Goal: Transaction & Acquisition: Obtain resource

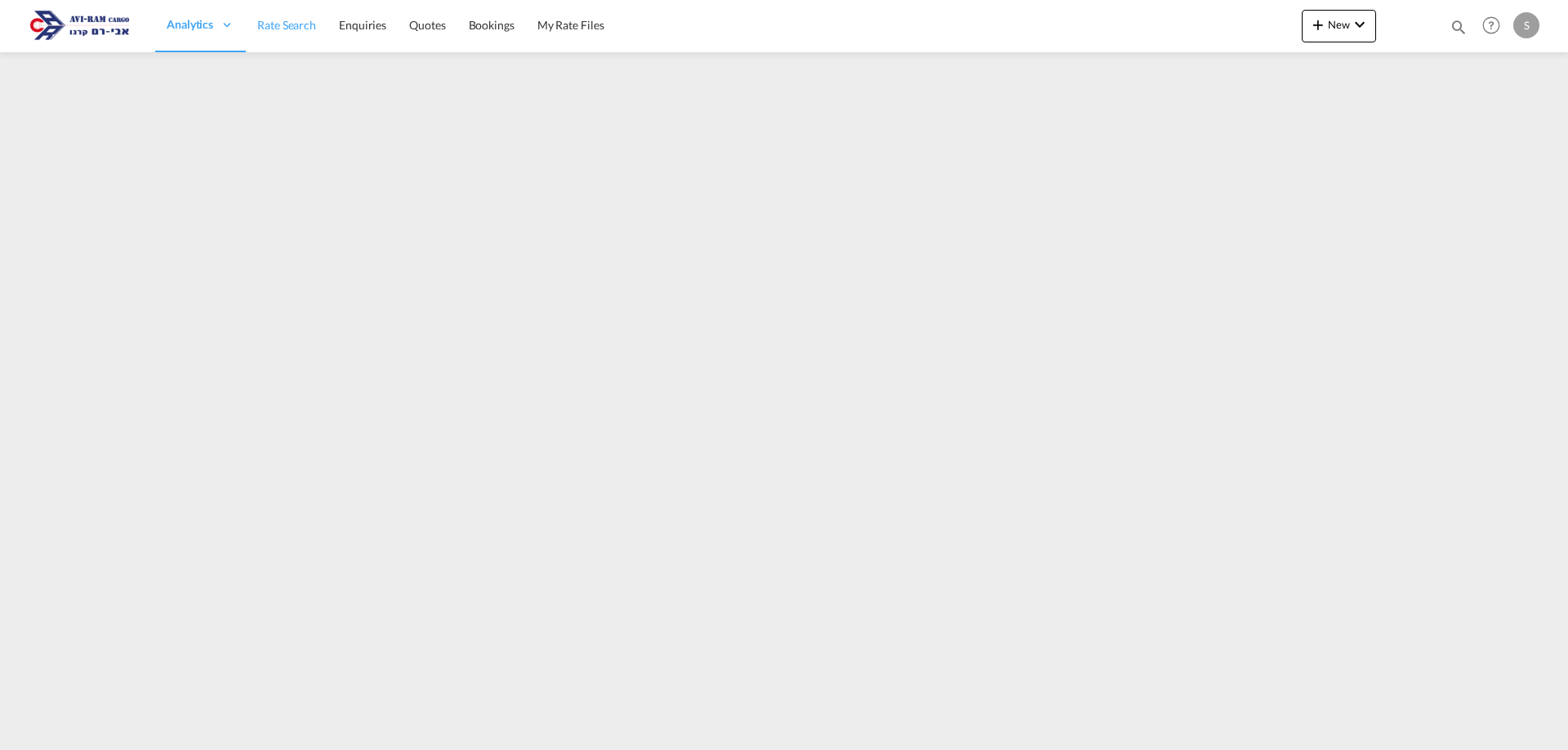
click at [283, 26] on span "Rate Search" at bounding box center [287, 24] width 59 height 14
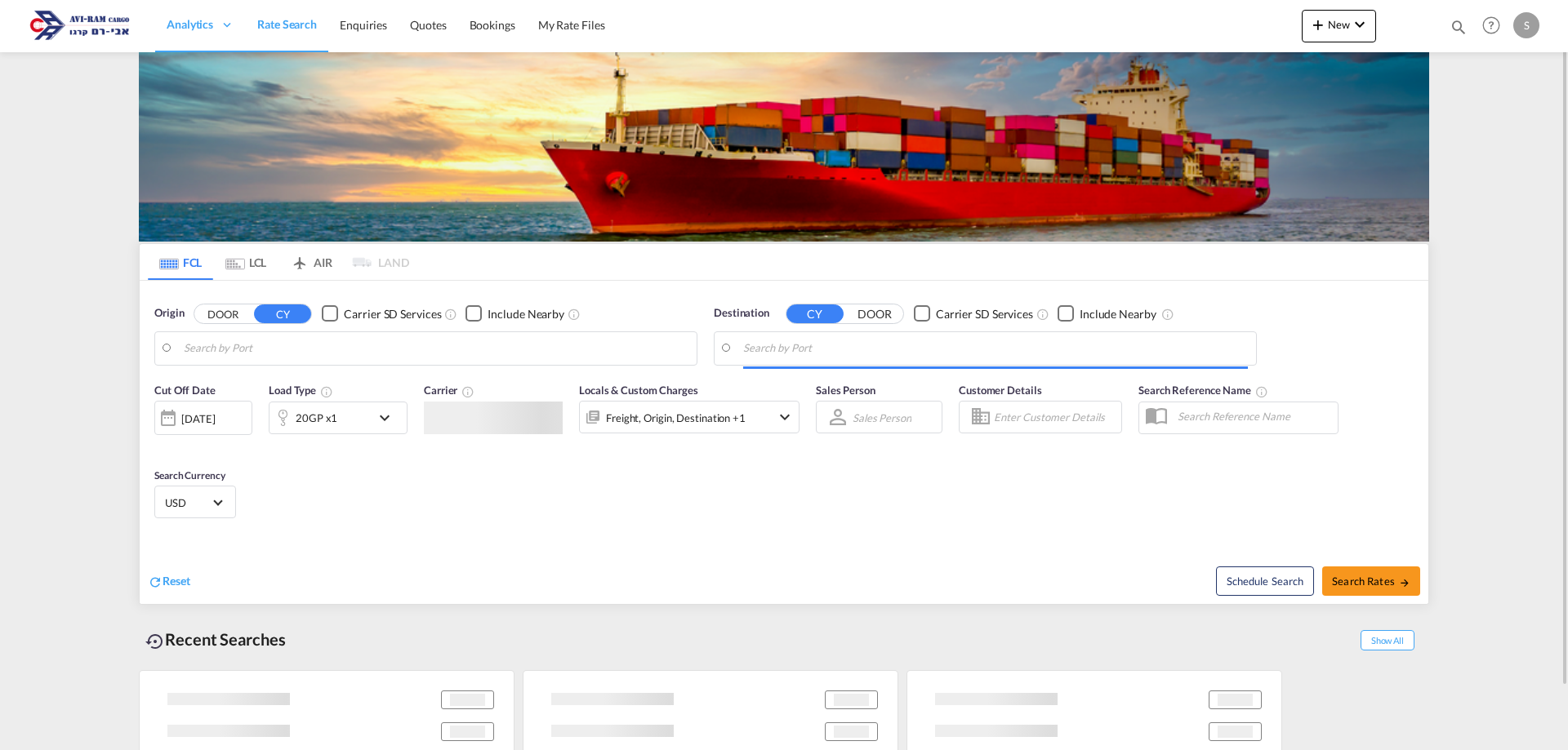
click at [246, 266] on md-tab-item "LCL" at bounding box center [246, 261] width 65 height 36
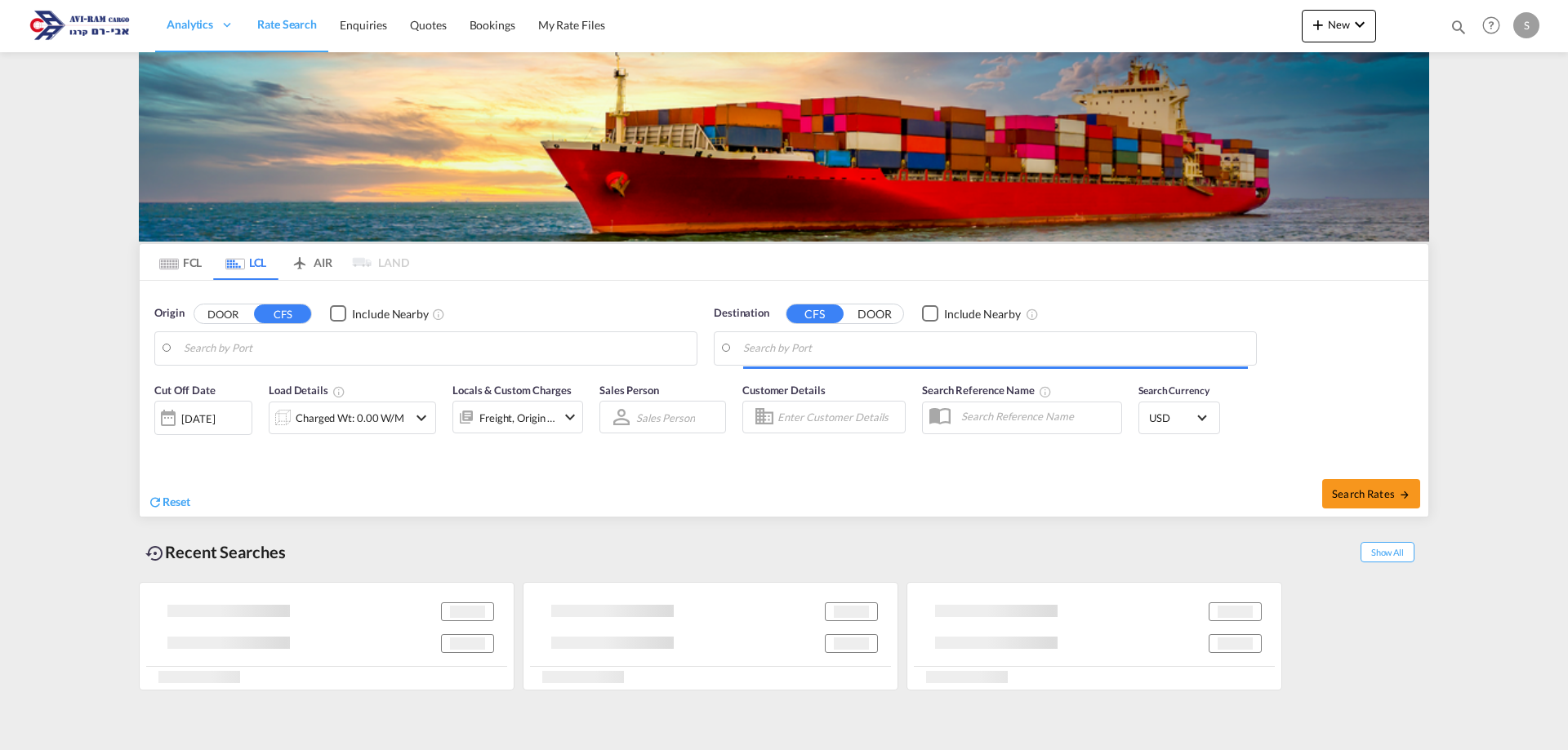
type input "[GEOGRAPHIC_DATA], NLRTM"
type input "Ashdod, ILASH"
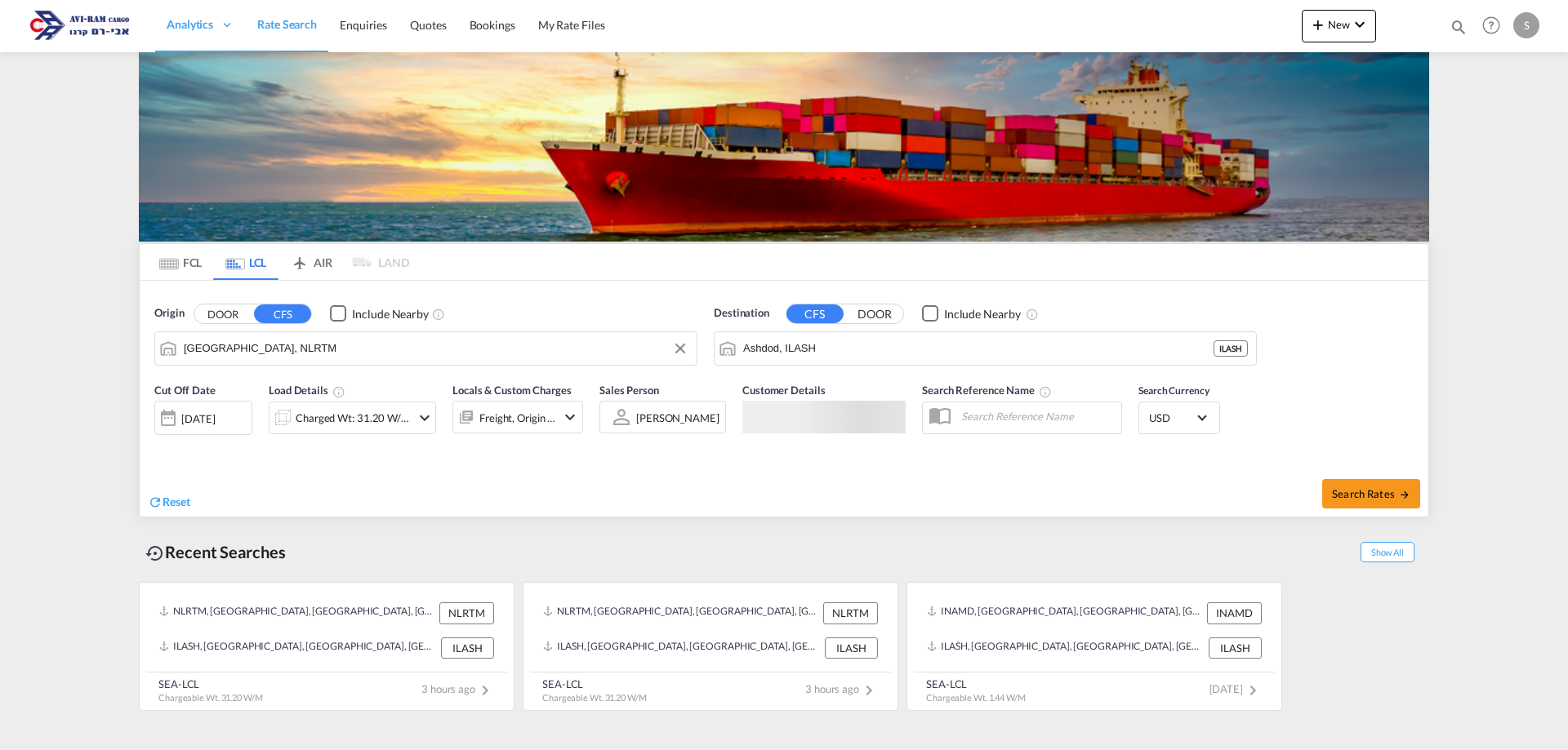
click at [275, 346] on input "[GEOGRAPHIC_DATA], NLRTM" at bounding box center [436, 348] width 505 height 24
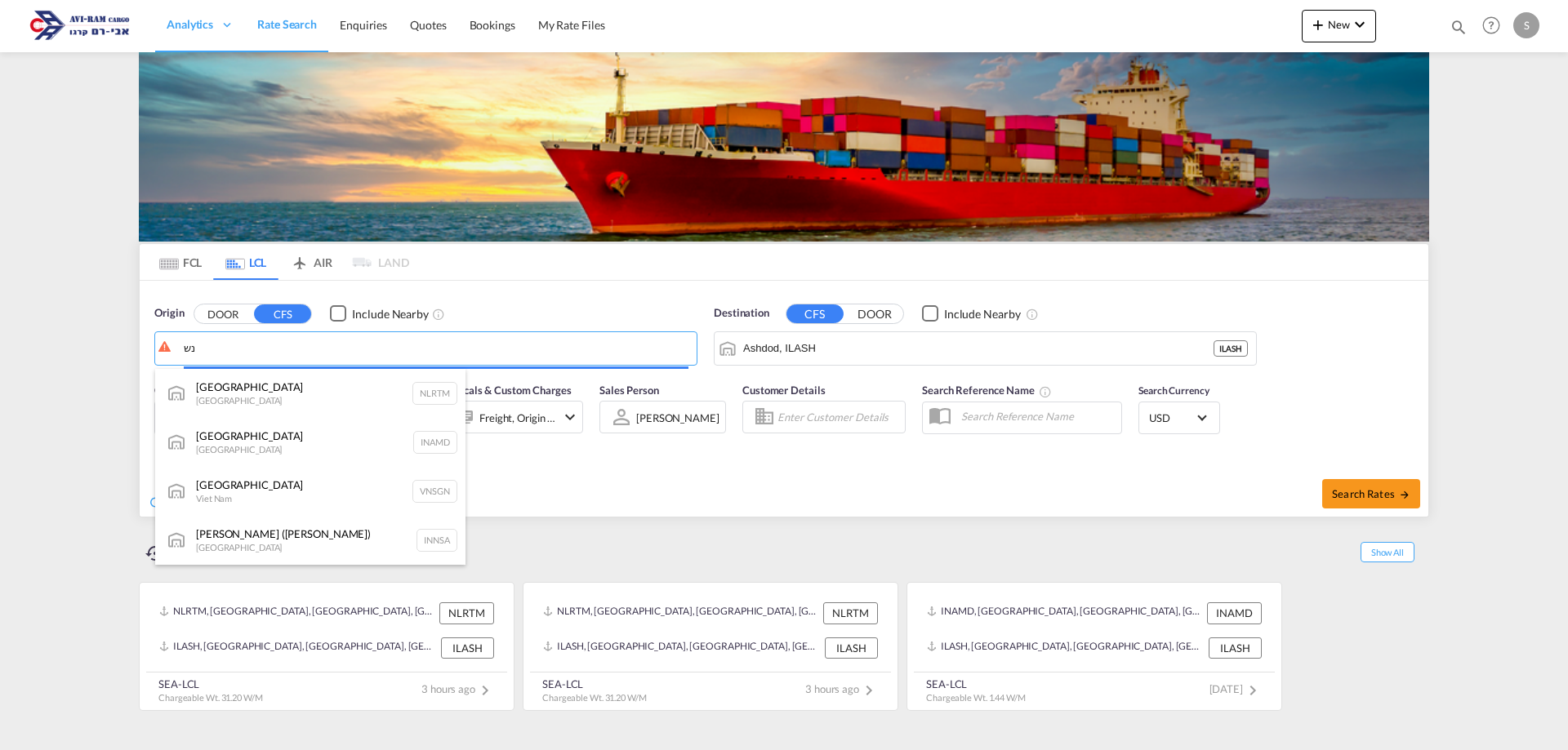
type input "נ"
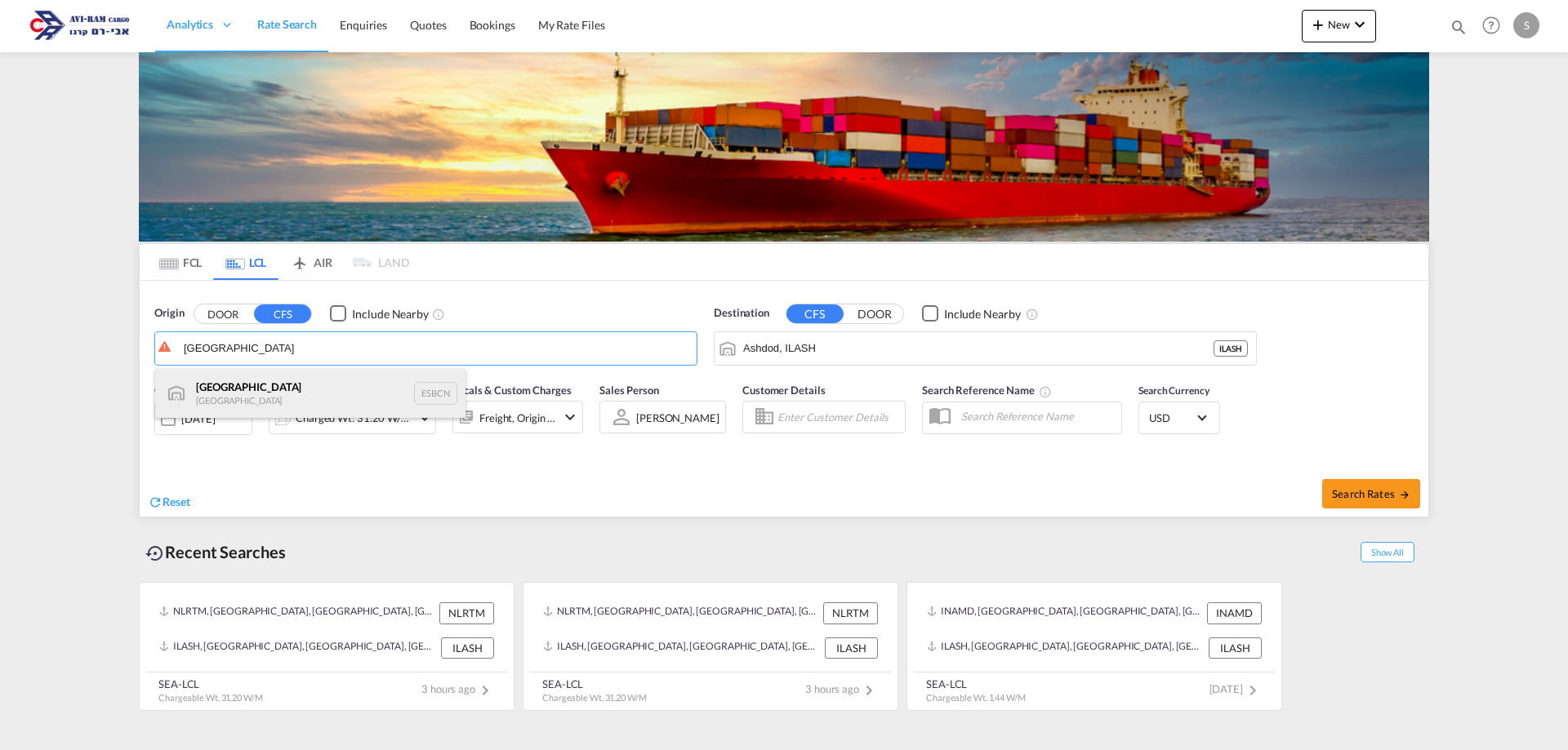
click at [288, 391] on div "Barcelona Spain ESBCN" at bounding box center [310, 393] width 310 height 49
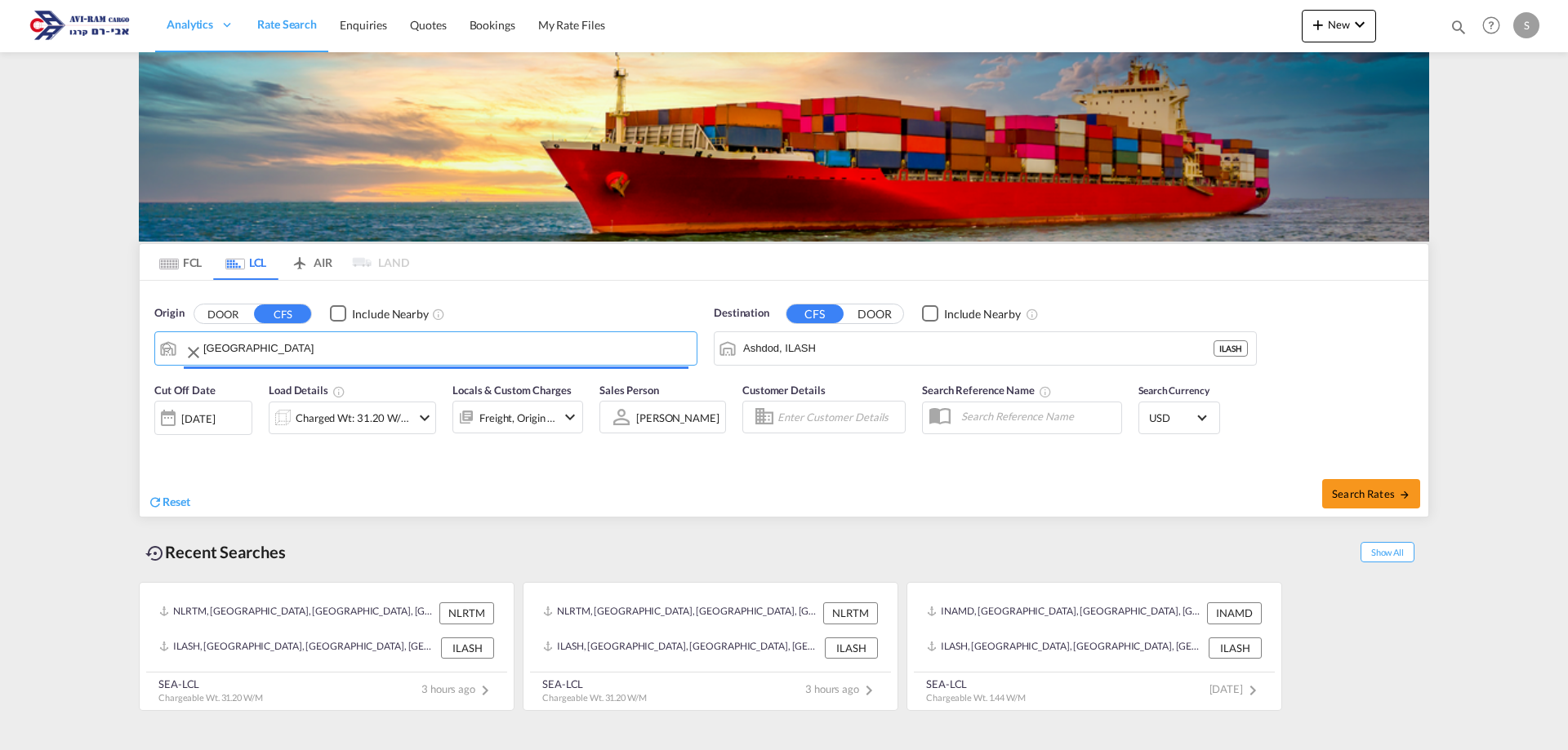
type input "Barcelona, ESBCN"
click at [365, 430] on div "Charged Wt: 31.20 W/M" at bounding box center [353, 417] width 115 height 23
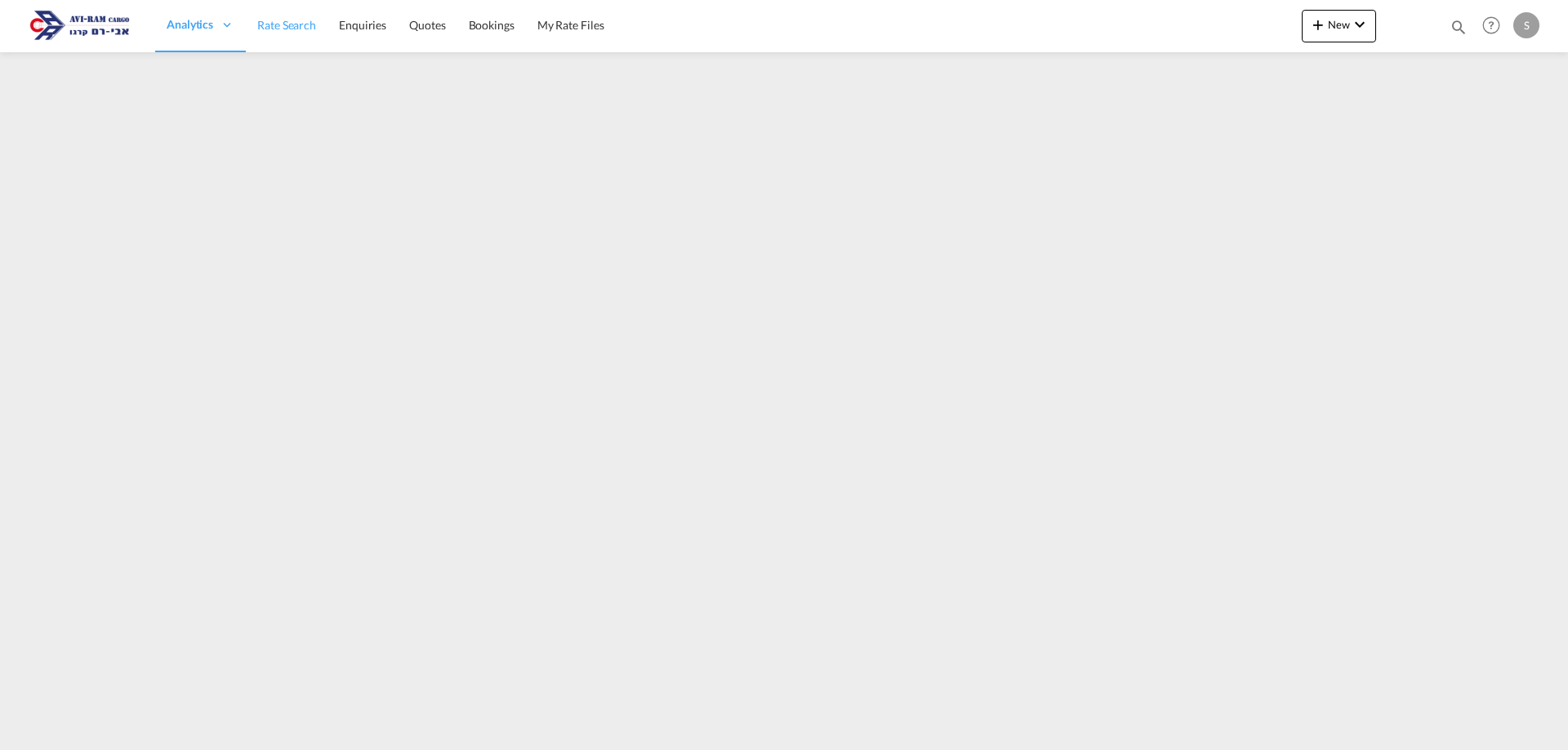
click at [284, 39] on link "Rate Search" at bounding box center [286, 25] width 81 height 53
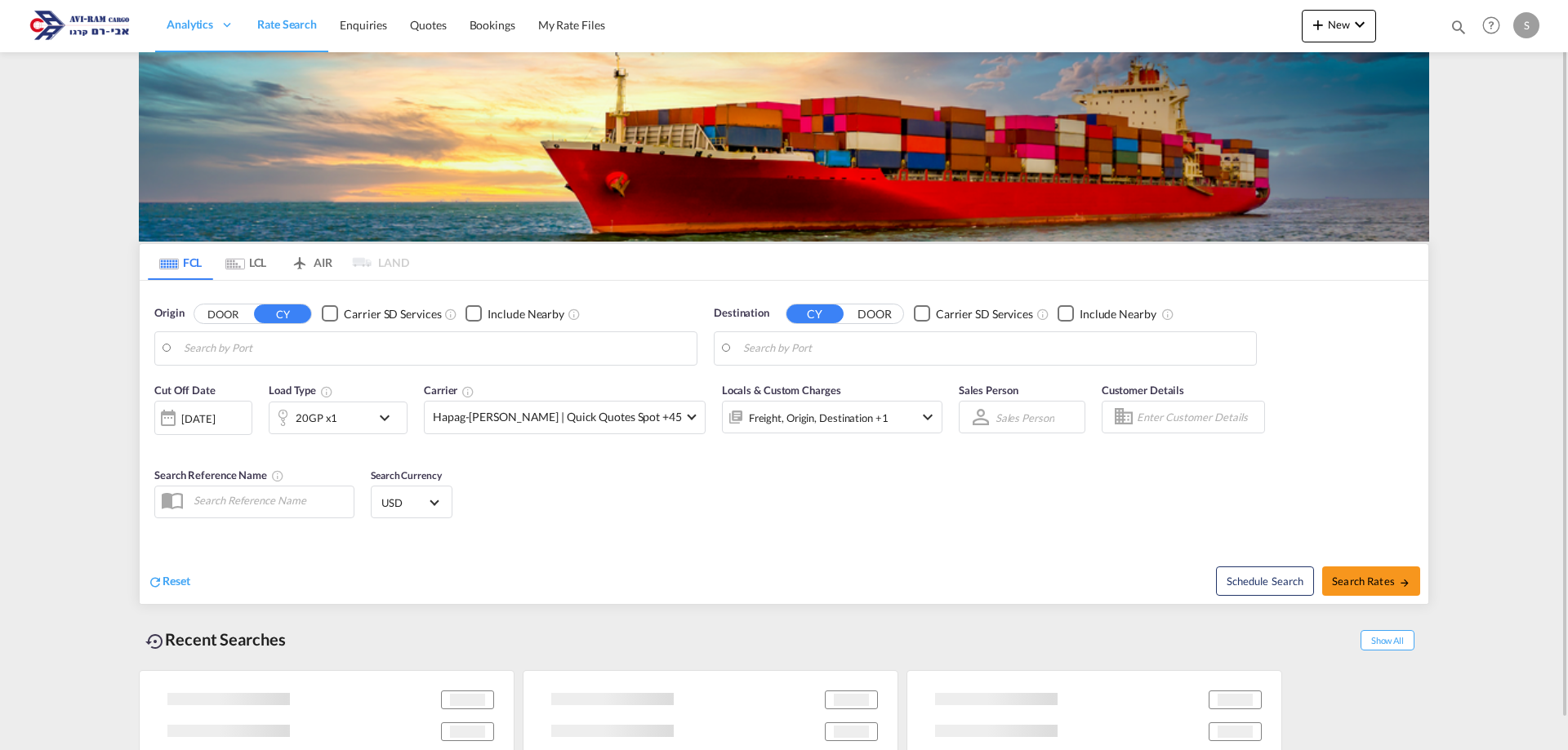
click at [258, 258] on md-tab-item "LCL" at bounding box center [246, 261] width 65 height 36
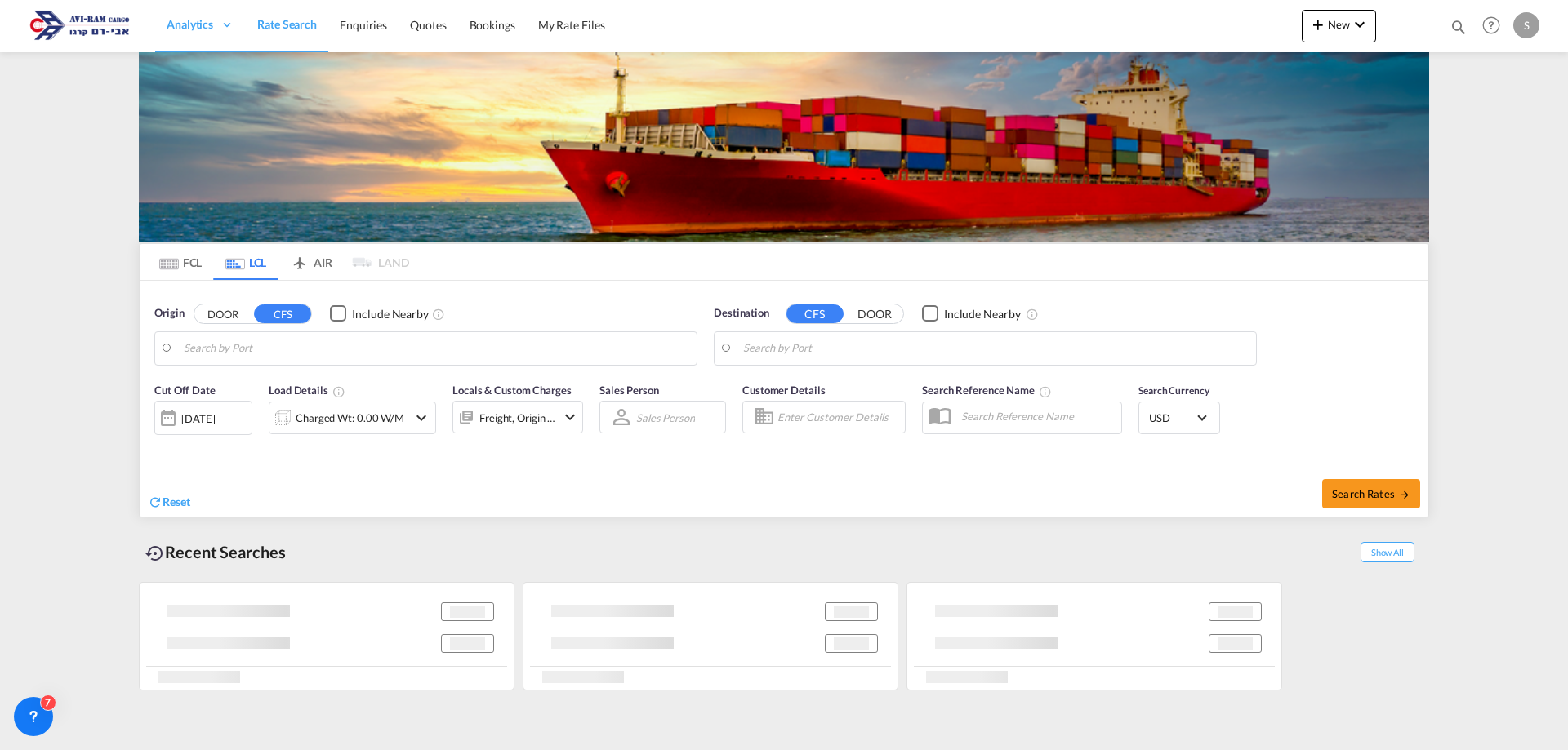
type input "[GEOGRAPHIC_DATA], NLRTM"
type input "Ashdod, ILASH"
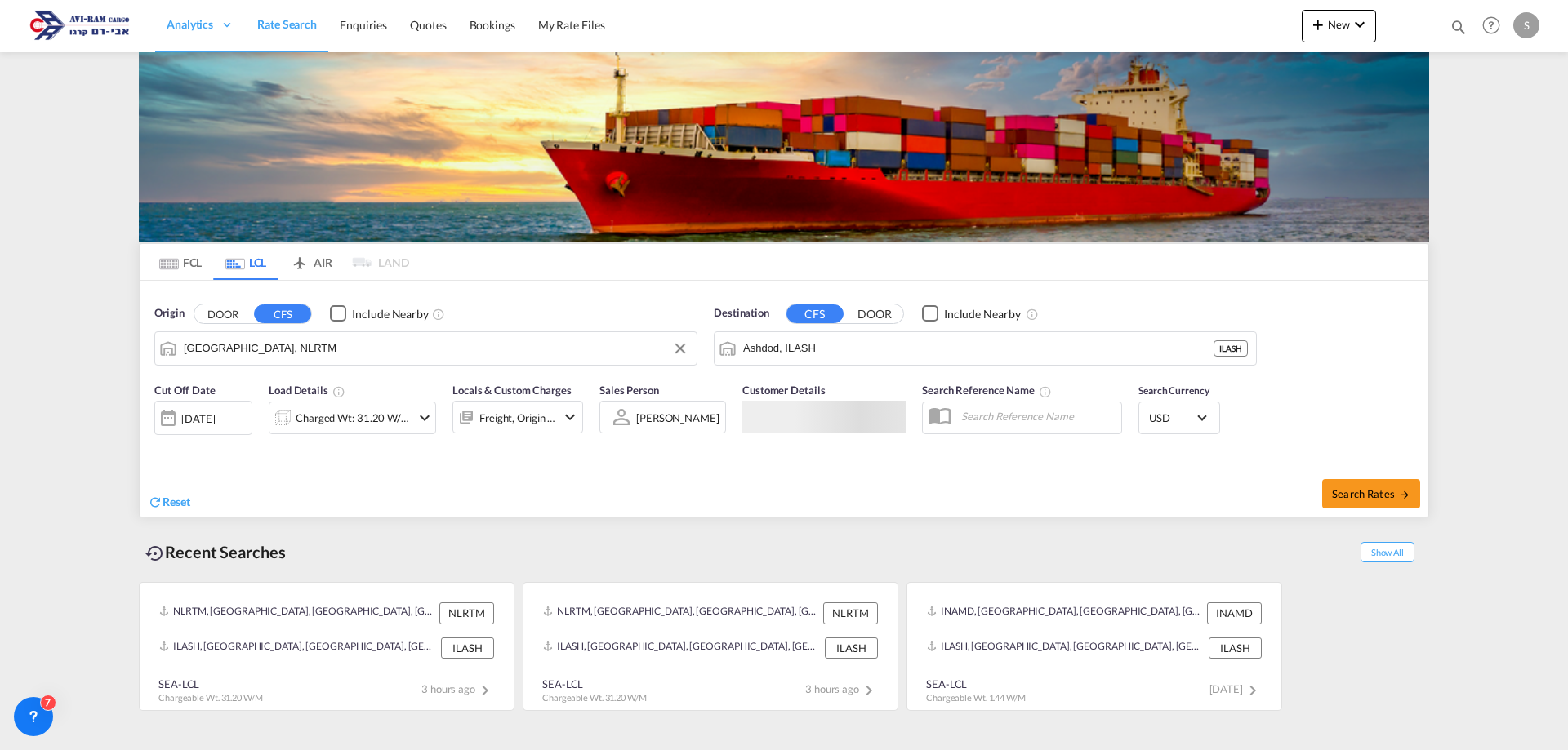
click at [277, 354] on input "[GEOGRAPHIC_DATA], NLRTM" at bounding box center [436, 348] width 505 height 24
click at [277, 395] on div "[PERSON_NAME] [GEOGRAPHIC_DATA] GBFXT" at bounding box center [310, 393] width 310 height 49
type input "Felixstowe, GBFXT"
click at [349, 432] on div "Charged Wt: 31.20 W/M" at bounding box center [340, 417] width 142 height 33
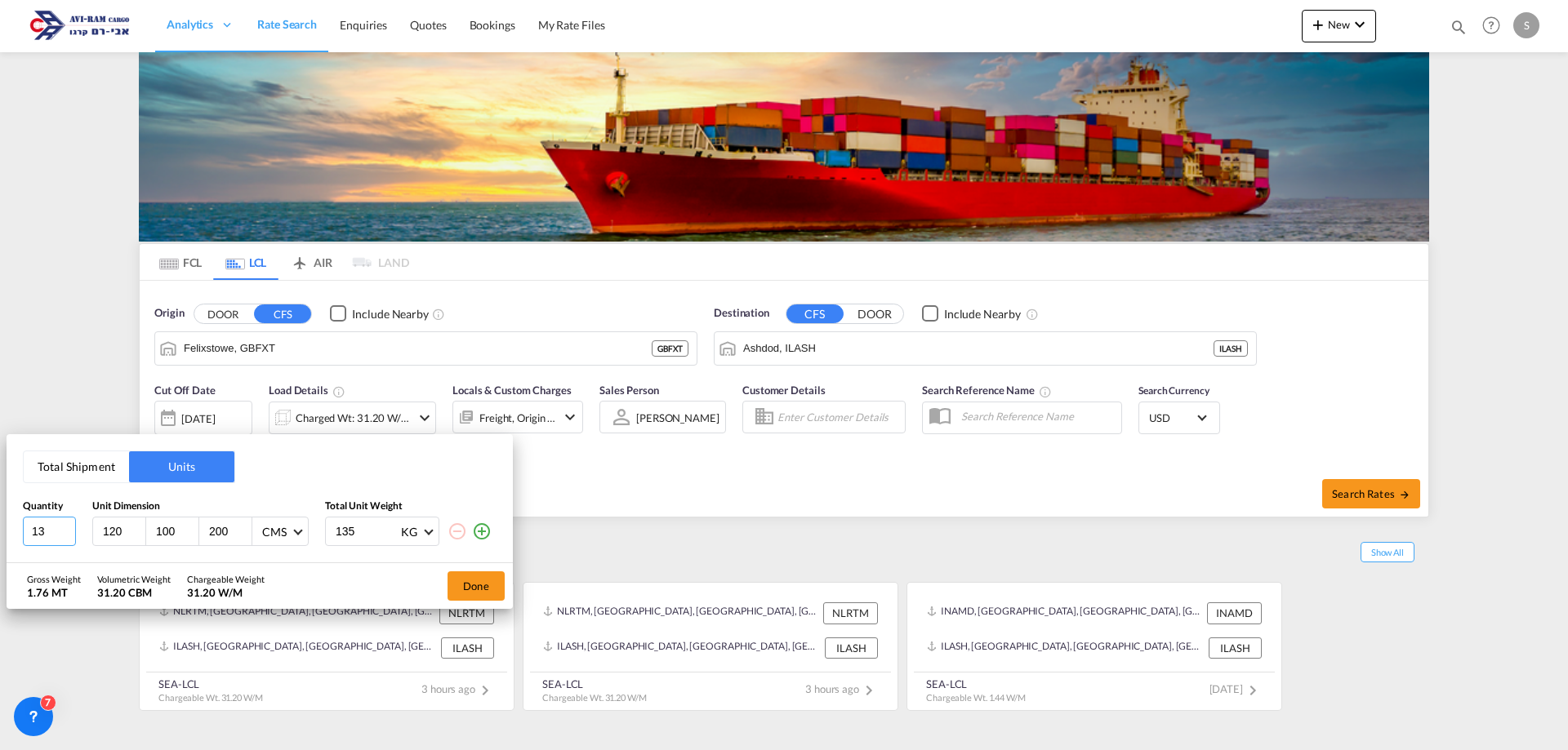
drag, startPoint x: 48, startPoint y: 535, endPoint x: 8, endPoint y: 525, distance: 41.2
click at [7, 525] on div "Total Shipment Units Quantity Unit Dimension Total Unit Weight 13 120 100 200 C…" at bounding box center [260, 499] width 506 height 129
type input "1"
type input "80"
type input "120"
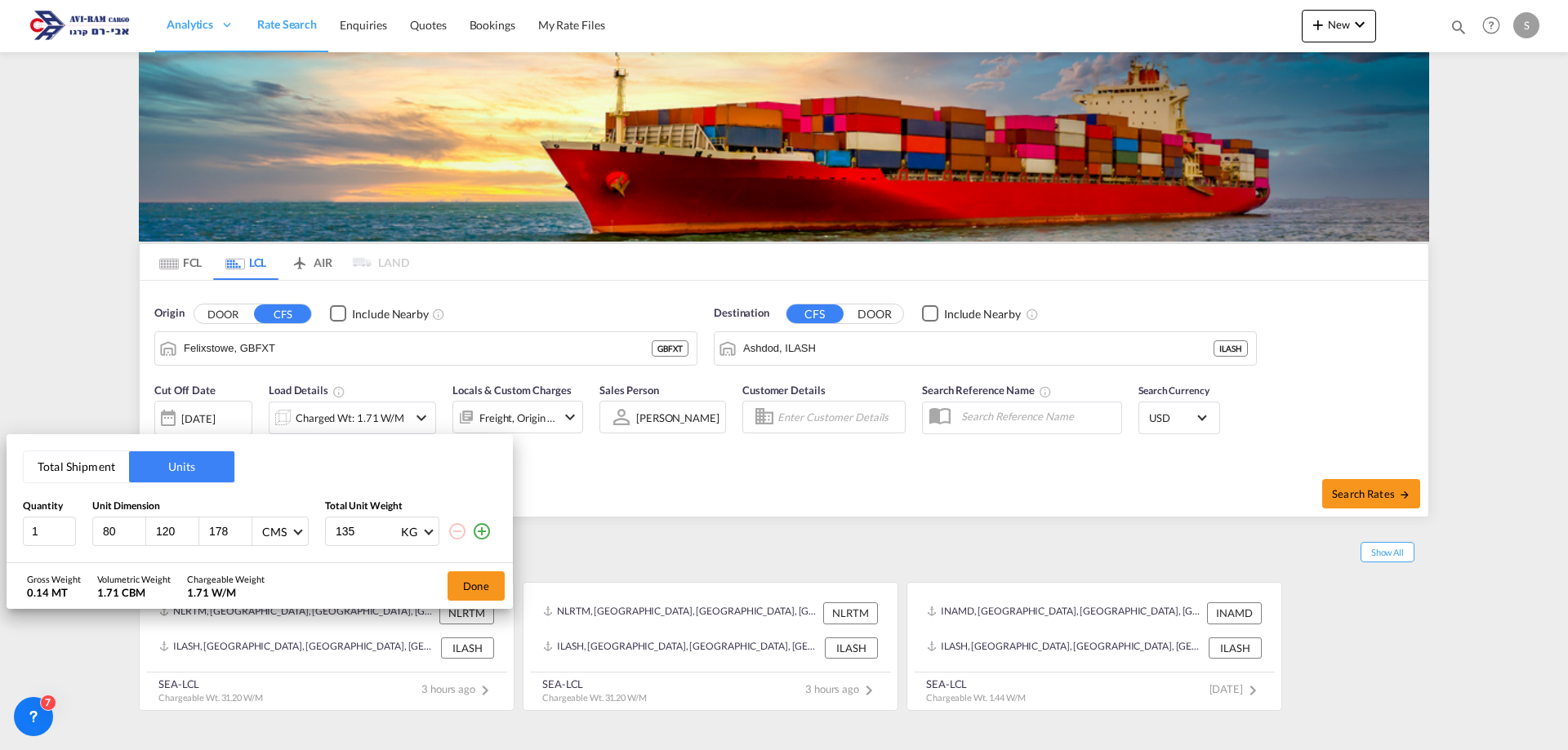
type input "178"
type input "536"
click at [483, 530] on md-icon "icon-plus-circle-outline" at bounding box center [481, 531] width 19 height 19
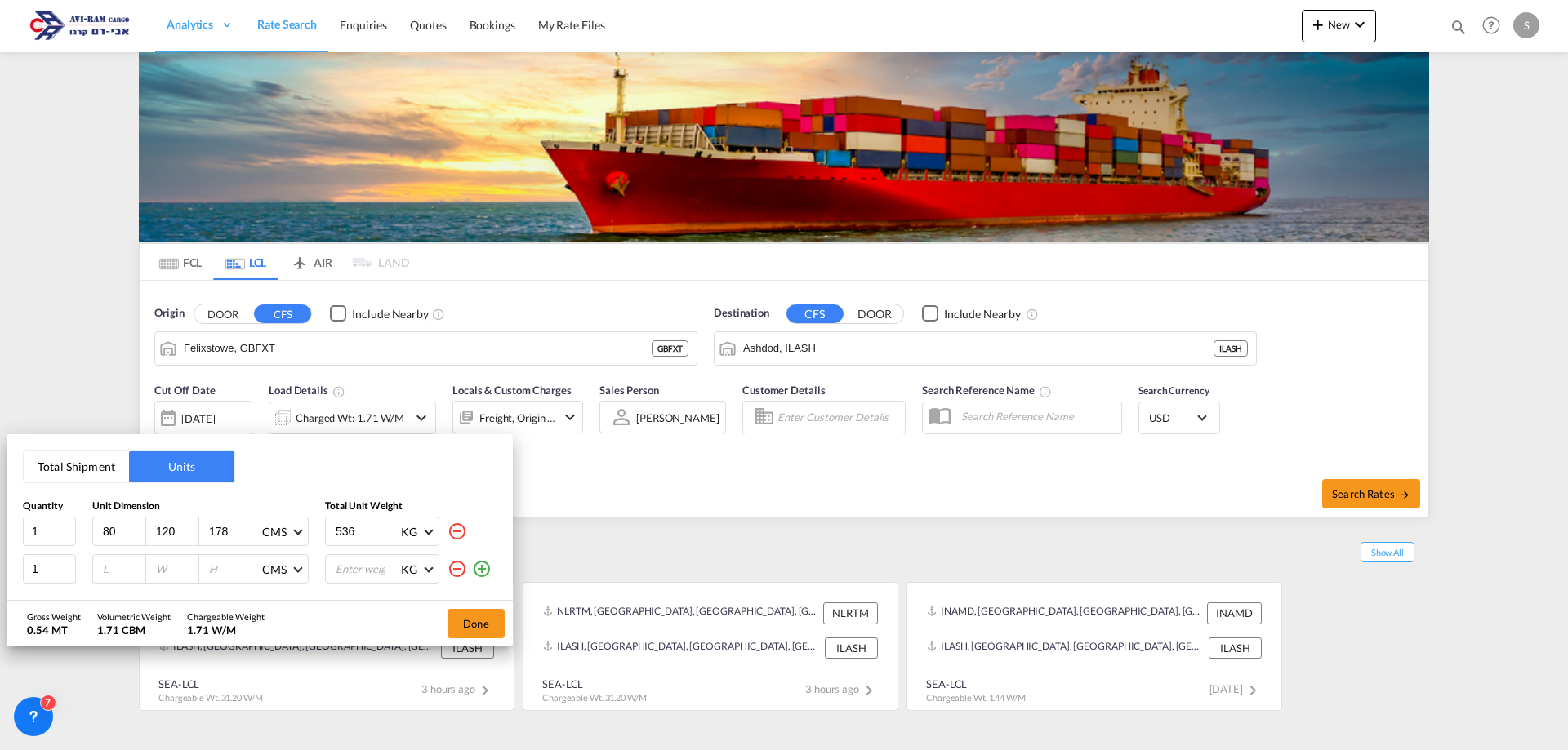
click at [96, 566] on div at bounding box center [119, 569] width 53 height 28
click at [110, 565] on input "number" at bounding box center [123, 569] width 44 height 15
type input "80"
type input "120"
type input "150"
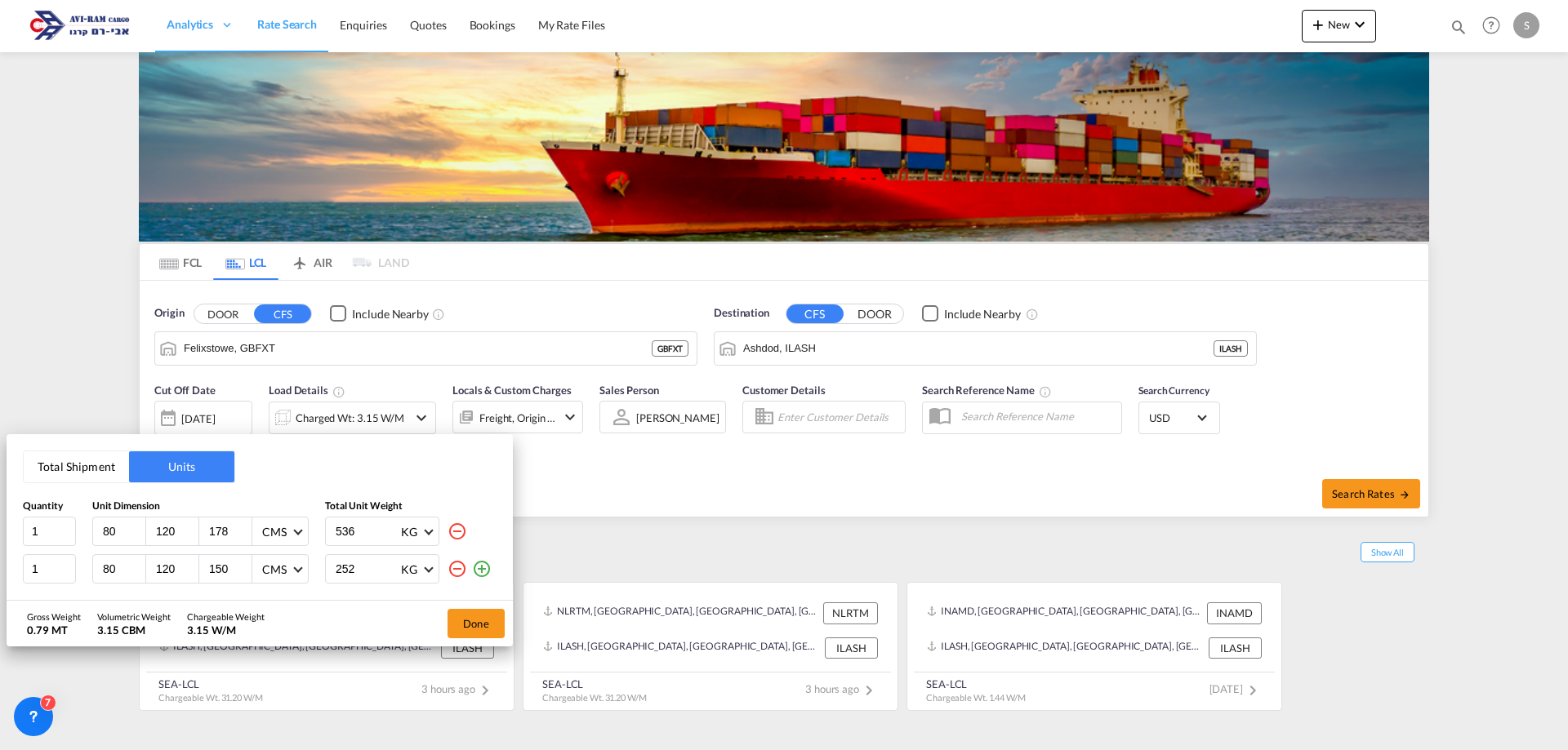
type input "252"
click at [481, 566] on md-icon "icon-plus-circle-outline" at bounding box center [481, 568] width 19 height 19
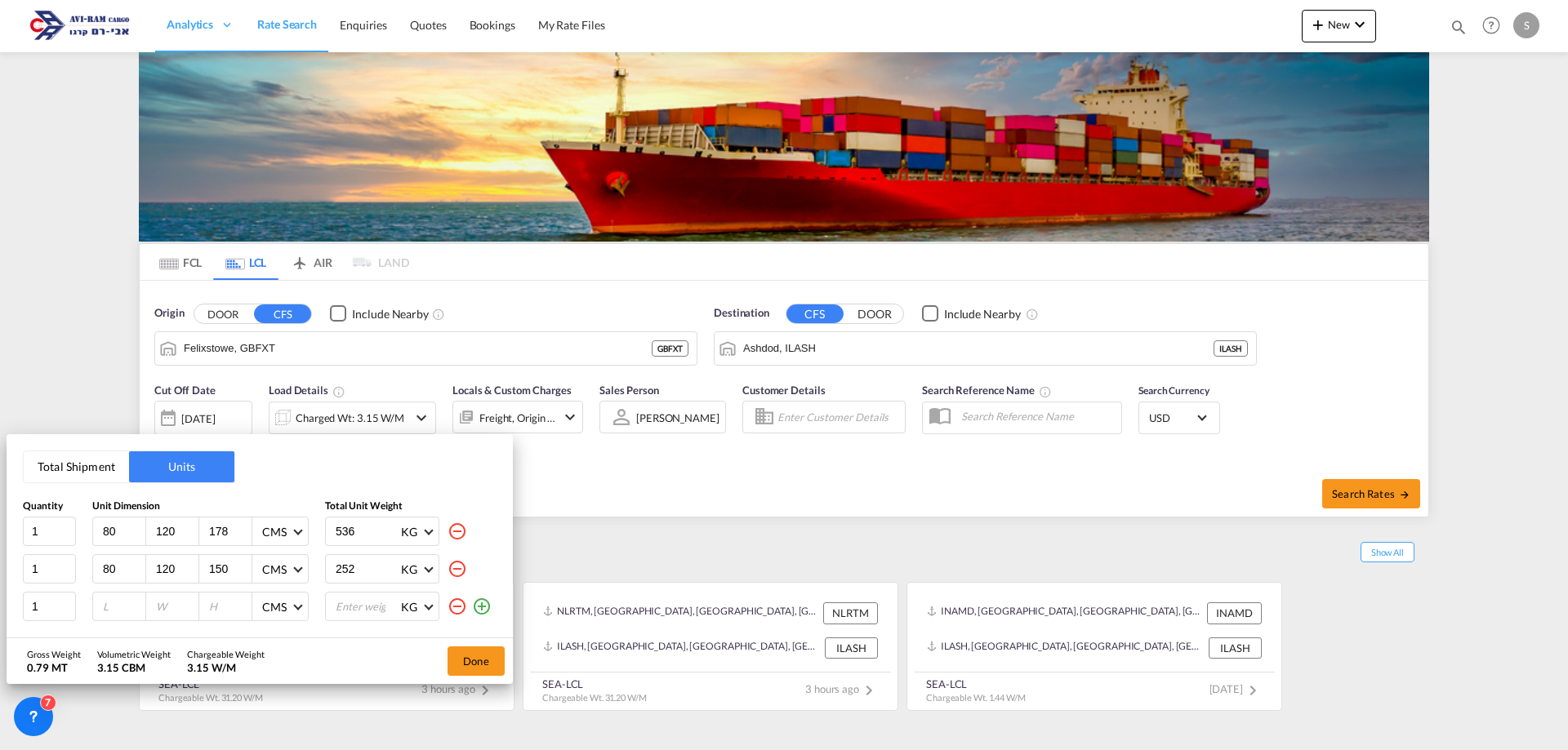
click at [99, 597] on div at bounding box center [119, 606] width 53 height 28
click at [111, 608] on input "number" at bounding box center [123, 607] width 44 height 15
type input "80"
type input "120"
type input "195"
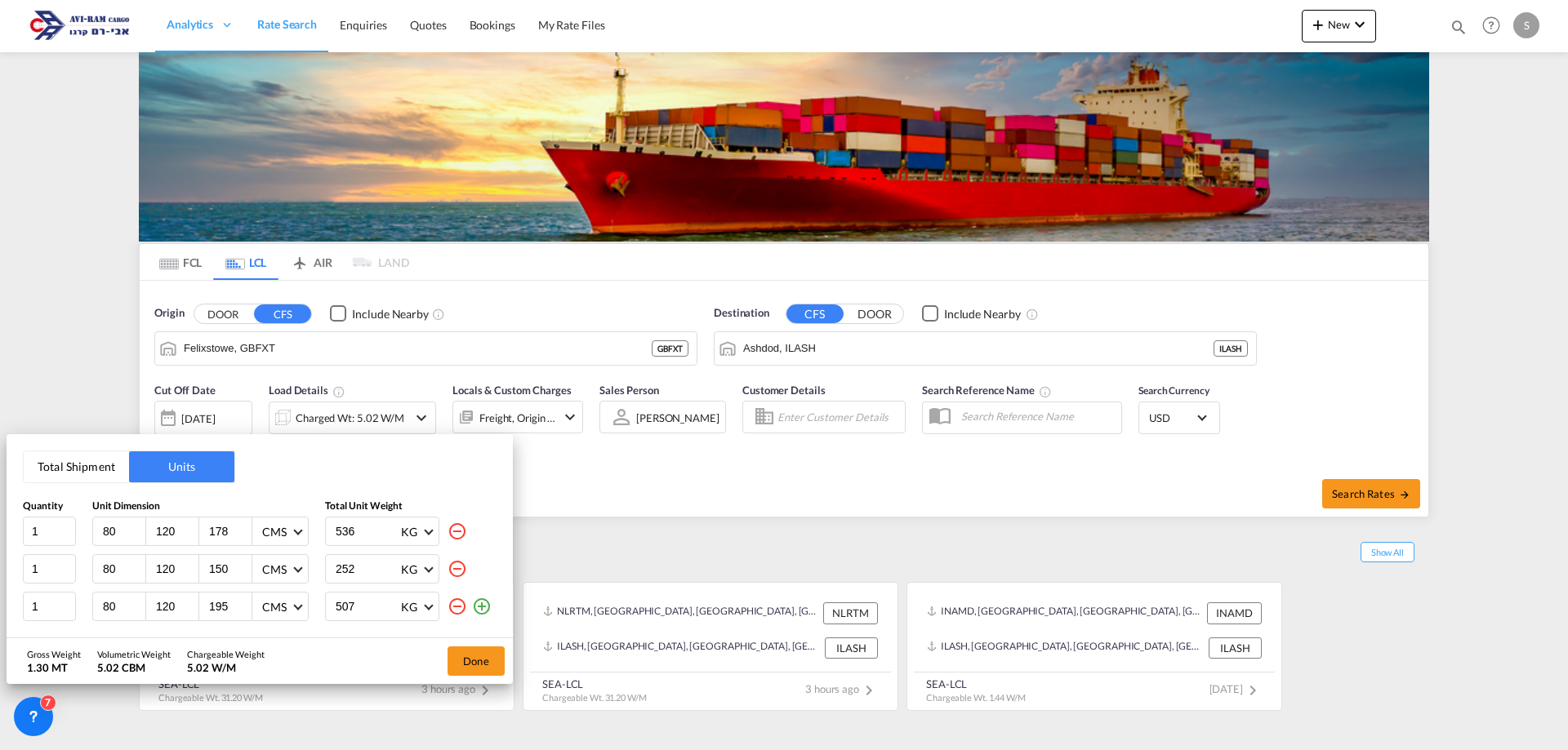
type input "507"
click at [482, 610] on md-icon "icon-plus-circle-outline" at bounding box center [481, 606] width 19 height 19
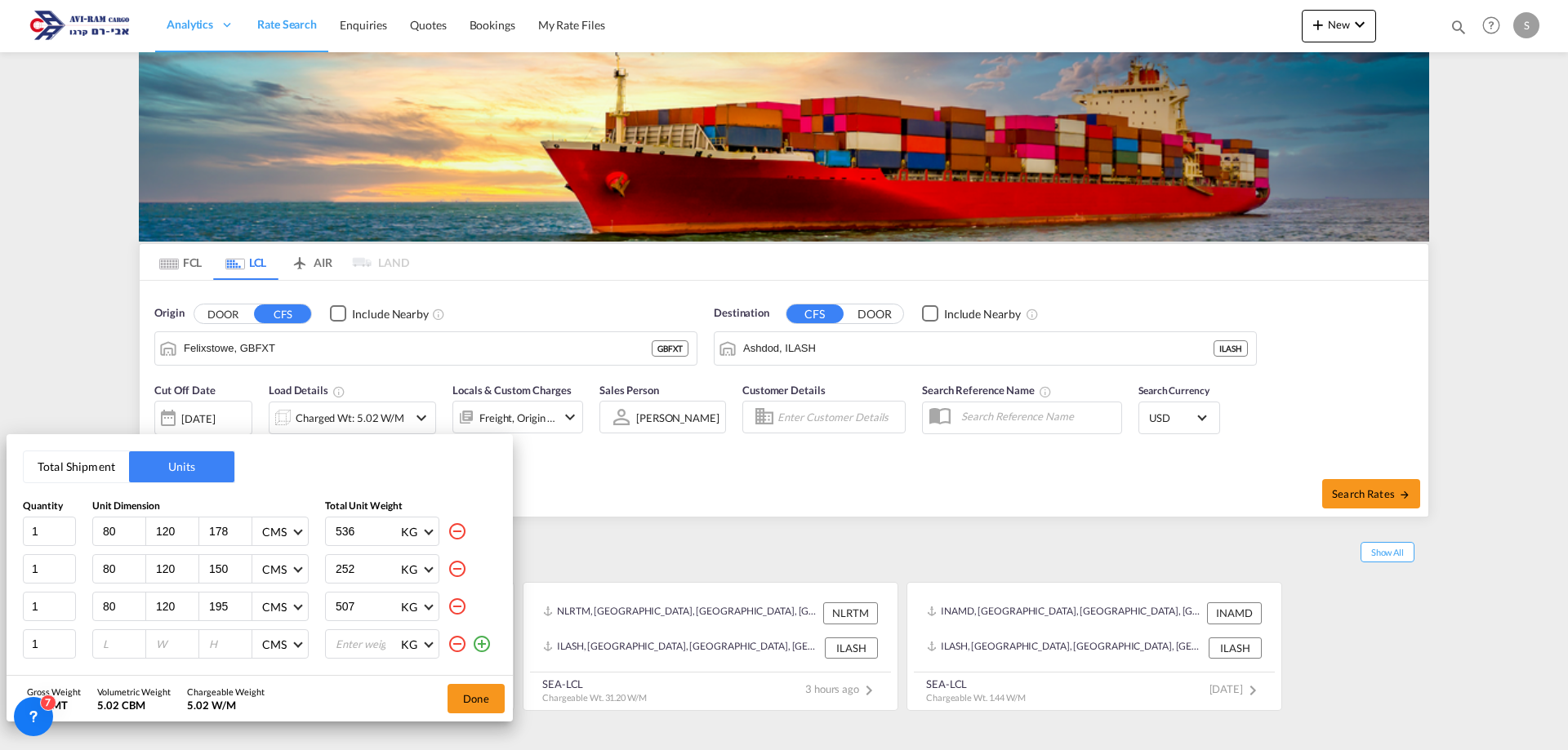
click at [127, 643] on input "number" at bounding box center [123, 644] width 44 height 15
type input "80"
type input "120"
type input "181"
type input "18"
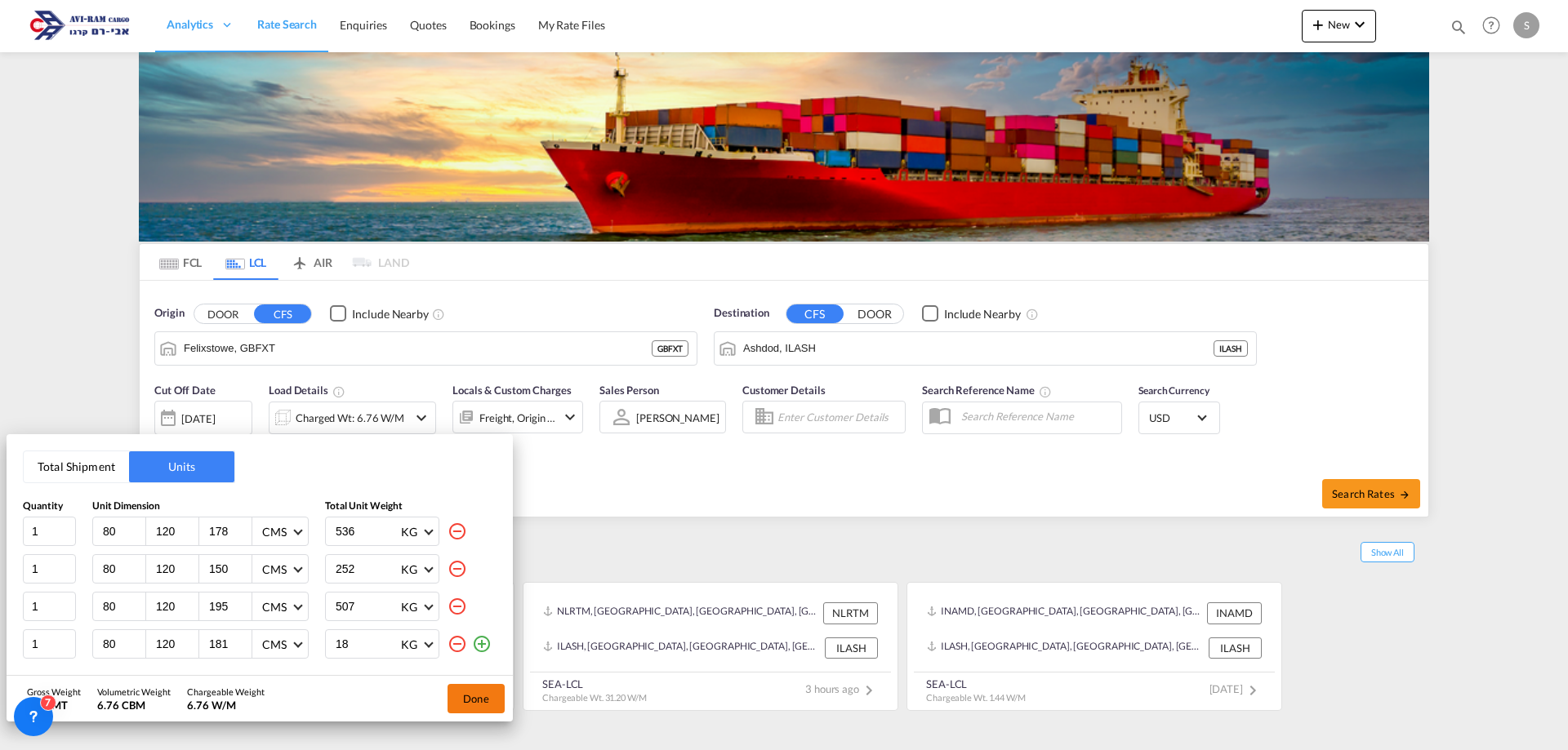
click at [462, 688] on button "Done" at bounding box center [476, 699] width 57 height 29
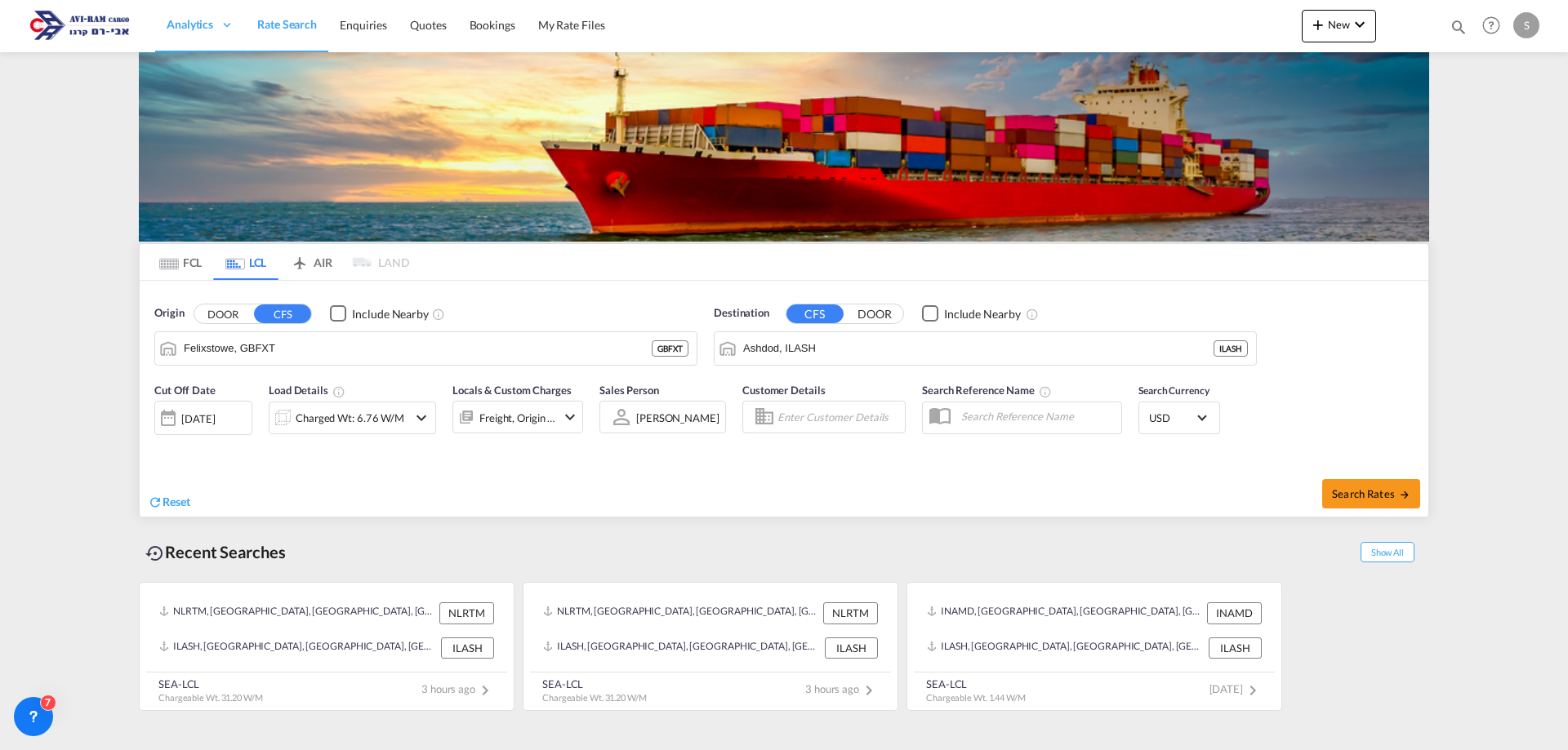
click at [628, 749] on html "Analytics Dashboard Rate Search Enquiries Quotes Bookings" at bounding box center [784, 375] width 1568 height 750
click at [1357, 497] on span "Search Rates" at bounding box center [1371, 494] width 79 height 13
type input "GBFXT to ILASH / [DATE]"
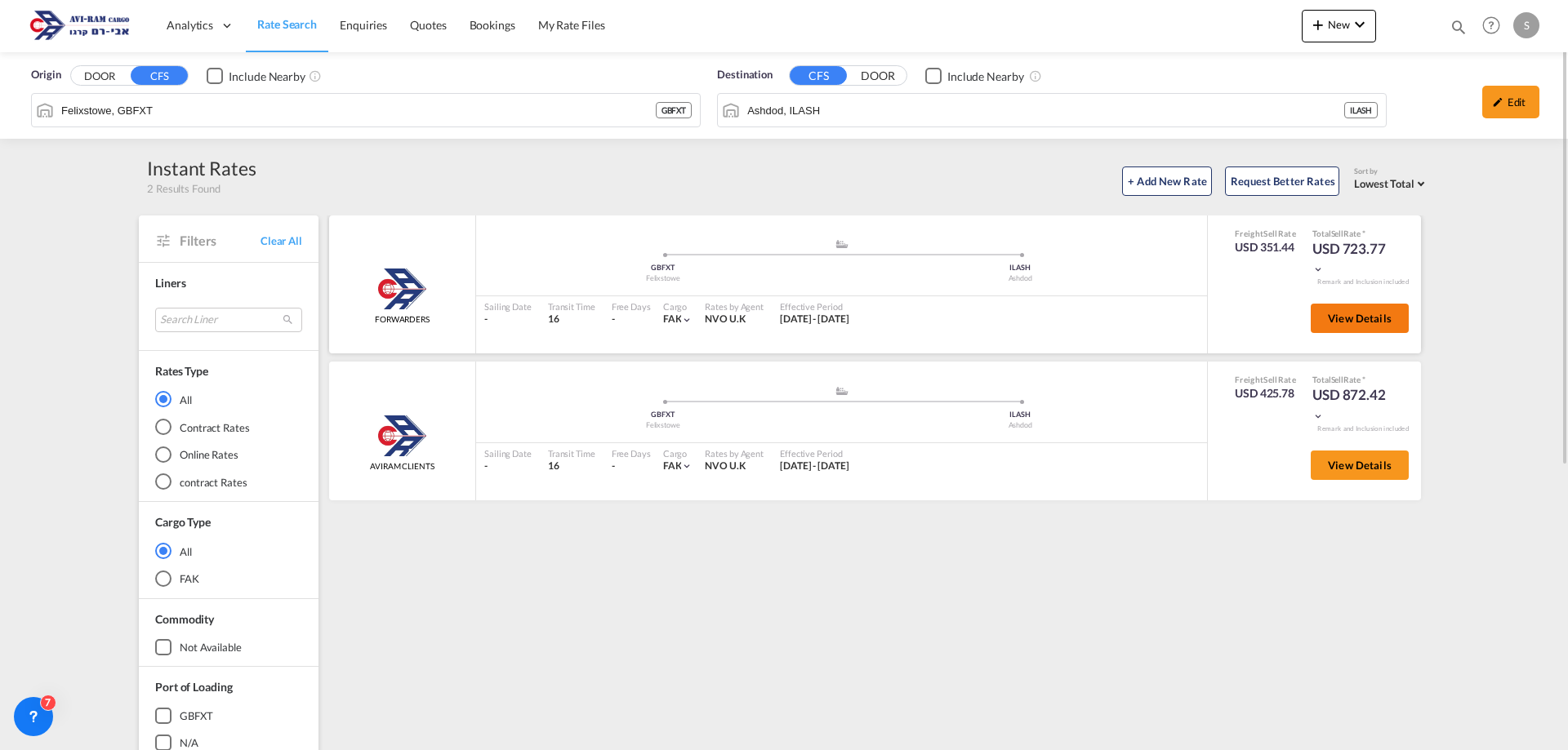
click at [1335, 322] on span "View Details" at bounding box center [1359, 318] width 64 height 13
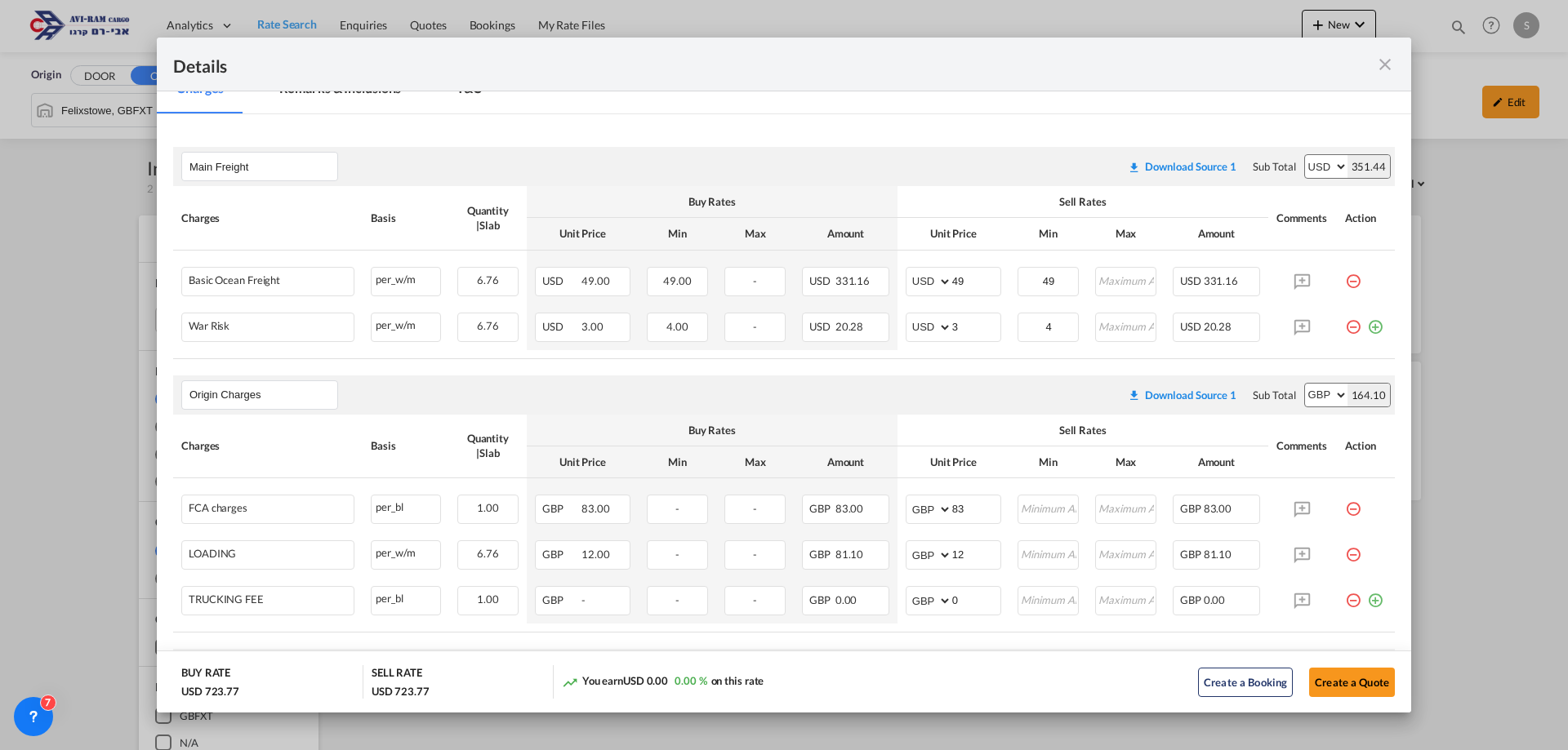
scroll to position [327, 0]
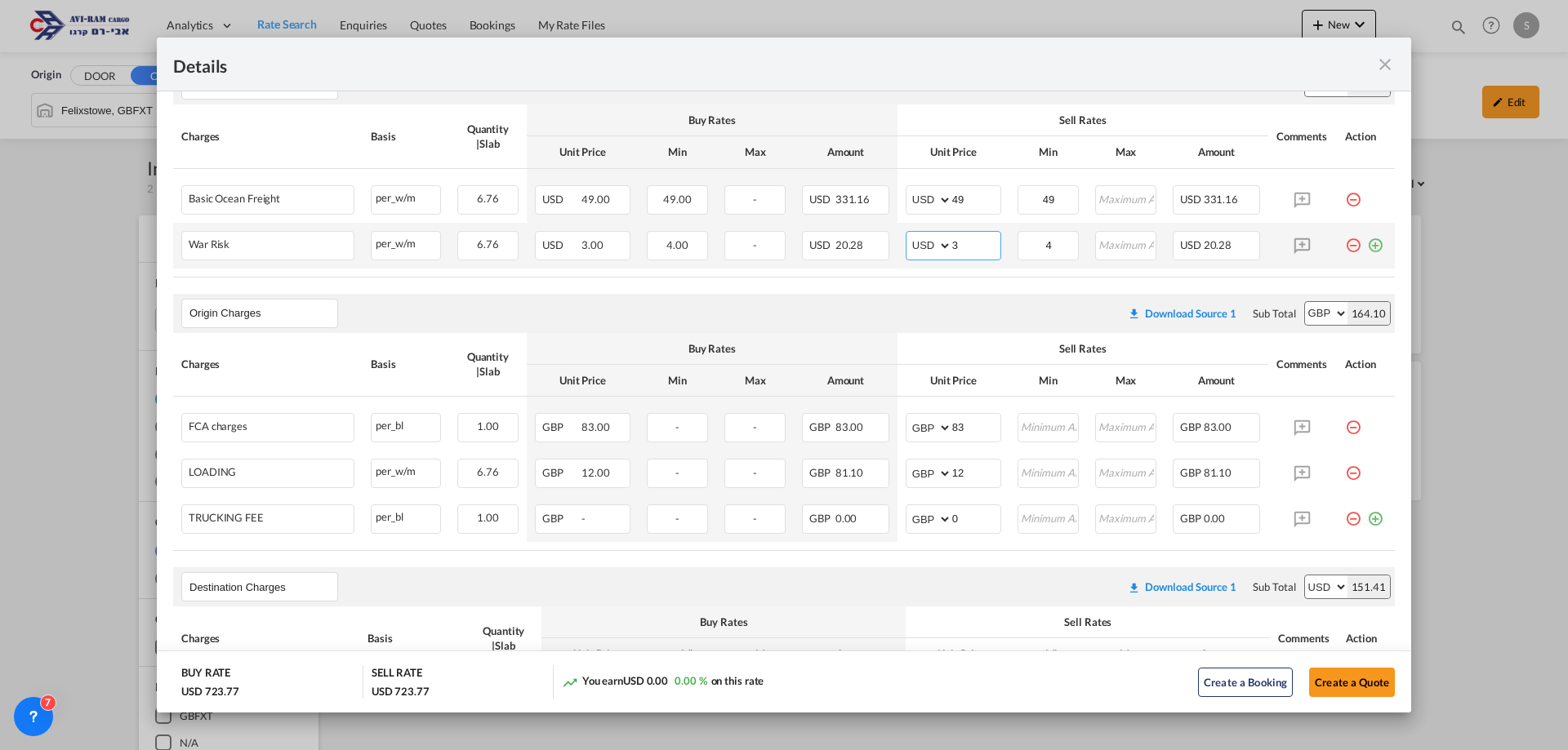
drag, startPoint x: 955, startPoint y: 241, endPoint x: 915, endPoint y: 250, distance: 41.0
click at [913, 250] on md-input-container "AED AFN ALL AMD ANG AOA ARS AUD AWG AZN BAM BBD BDT BGN BHD BIF BMD BND [PERSON…" at bounding box center [954, 246] width 96 height 29
type input "2"
drag, startPoint x: 1336, startPoint y: 521, endPoint x: 1308, endPoint y: 511, distance: 29.7
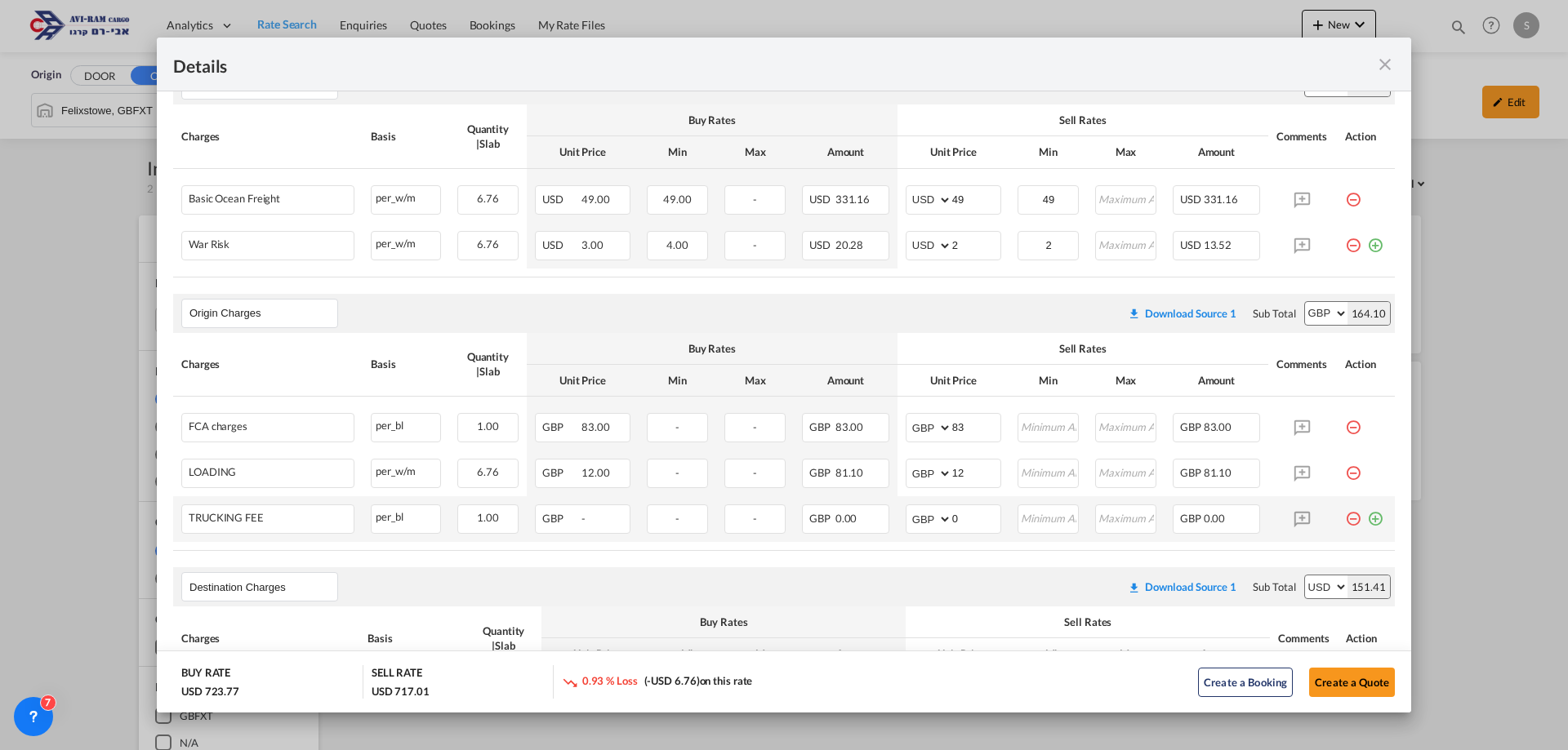
click at [1345, 520] on md-icon "icon-minus-circle-outline red-400-fg pt-7" at bounding box center [1353, 512] width 16 height 16
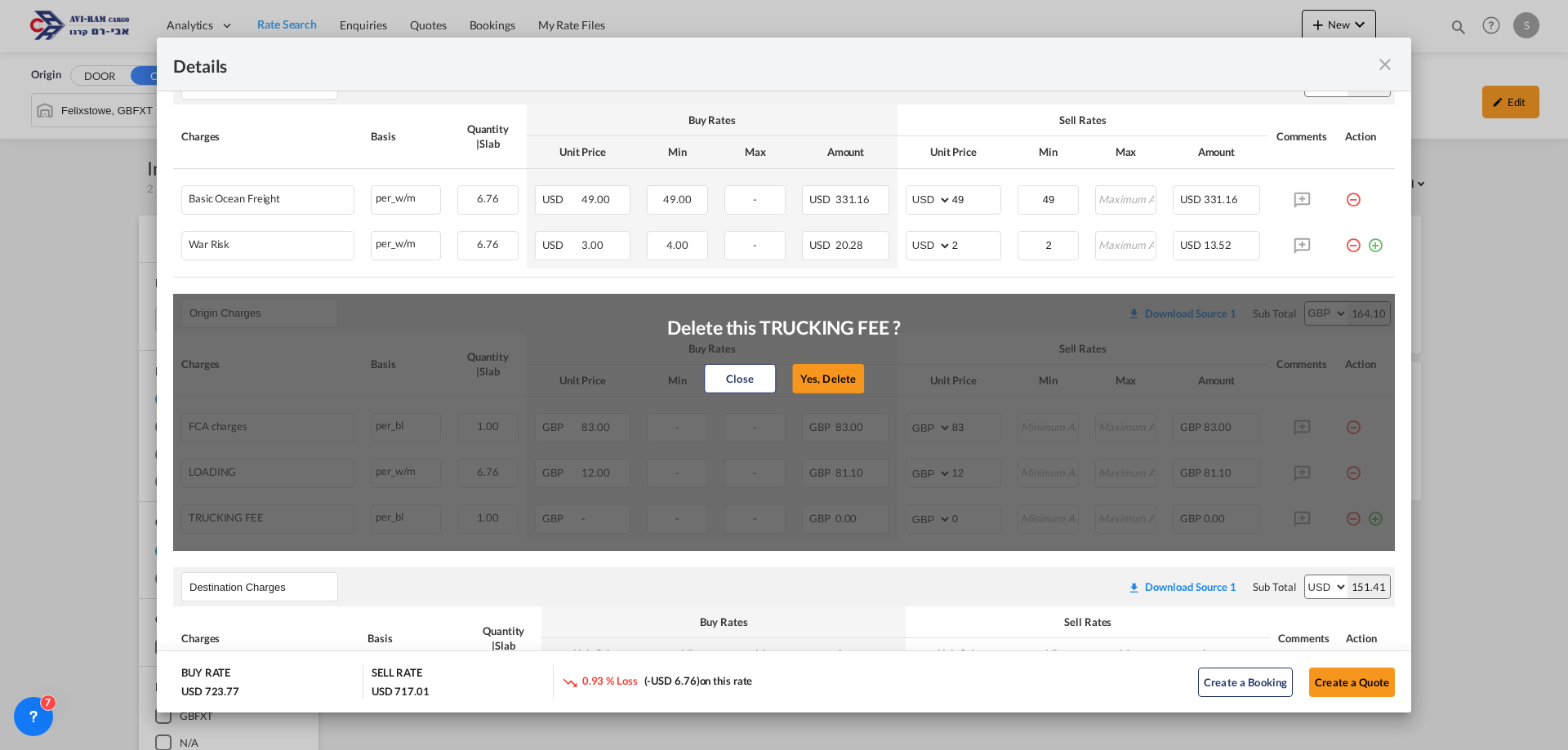
click at [804, 386] on button "Yes, Delete" at bounding box center [828, 379] width 72 height 29
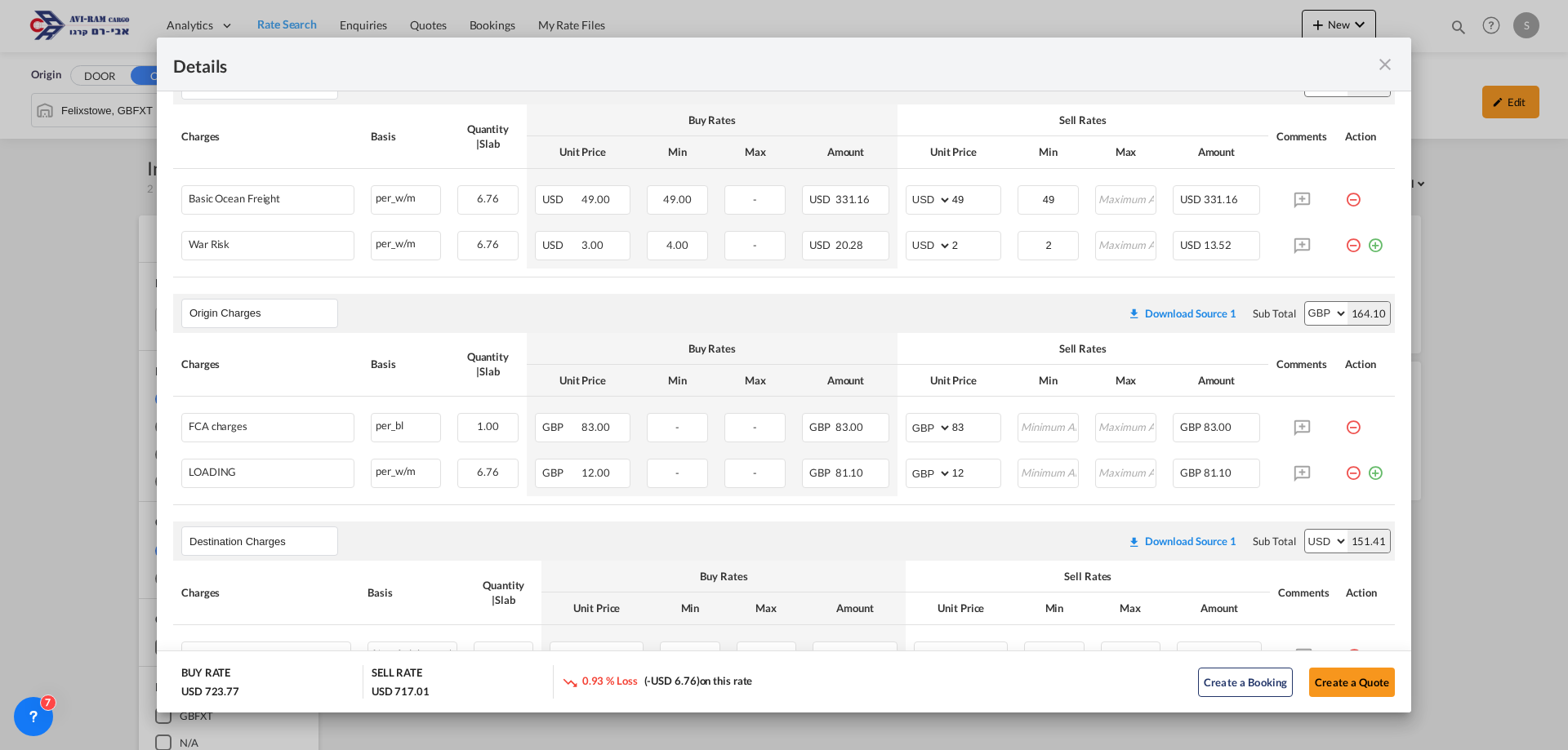
click at [1345, 467] on md-icon "icon-minus-circle-outline red-400-fg pt-7" at bounding box center [1353, 467] width 16 height 16
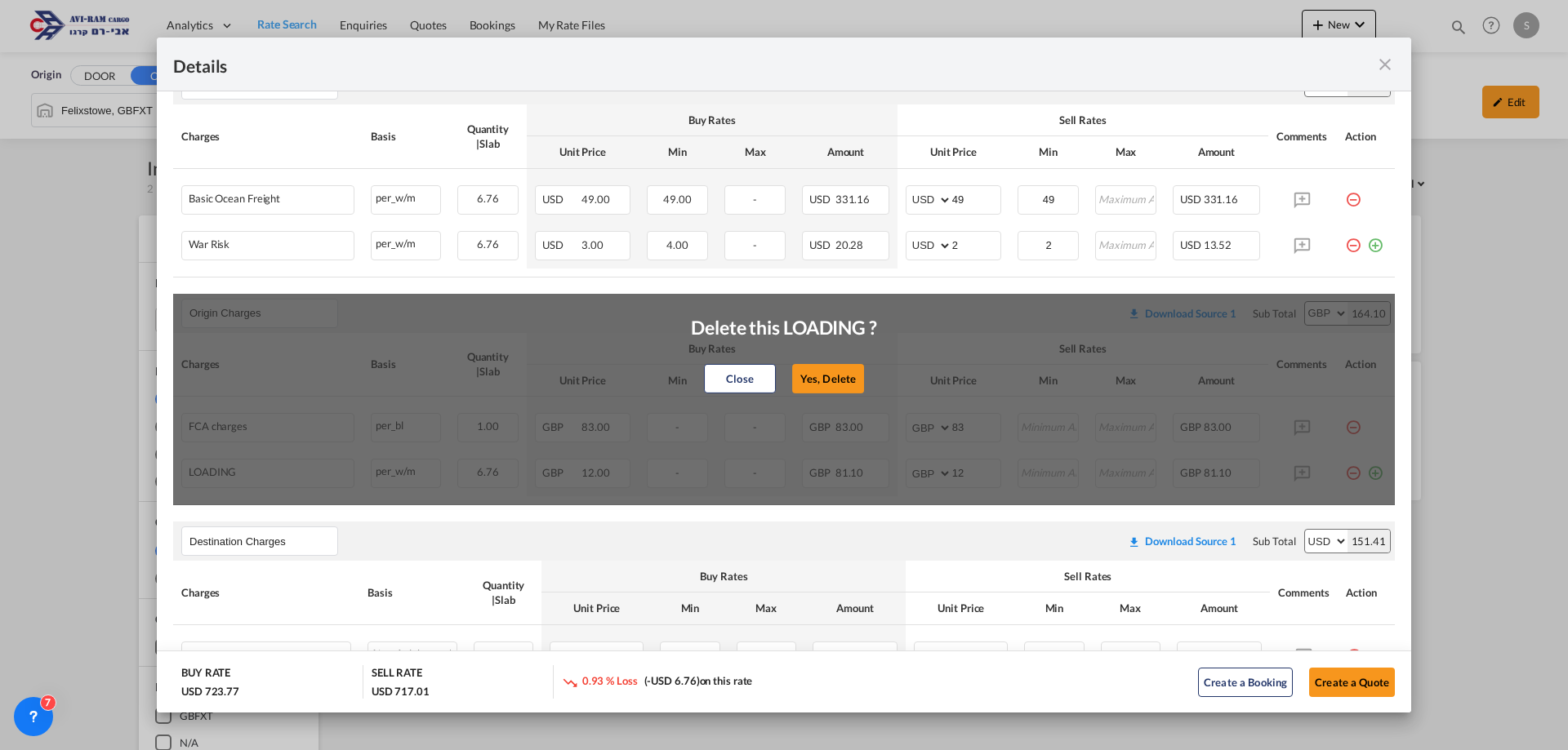
click at [807, 380] on button "Yes, Delete" at bounding box center [828, 379] width 72 height 29
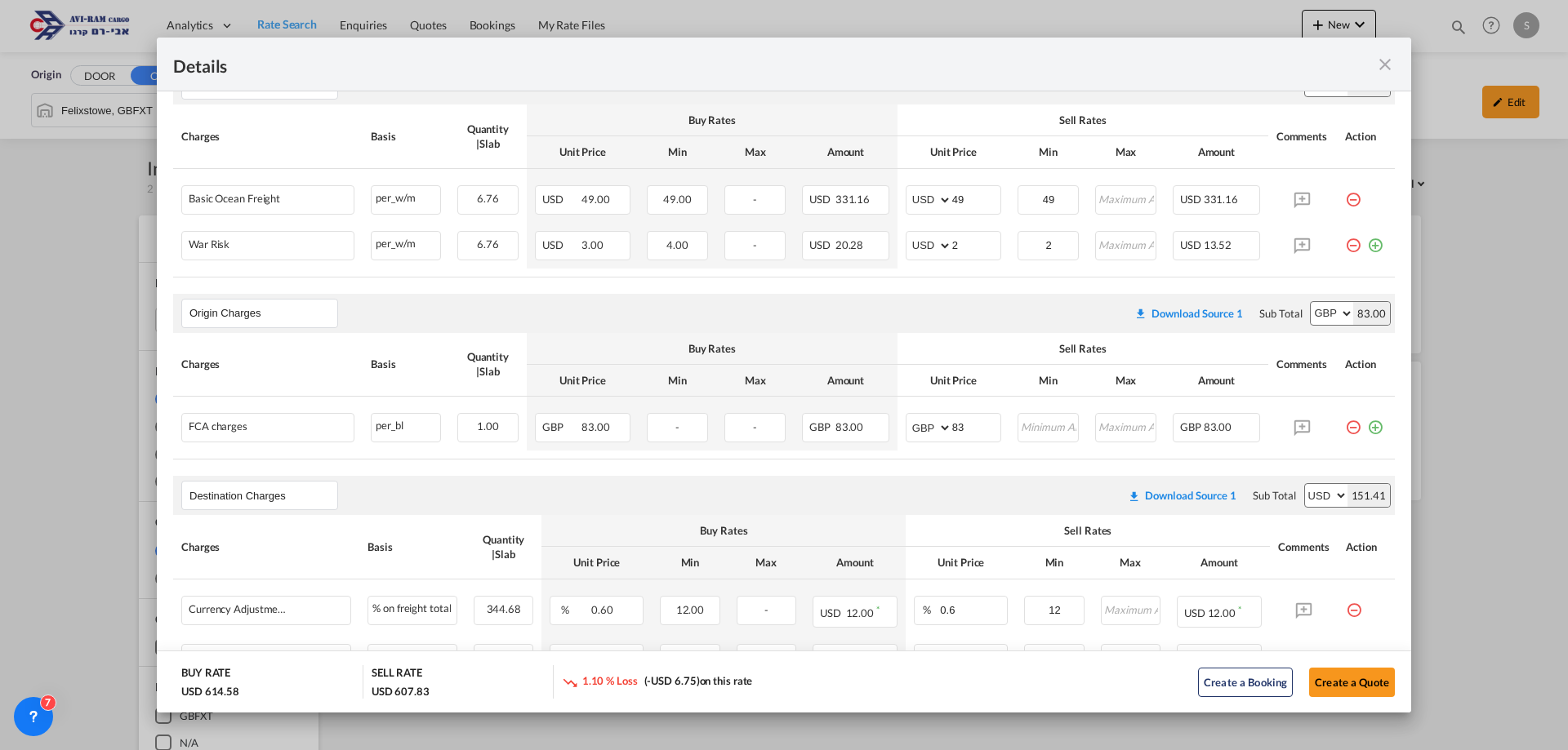
drag, startPoint x: 1343, startPoint y: 430, endPoint x: 1301, endPoint y: 420, distance: 43.2
click at [1345, 430] on md-icon "icon-minus-circle-outline red-400-fg pt-7" at bounding box center [1353, 421] width 16 height 16
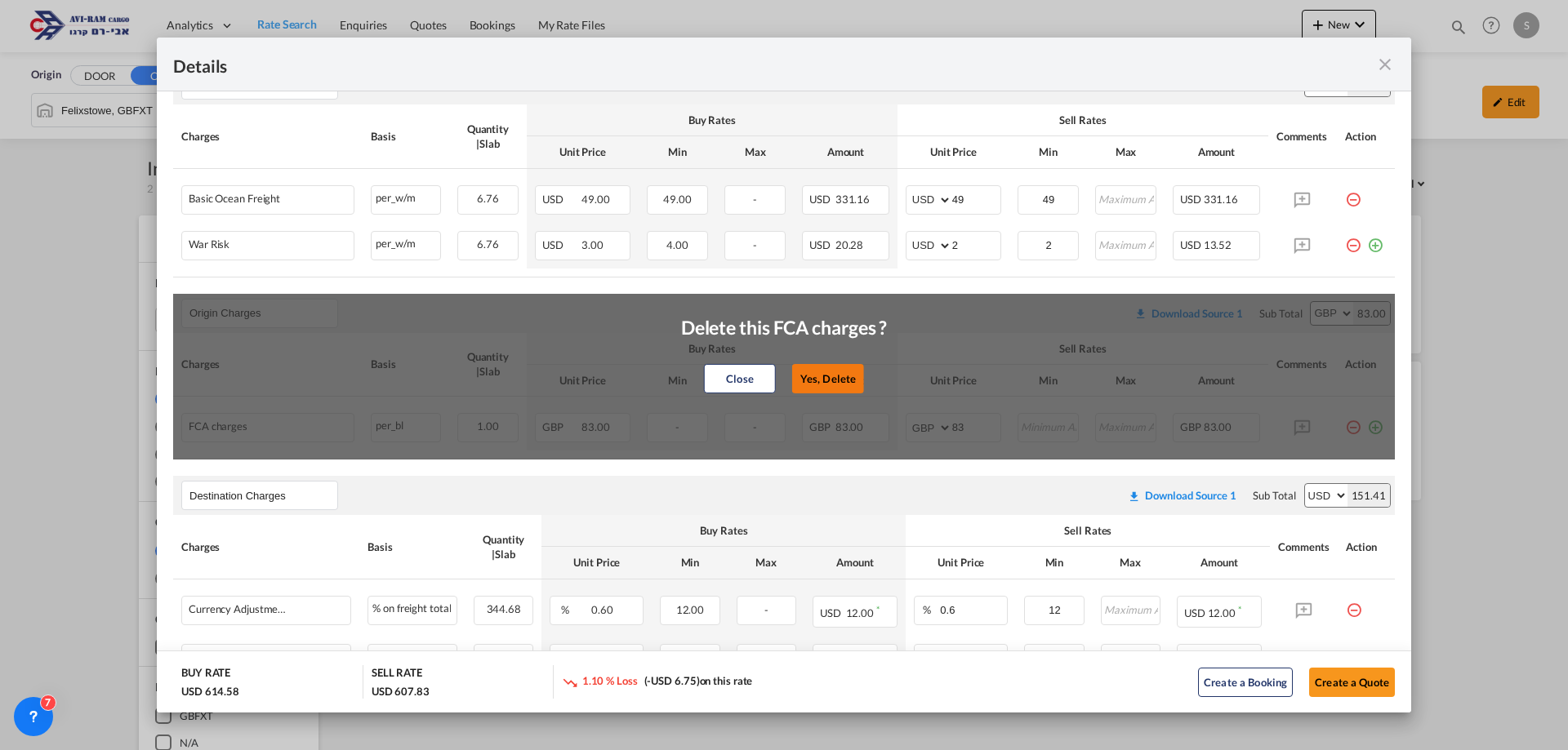
click at [828, 383] on button "Yes, Delete" at bounding box center [828, 379] width 72 height 29
type input "Destination Charges"
select select "string:USD"
type input "0.6"
type input "12"
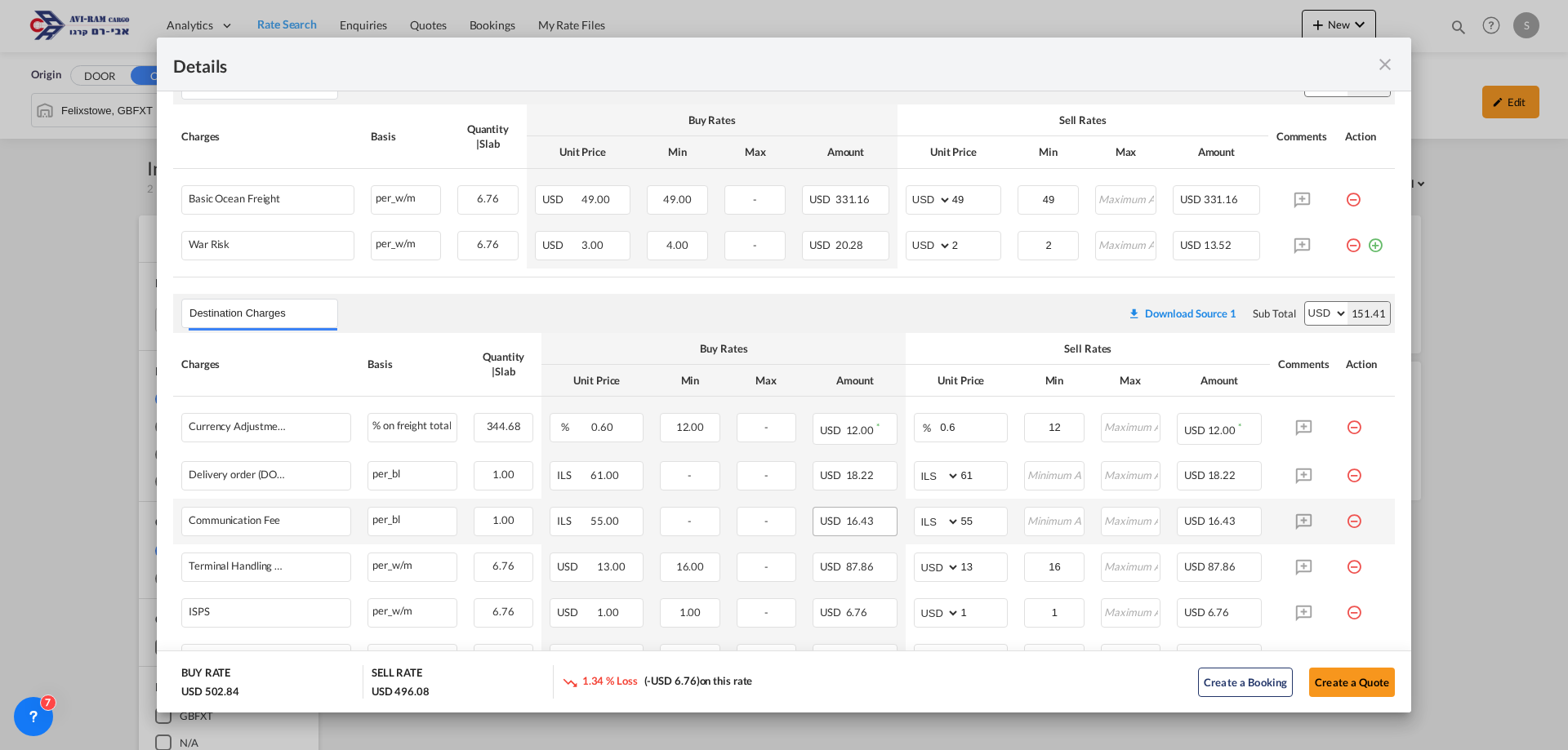
scroll to position [462, 0]
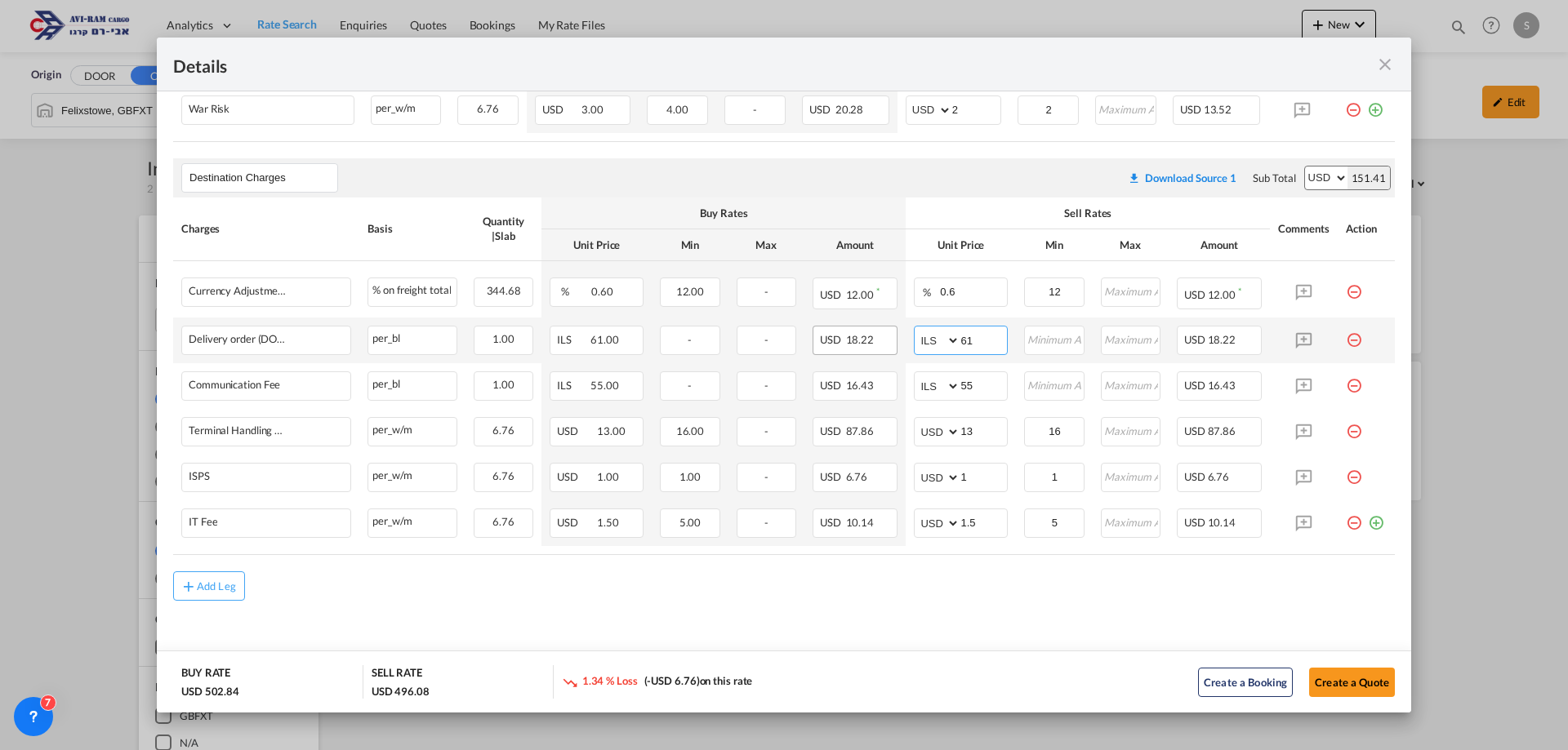
drag, startPoint x: 972, startPoint y: 336, endPoint x: 829, endPoint y: 333, distance: 143.0
click at [833, 328] on tr "Delivery order (DO Fee) Please Enter Already Exists per_bl per_bl can not appli…" at bounding box center [784, 340] width 1222 height 46
type input "116"
type input "66"
type input "16"
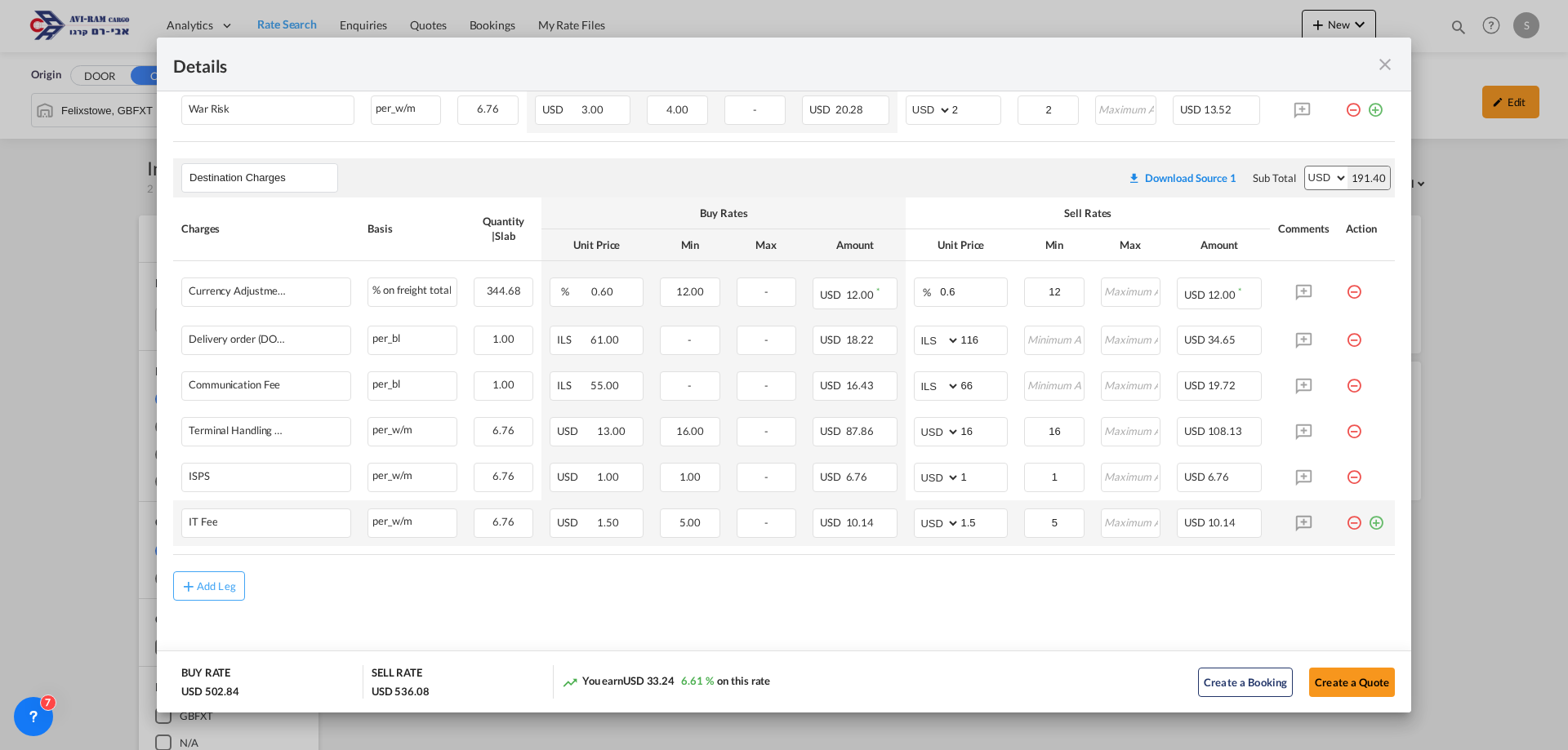
click at [1370, 523] on md-icon "icon-plus-circle-outline green-400-fg" at bounding box center [1375, 516] width 16 height 16
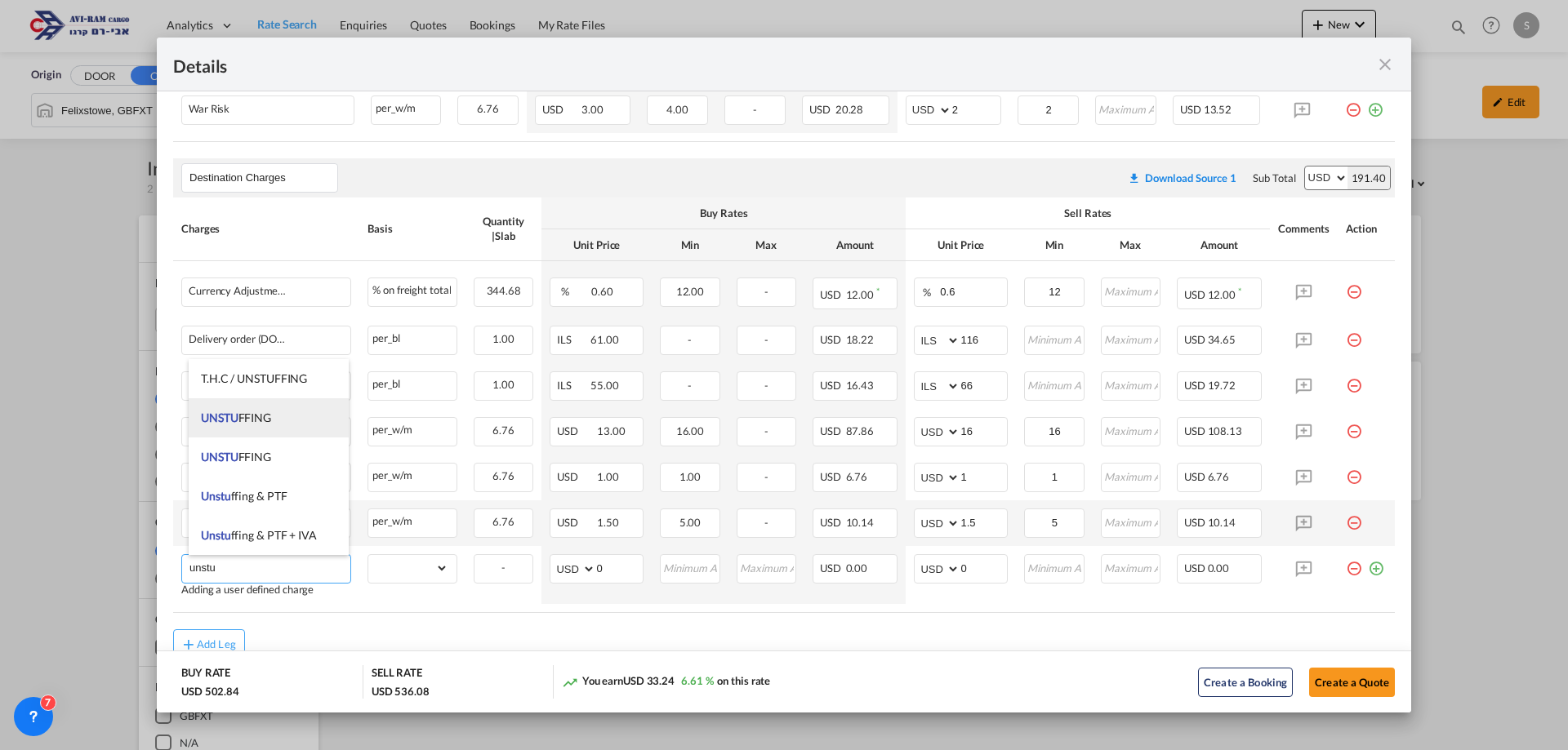
click at [278, 420] on li "UNSTU FFING" at bounding box center [268, 417] width 160 height 39
type input "UNSTUFFING"
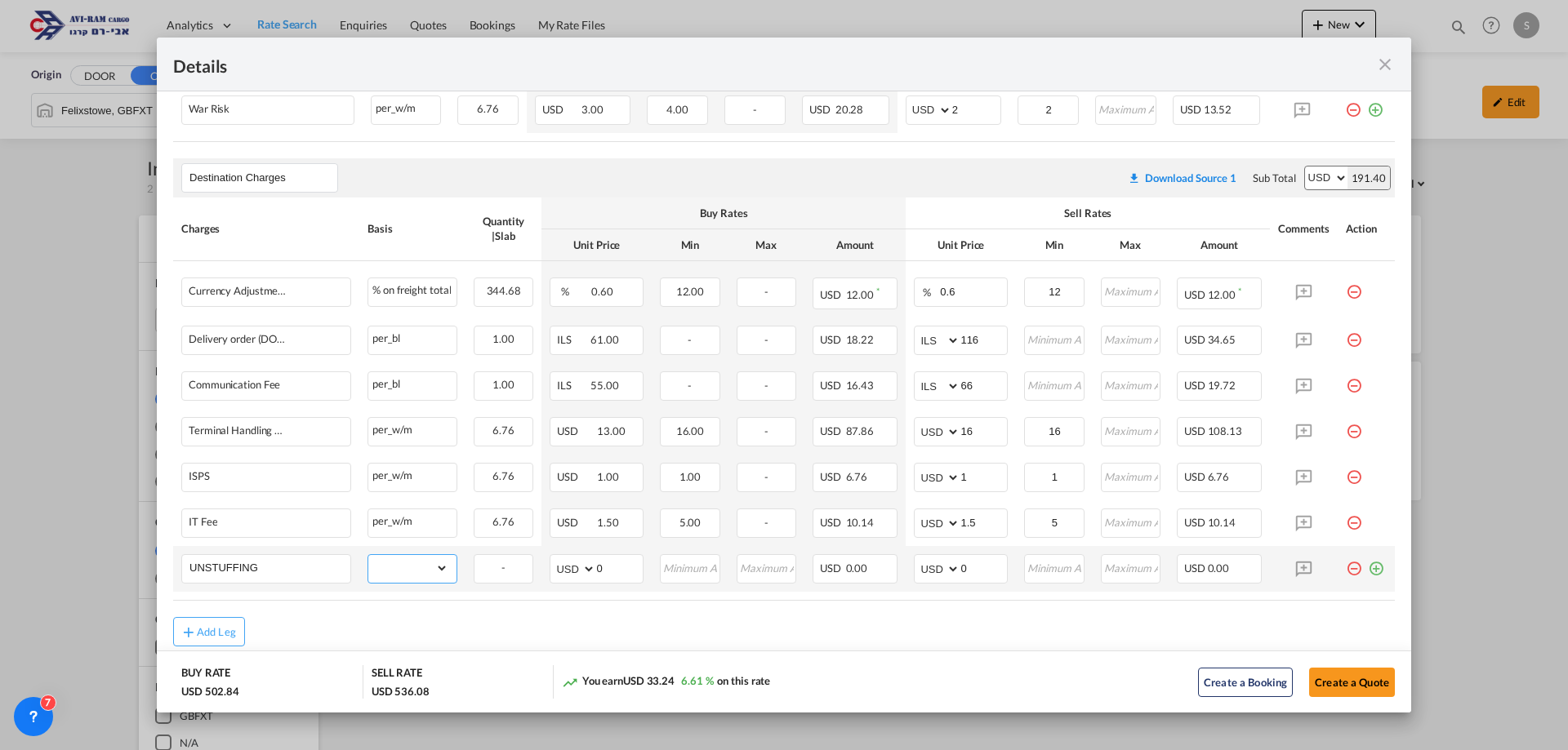
drag, startPoint x: 421, startPoint y: 572, endPoint x: 419, endPoint y: 556, distance: 16.1
click at [421, 568] on select "gross_weight volumetric_weight per_shipment per_bl per_km per_hawb per_kg flat …" at bounding box center [407, 568] width 80 height 26
select select "per_ton"
click at [368, 556] on select "gross_weight volumetric_weight per_shipment per_bl per_km per_hawb per_kg flat …" at bounding box center [407, 568] width 80 height 26
drag, startPoint x: 956, startPoint y: 566, endPoint x: 904, endPoint y: 556, distance: 53.0
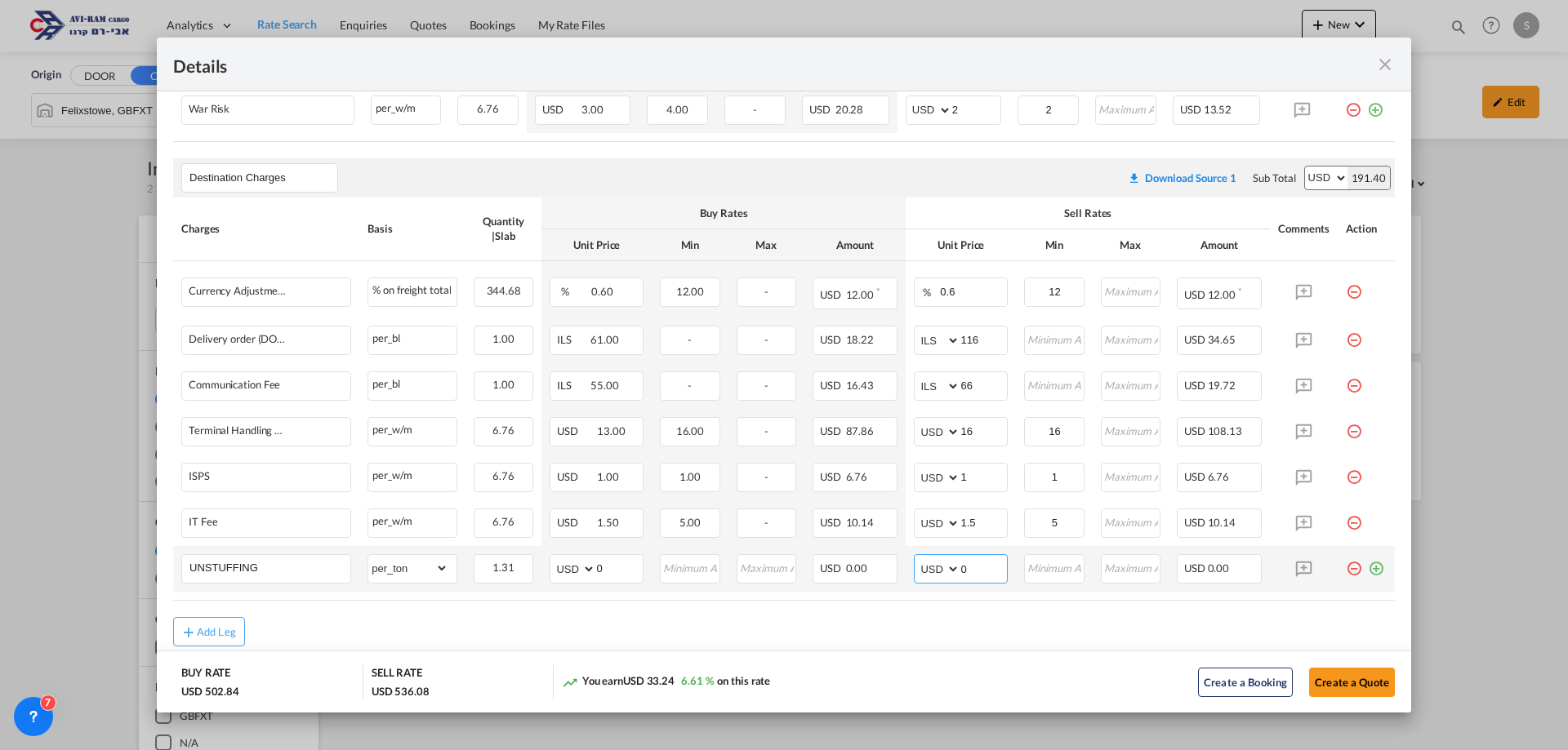
click at [906, 556] on td "AED AFN ALL AMD ANG AOA ARS AUD AWG AZN BAM BBD BDT BGN BHD BIF BMD BND [PERSON…" at bounding box center [961, 569] width 111 height 46
type input "11.6"
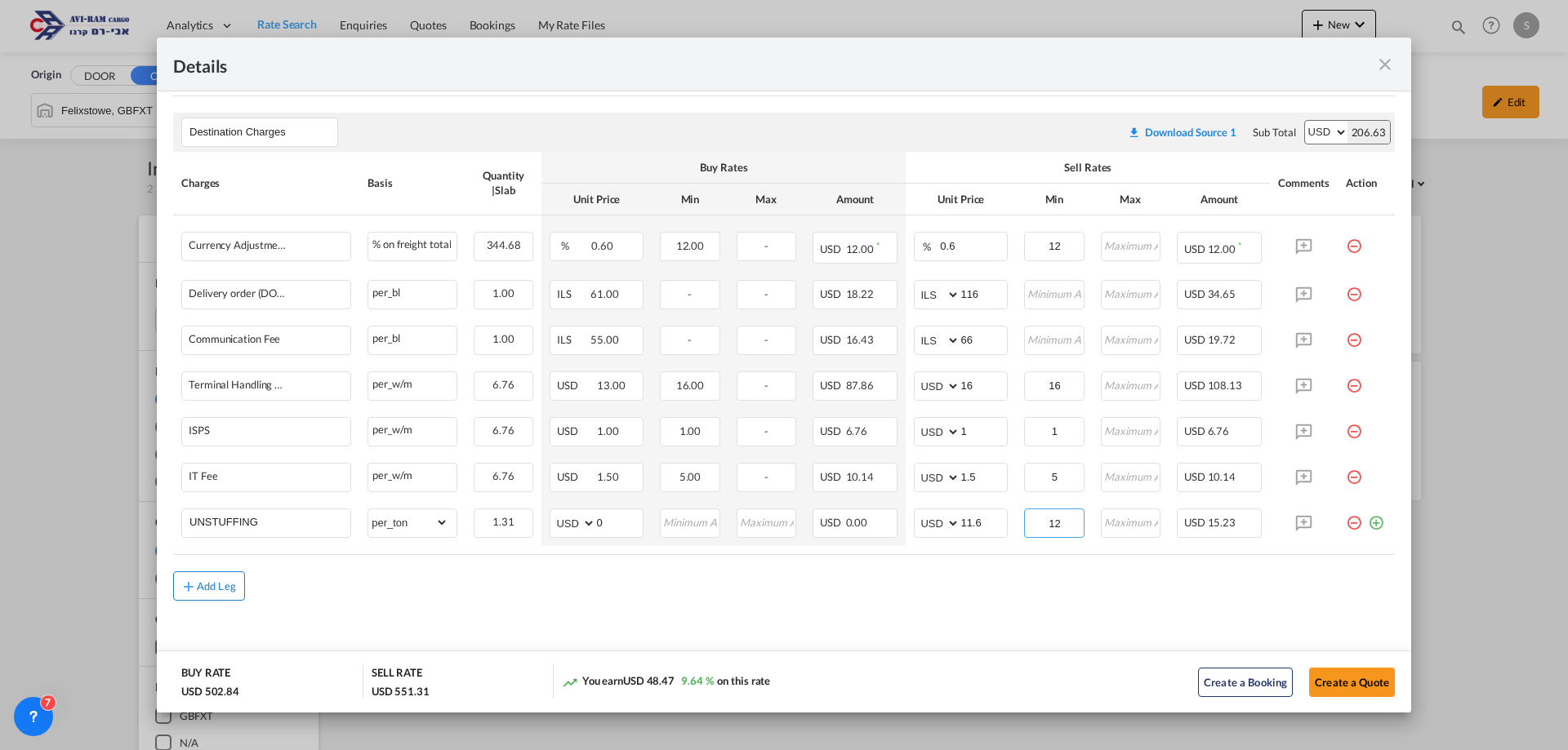
type input "12"
click at [208, 584] on div "Add Leg" at bounding box center [216, 587] width 39 height 10
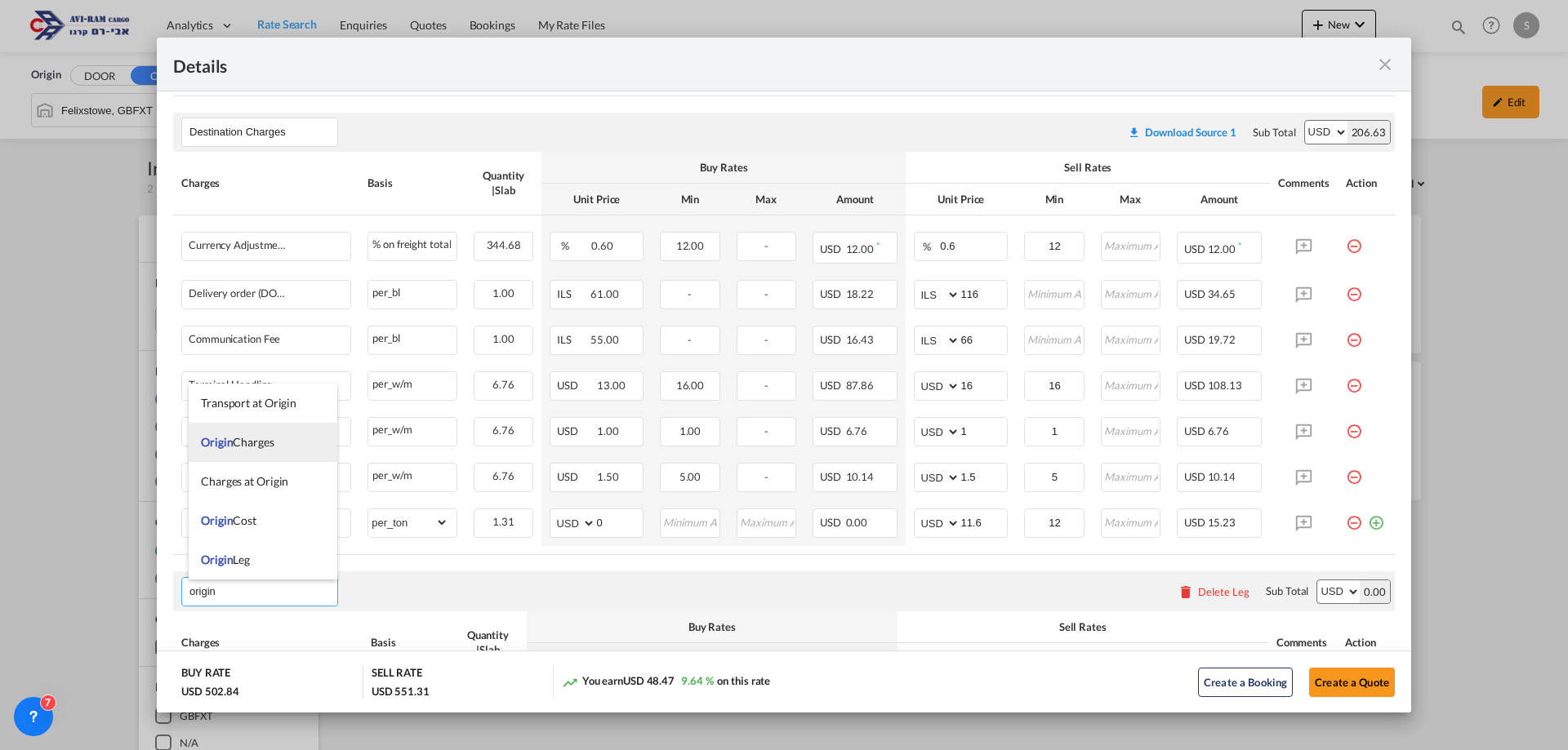
click at [236, 442] on span "Origin Charges" at bounding box center [238, 442] width 74 height 14
type input "Origin Charges"
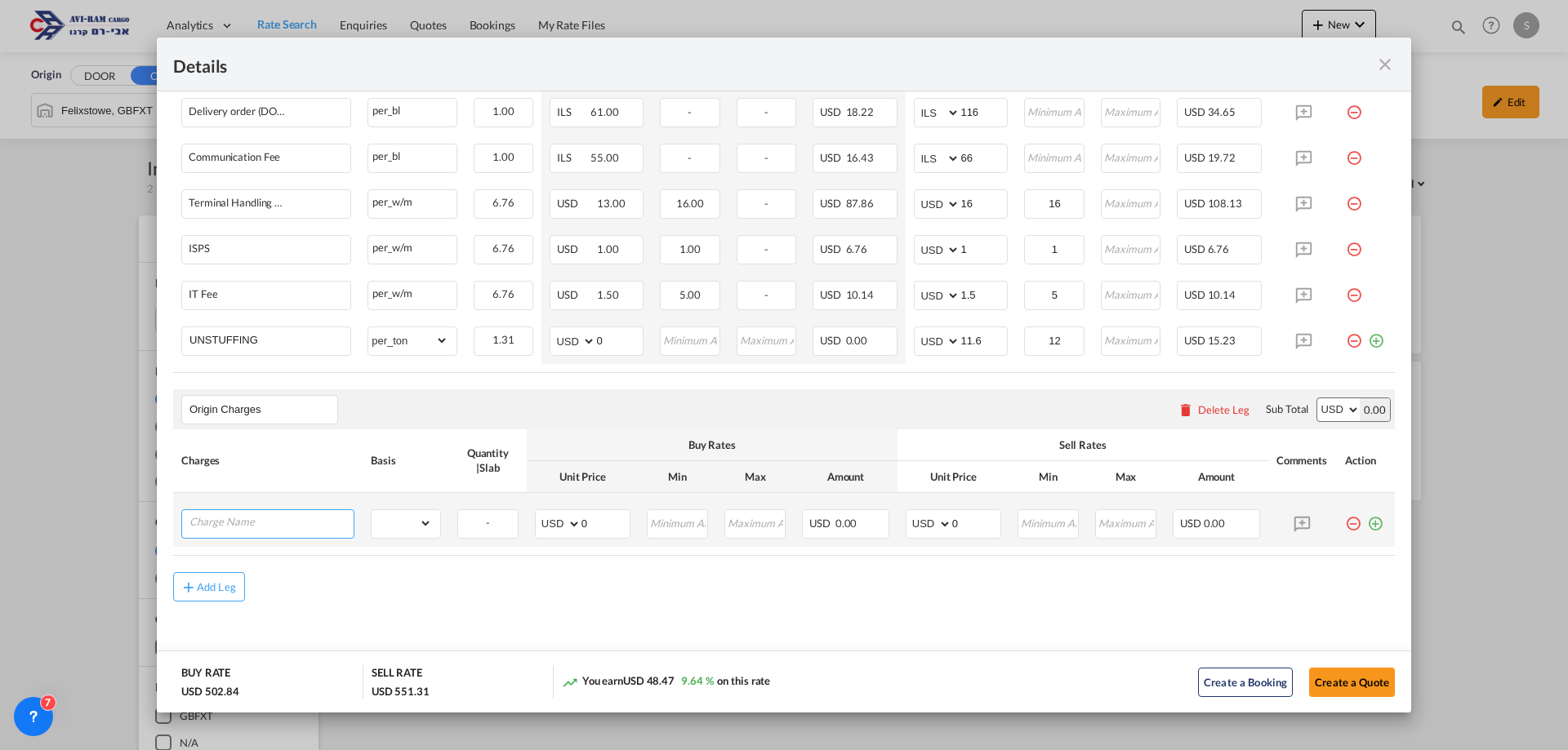
click at [256, 521] on input "Charge Name" at bounding box center [272, 522] width 164 height 24
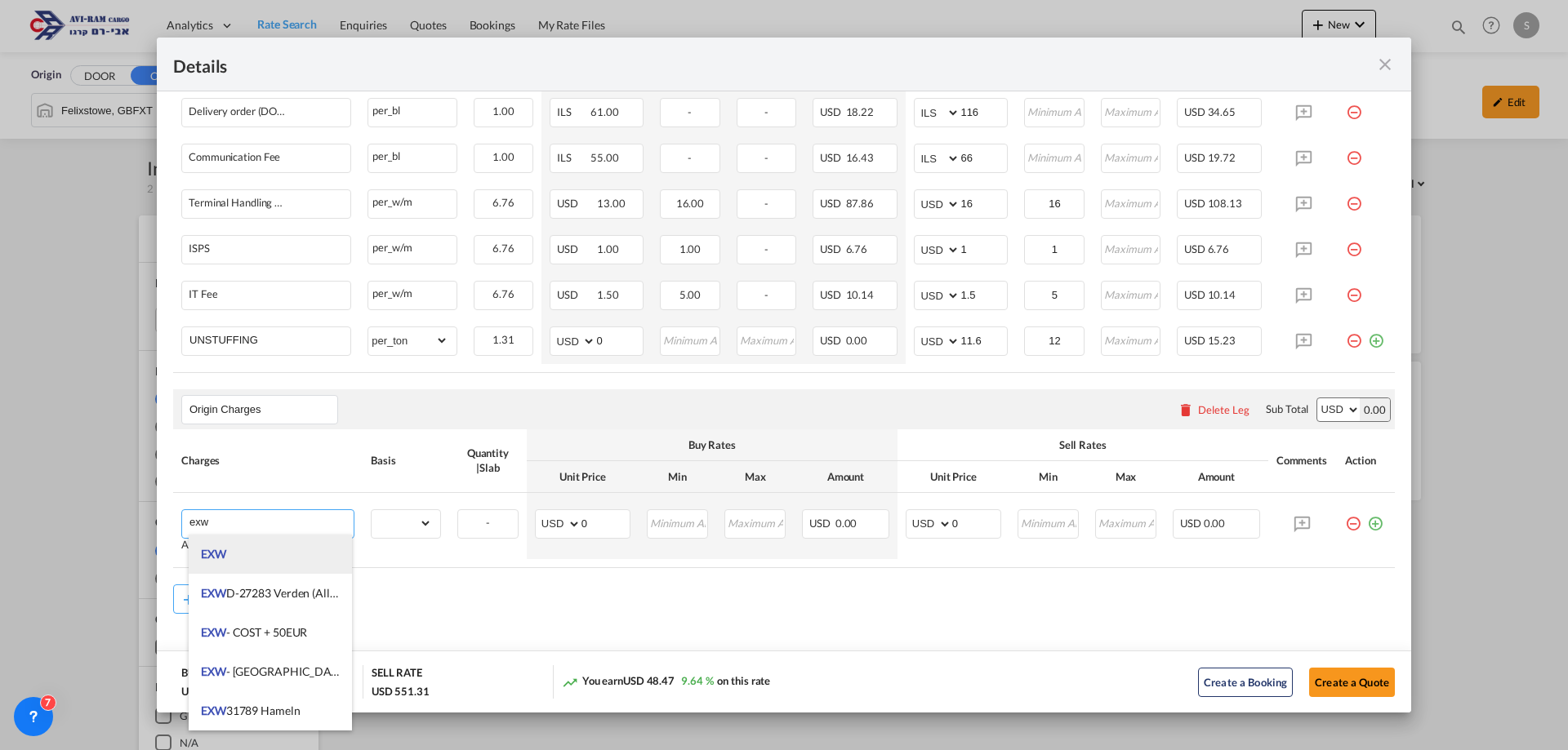
click at [242, 551] on li "EXW" at bounding box center [270, 554] width 163 height 39
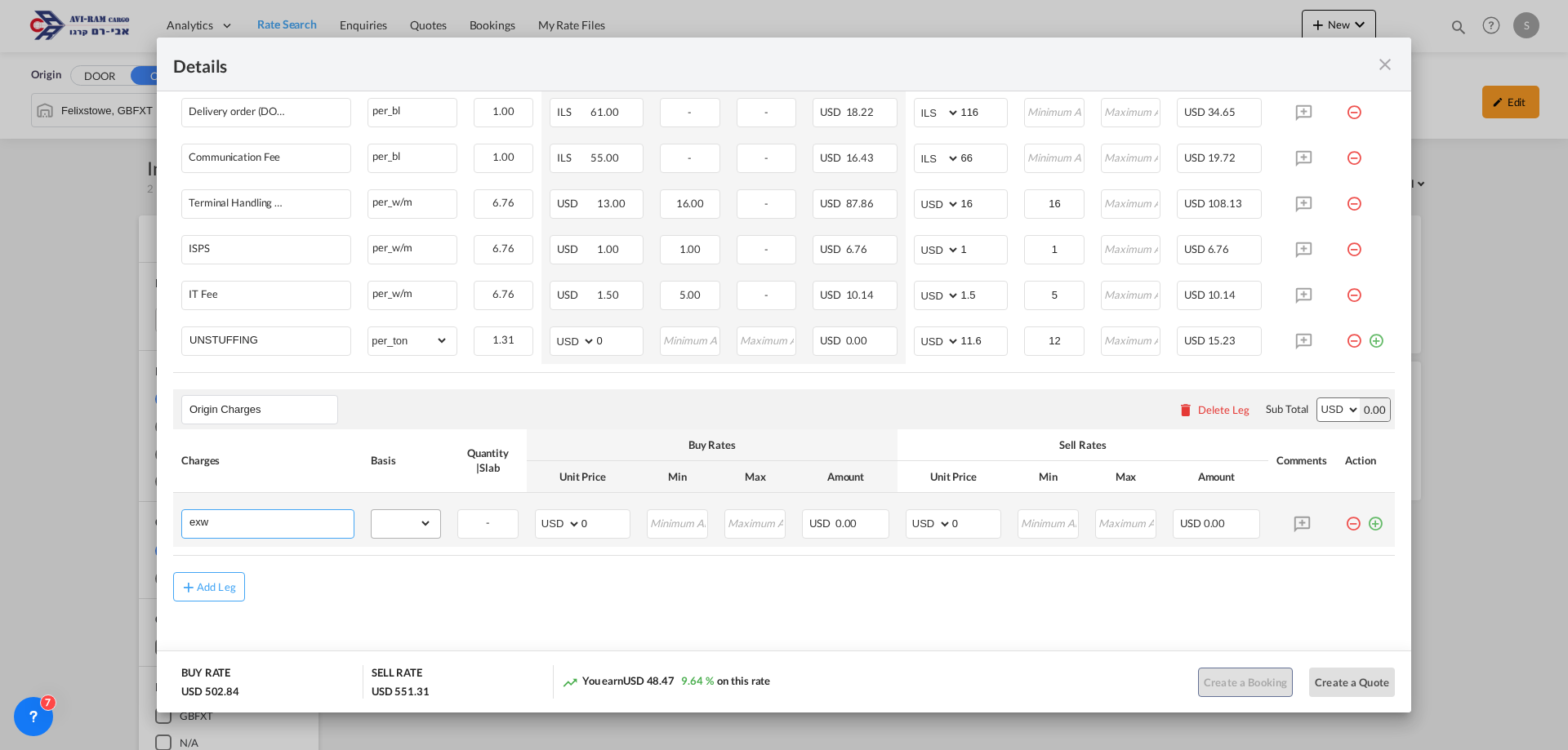
type input "EXW"
click at [398, 525] on select "gross_weight volumetric_weight per_shipment per_bl per_km per_hawb per_kg flat …" at bounding box center [401, 523] width 60 height 26
select select "per_shipment"
click at [371, 510] on select "gross_weight volumetric_weight per_shipment per_bl per_km per_hawb per_kg flat …" at bounding box center [401, 523] width 60 height 26
click at [929, 527] on select "AED AFN ALL AMD ANG AOA ARS AUD AWG AZN BAM BBD BDT BGN BHD BIF BMD BND [PERSON…" at bounding box center [929, 524] width 43 height 23
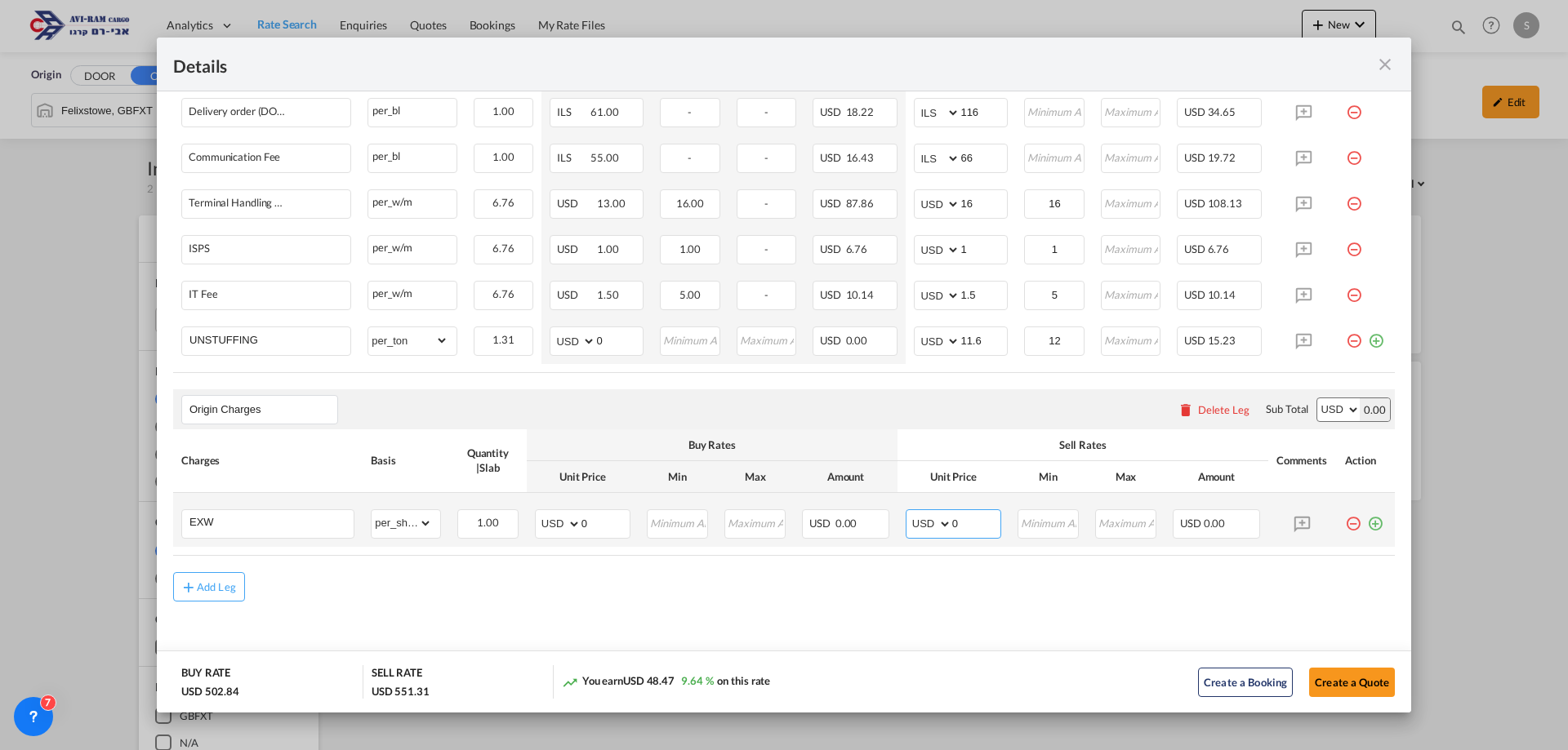
select select "string:GBP"
click at [908, 513] on select "AED AFN ALL AMD ANG AOA ARS AUD AWG AZN BAM BBD BDT BGN BHD BIF BMD BND [PERSON…" at bounding box center [929, 524] width 43 height 23
drag, startPoint x: 968, startPoint y: 520, endPoint x: 918, endPoint y: 525, distance: 50.2
click at [918, 525] on md-input-container "AED AFN ALL AMD ANG AOA ARS AUD AWG AZN BAM BBD BDT BGN BHD BIF BMD BND [PERSON…" at bounding box center [954, 524] width 96 height 29
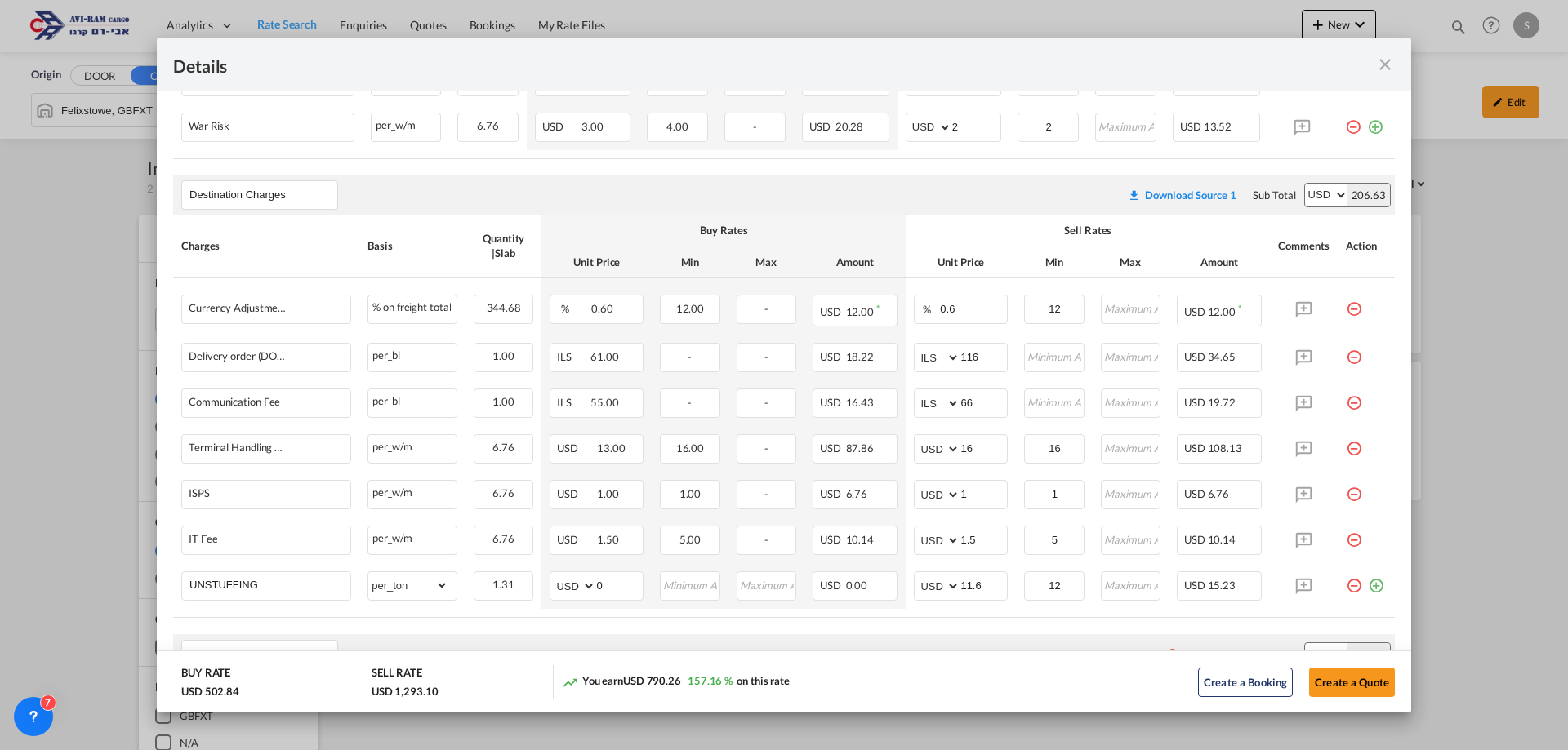
scroll to position [282, 0]
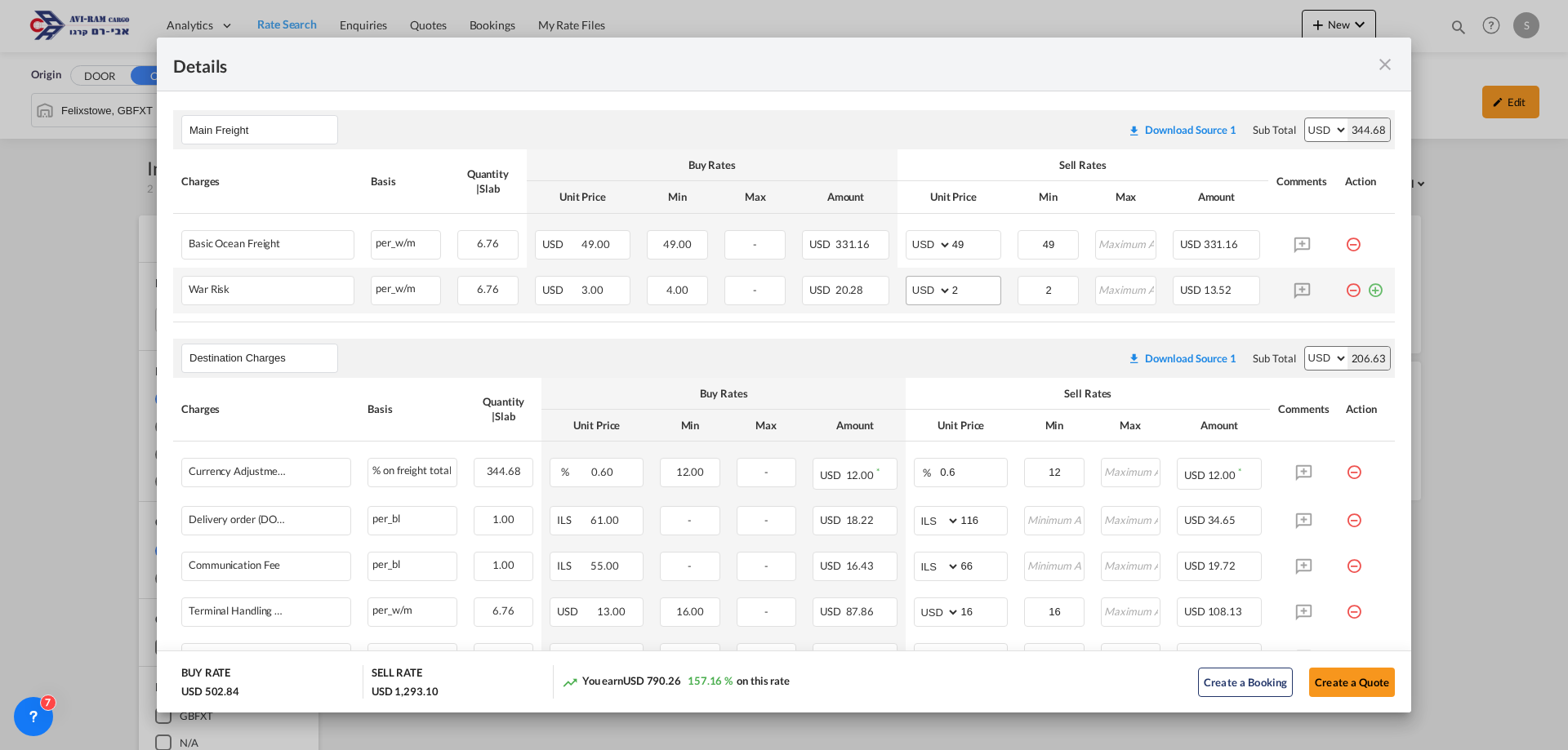
type input "551"
drag, startPoint x: 985, startPoint y: 293, endPoint x: 929, endPoint y: 295, distance: 56.0
click at [924, 294] on md-input-container "AED AFN ALL AMD ANG AOA ARS AUD AWG AZN BAM BBD BDT BGN BHD BIF BMD BND [PERSON…" at bounding box center [954, 290] width 96 height 29
type input "3"
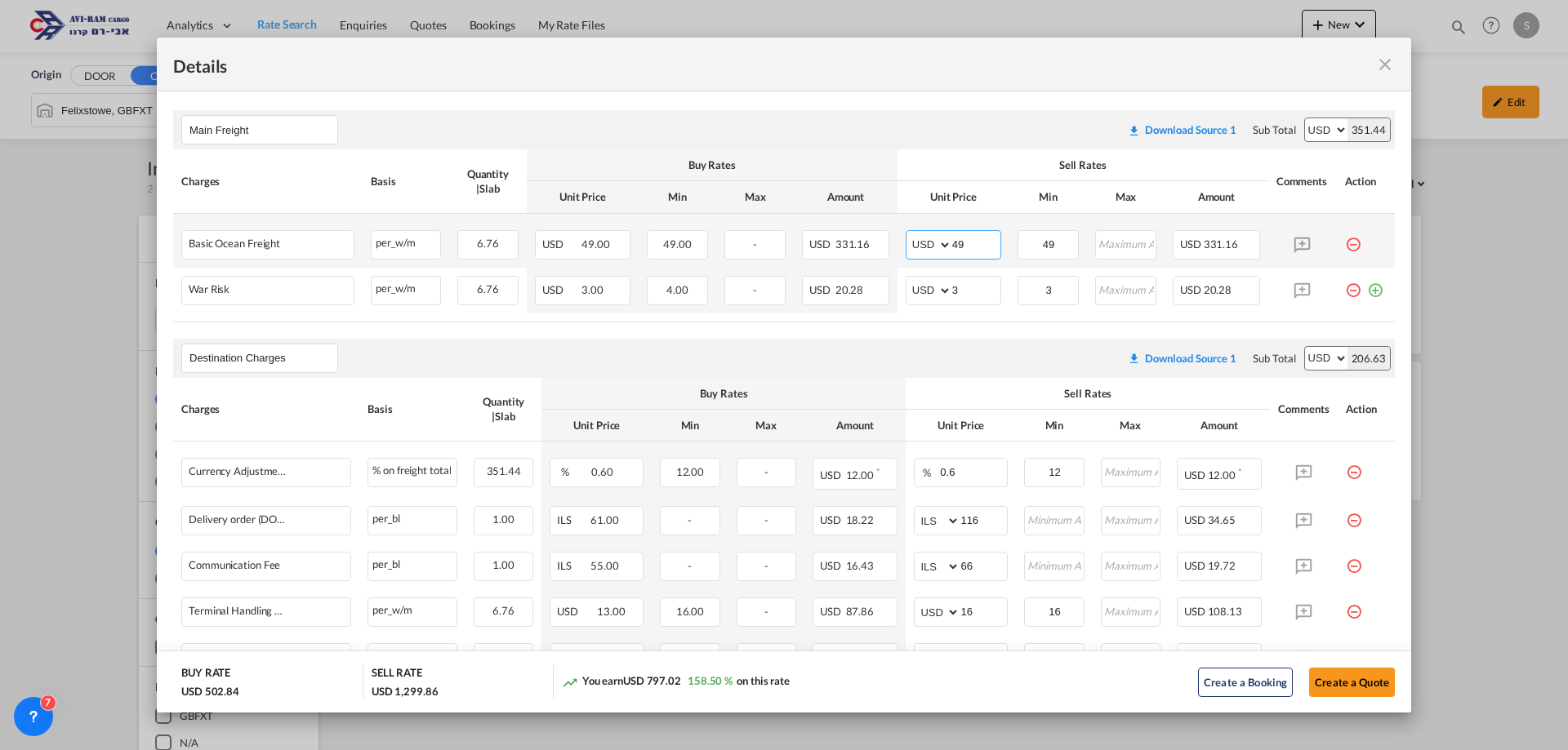
drag, startPoint x: 980, startPoint y: 242, endPoint x: 906, endPoint y: 257, distance: 75.5
click at [906, 257] on md-input-container "AED AFN ALL AMD ANG AOA ARS AUD AWG AZN BAM BBD BDT BGN BHD BIF BMD BND [PERSON…" at bounding box center [954, 245] width 96 height 29
type input "54"
click at [1353, 676] on button "Create a Quote" at bounding box center [1352, 682] width 85 height 29
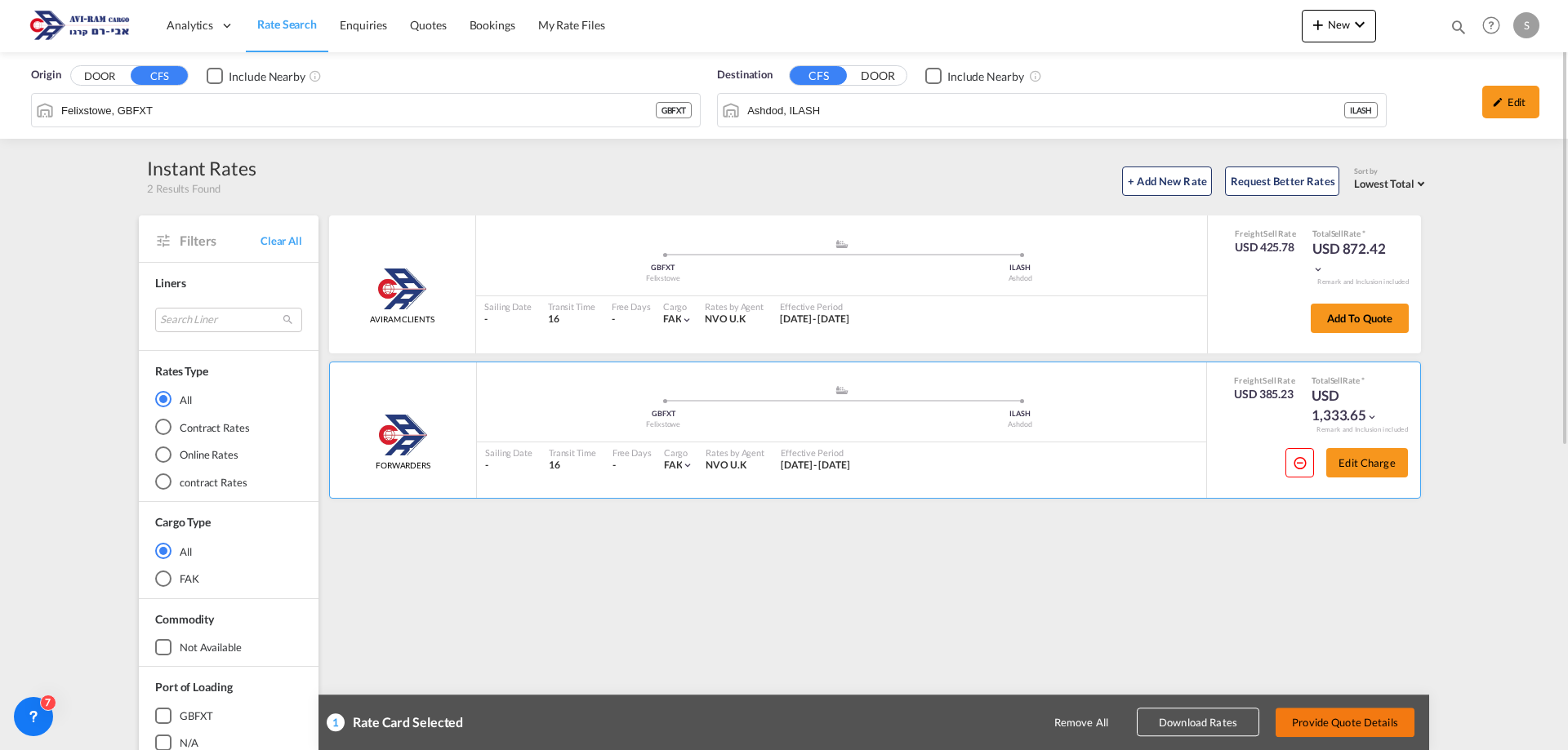
click at [1379, 719] on button "Provide Quote Details" at bounding box center [1345, 722] width 139 height 29
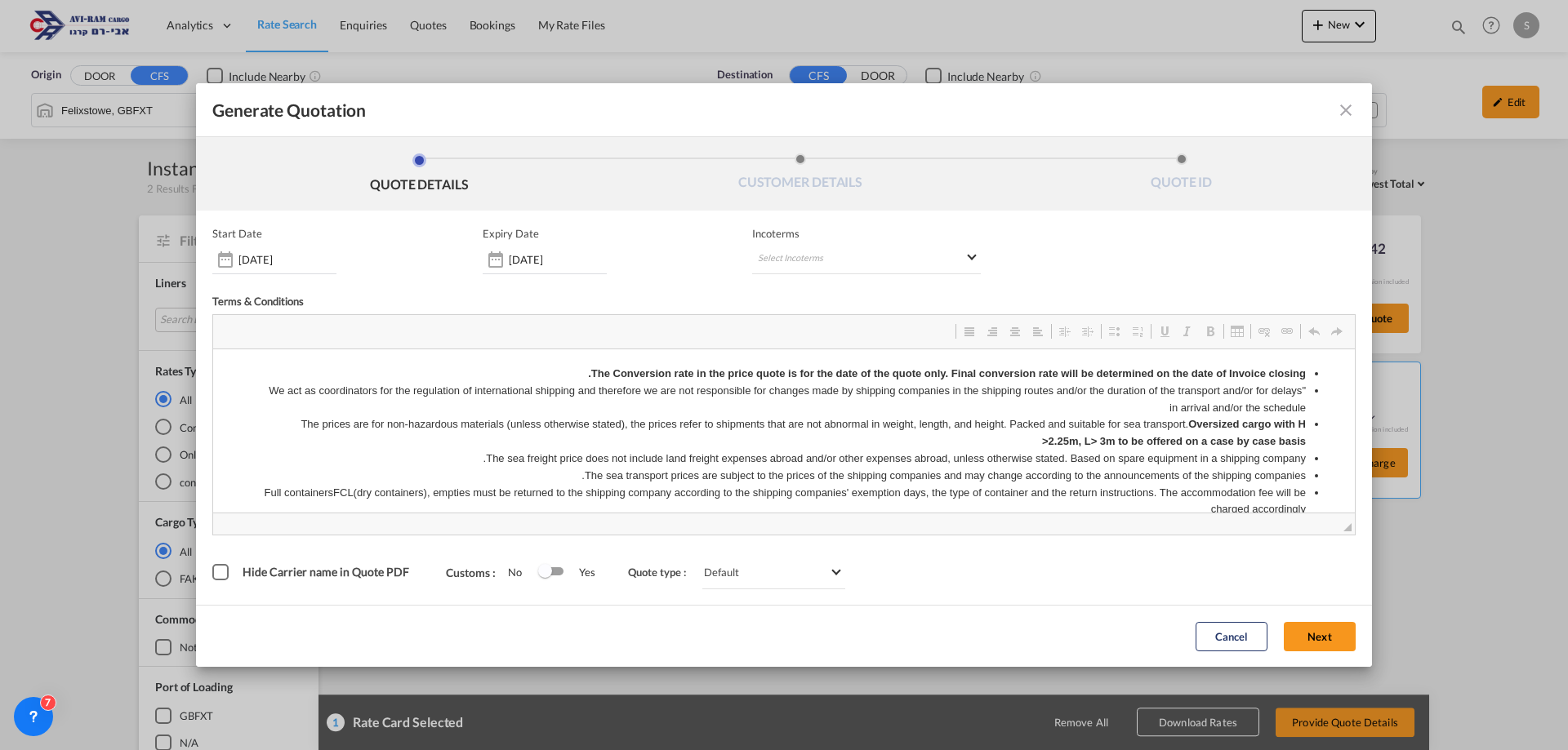
scroll to position [0, 0]
click at [788, 255] on md-select "Select Incoterms FOB - export Free on Board CFR - import Cost and Freight CIP -…" at bounding box center [866, 259] width 229 height 29
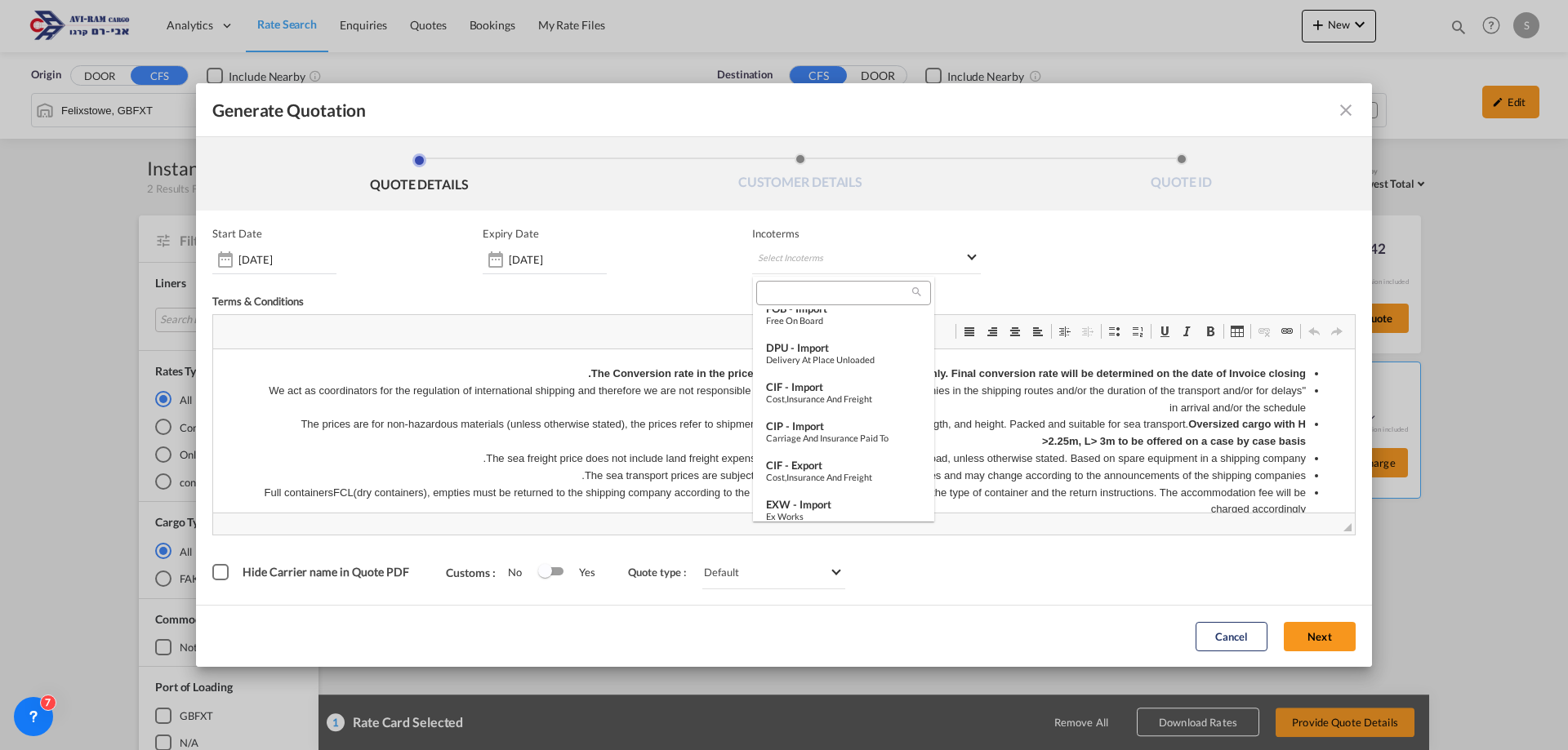
scroll to position [572, 0]
click at [857, 503] on div "Ex Works" at bounding box center [843, 507] width 155 height 11
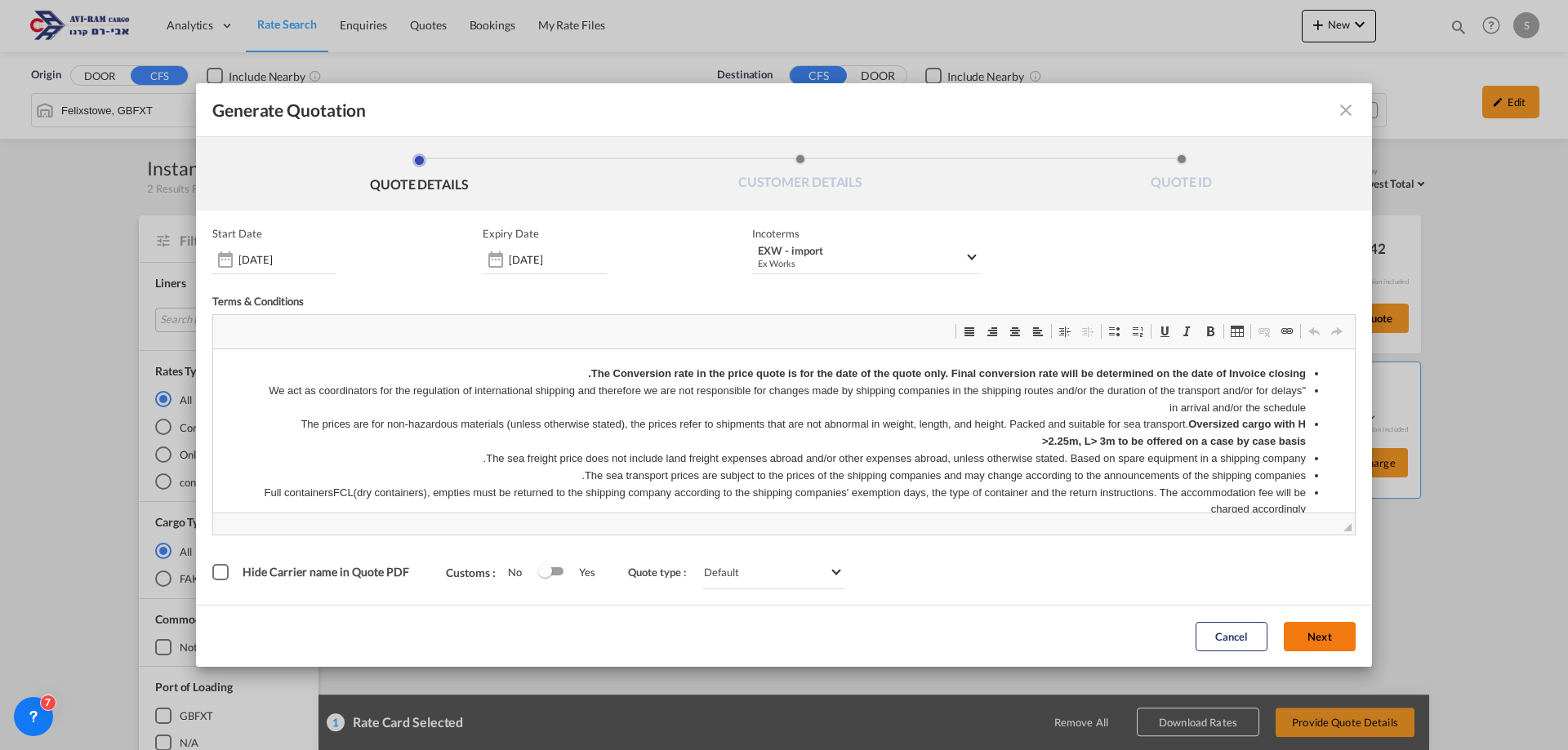
click at [1299, 648] on button "Next" at bounding box center [1320, 636] width 72 height 29
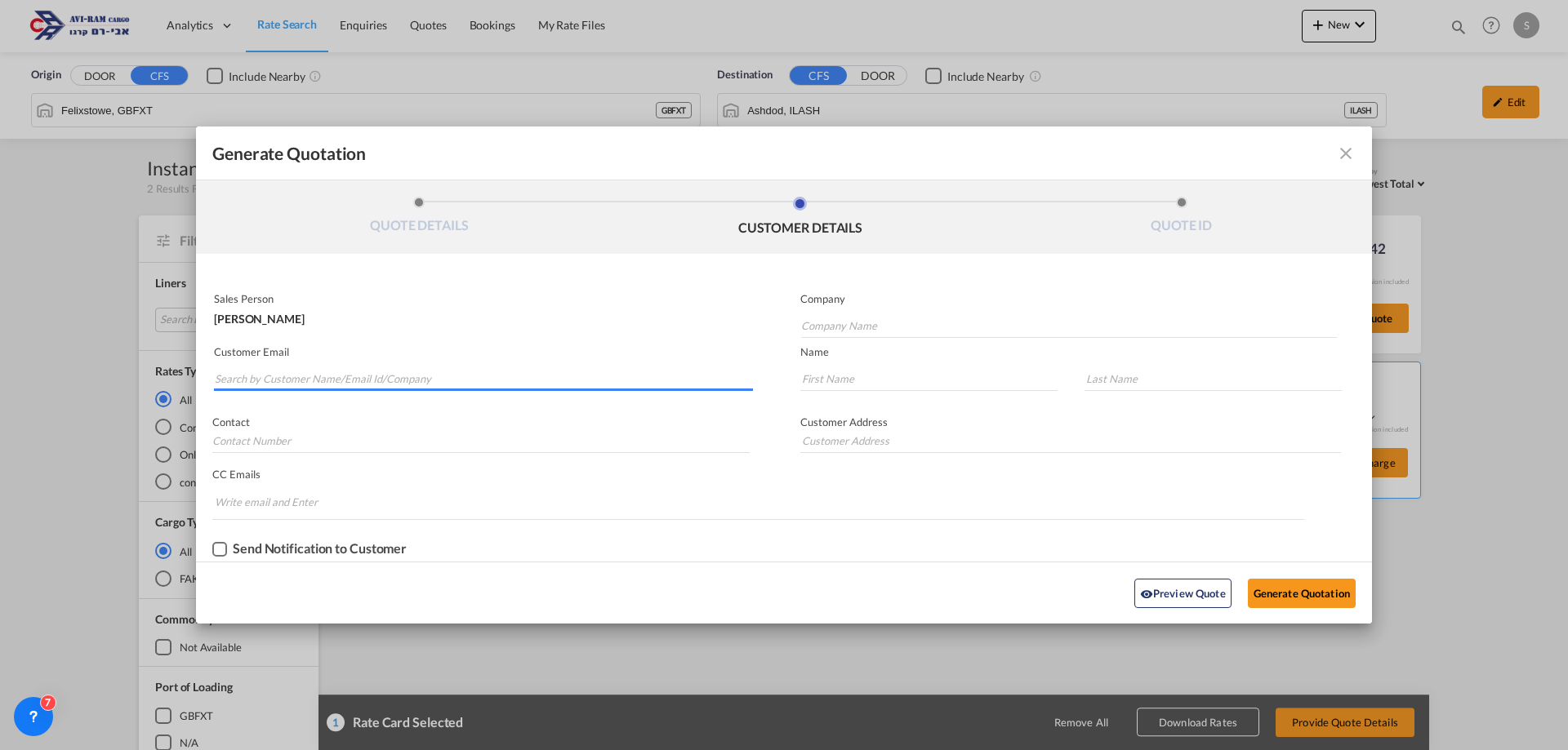
click at [267, 380] on input "Search by Customer Name/Email Id/Company" at bounding box center [484, 378] width 538 height 24
paste input "[EMAIL_ADDRESS][PERSON_NAME][DOMAIN_NAME]"
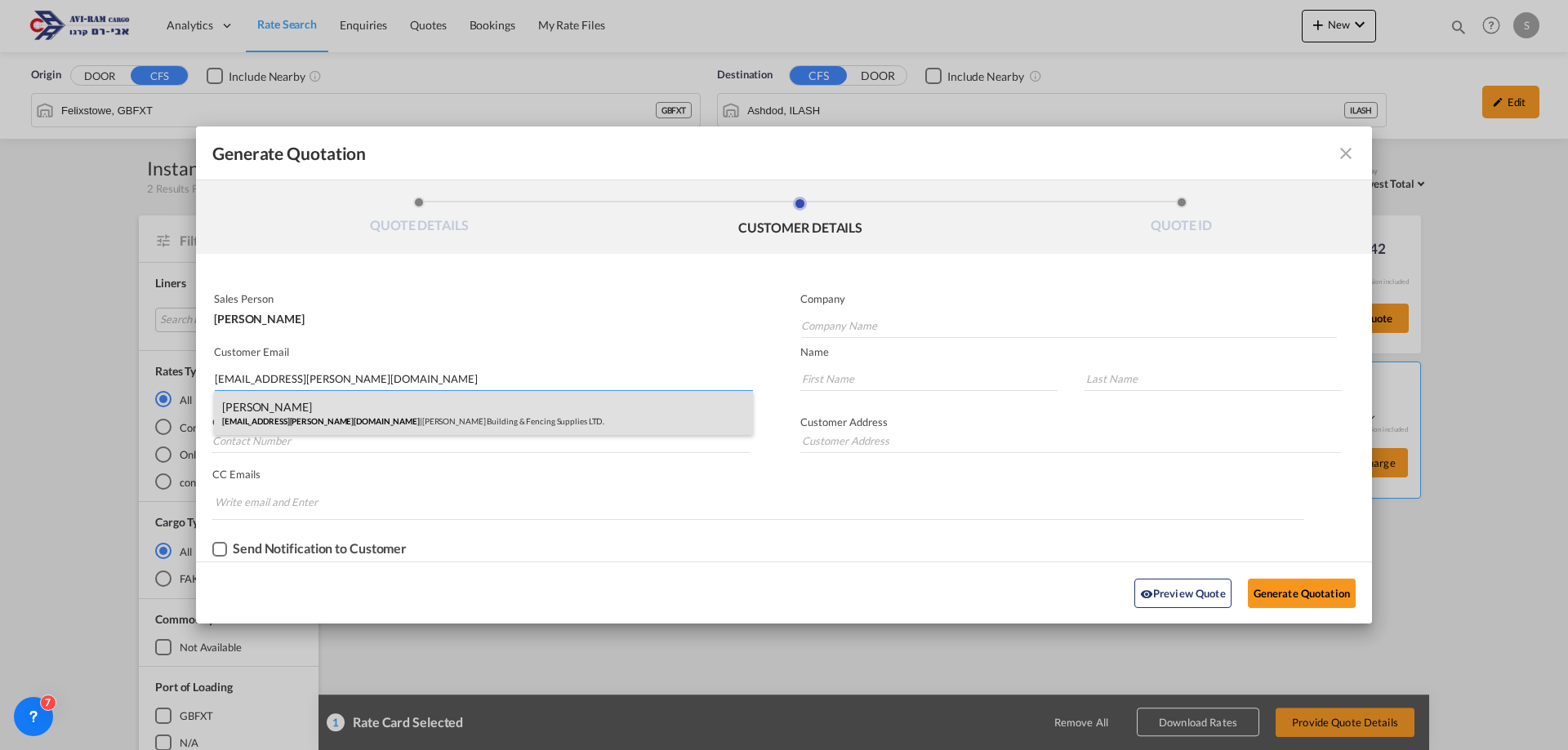
type input "[EMAIL_ADDRESS][PERSON_NAME][DOMAIN_NAME]"
click at [300, 412] on div "[PERSON_NAME] [EMAIL_ADDRESS][PERSON_NAME][DOMAIN_NAME] | [PERSON_NAME] Buildin…" at bounding box center [483, 413] width 539 height 44
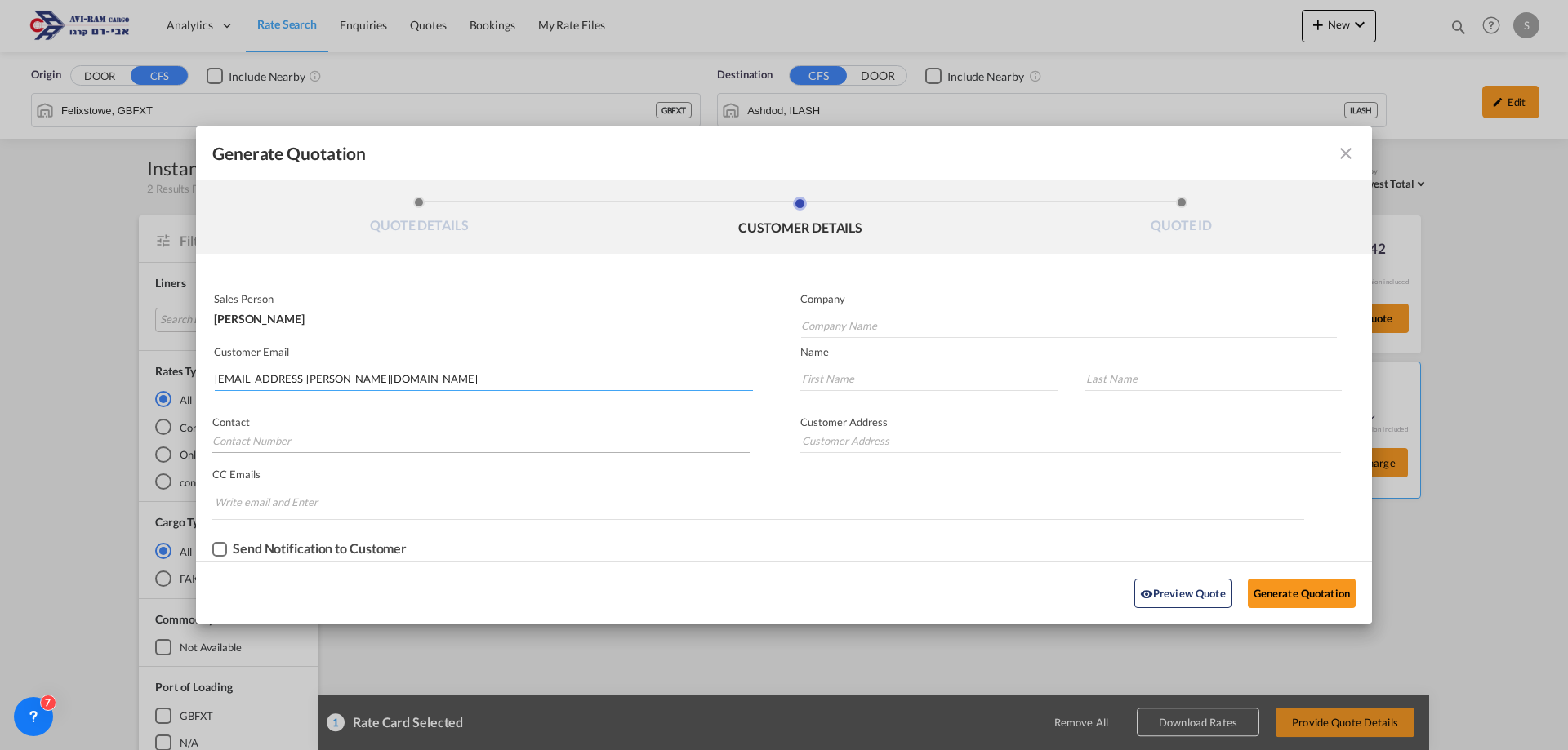
type input "[PERSON_NAME] Building & Fencing Supplies LTD."
type input "EYAL"
type input "[PERSON_NAME]"
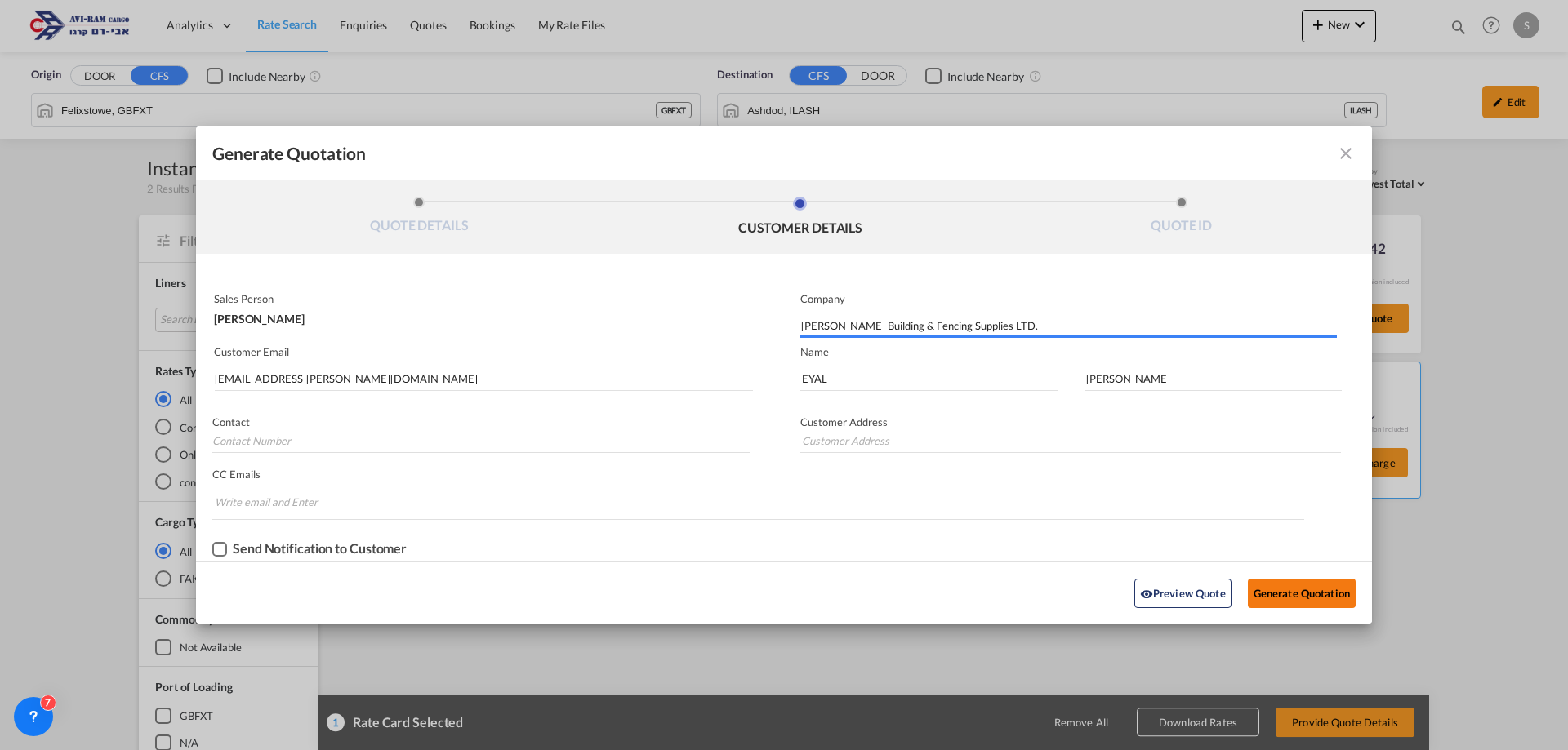
click at [1273, 590] on button "Generate Quotation" at bounding box center [1301, 593] width 108 height 29
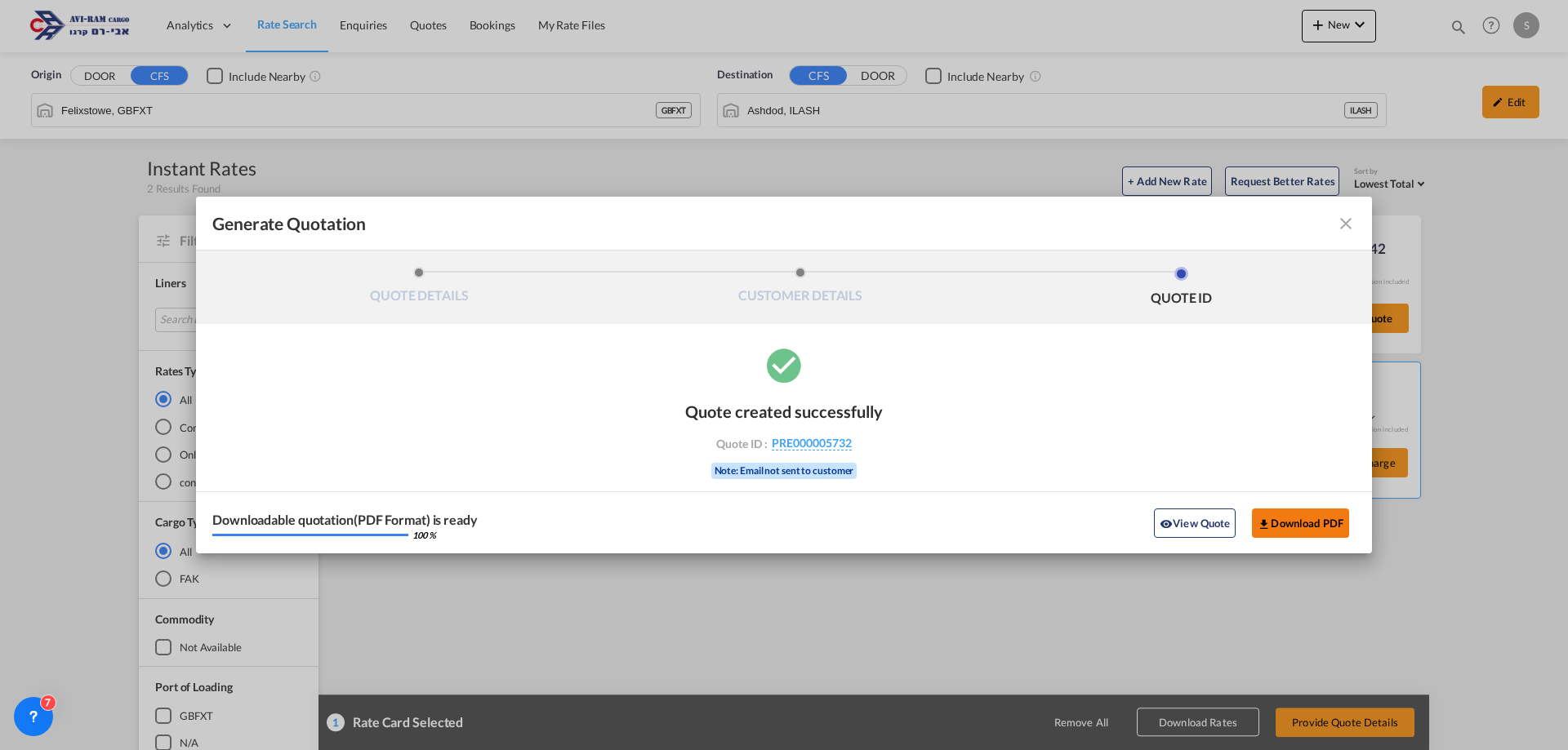
click at [1296, 531] on button "Download PDF" at bounding box center [1301, 523] width 97 height 29
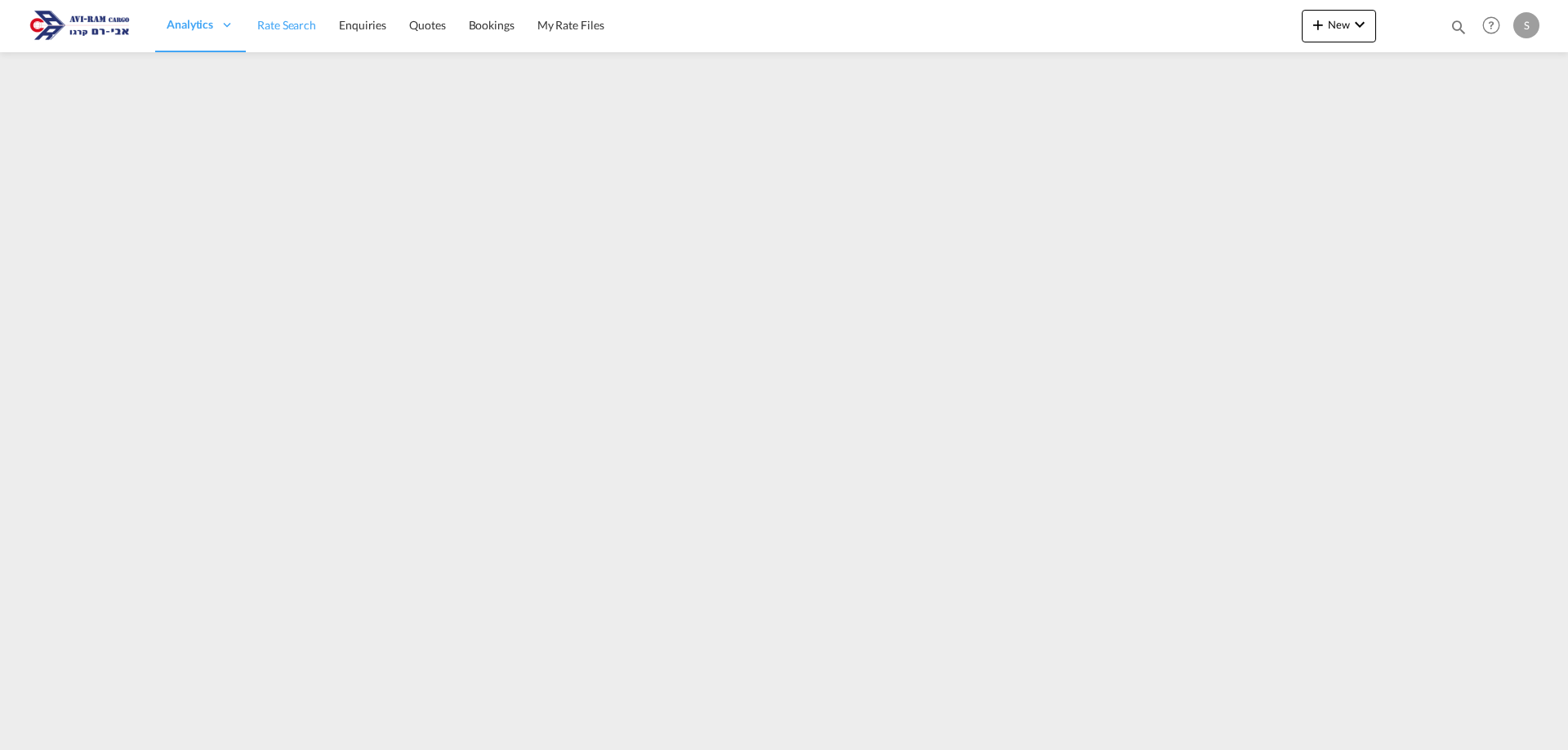
click at [322, 19] on link "Rate Search" at bounding box center [286, 25] width 81 height 53
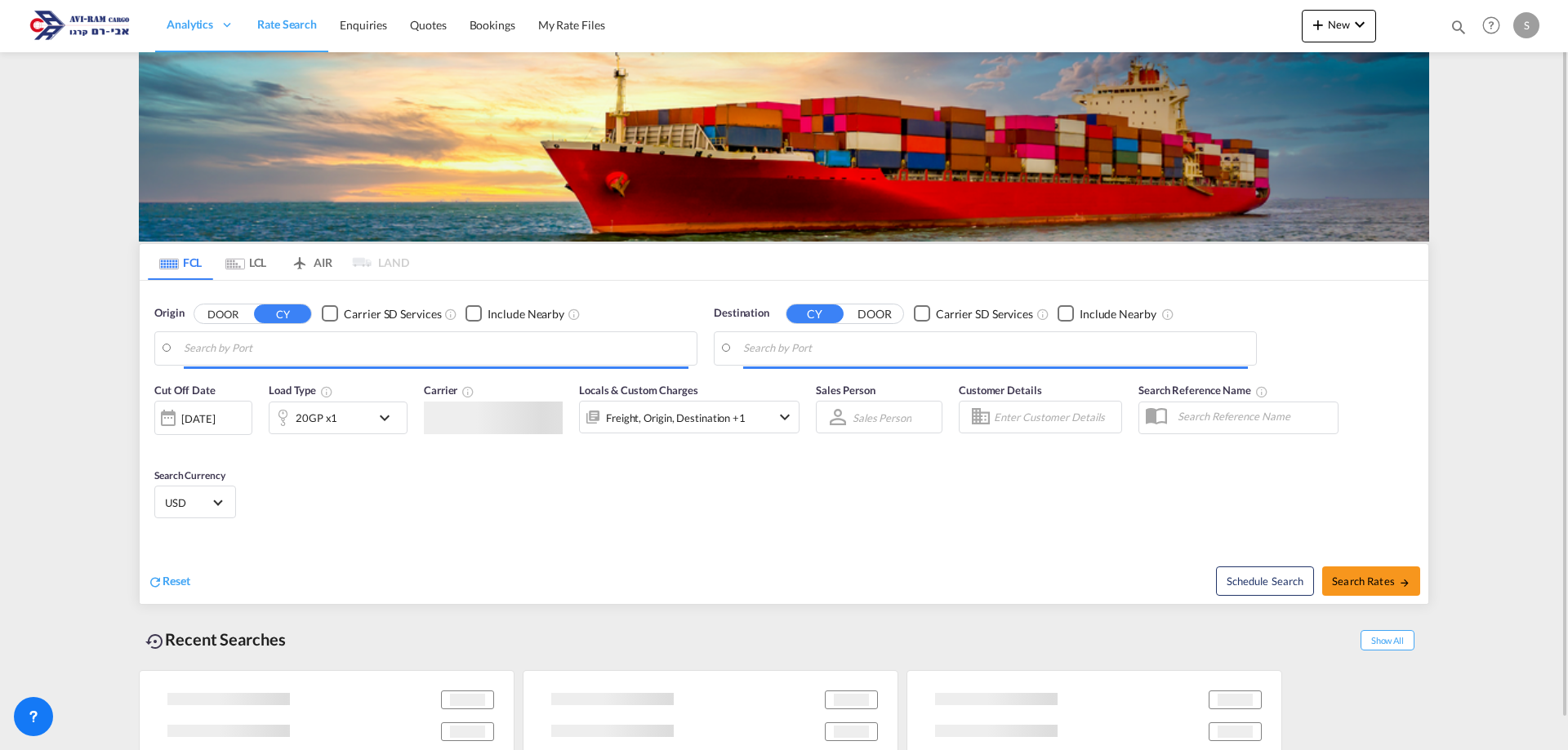
type input "[GEOGRAPHIC_DATA], NLRTM"
type input "Ashdod, ILASH"
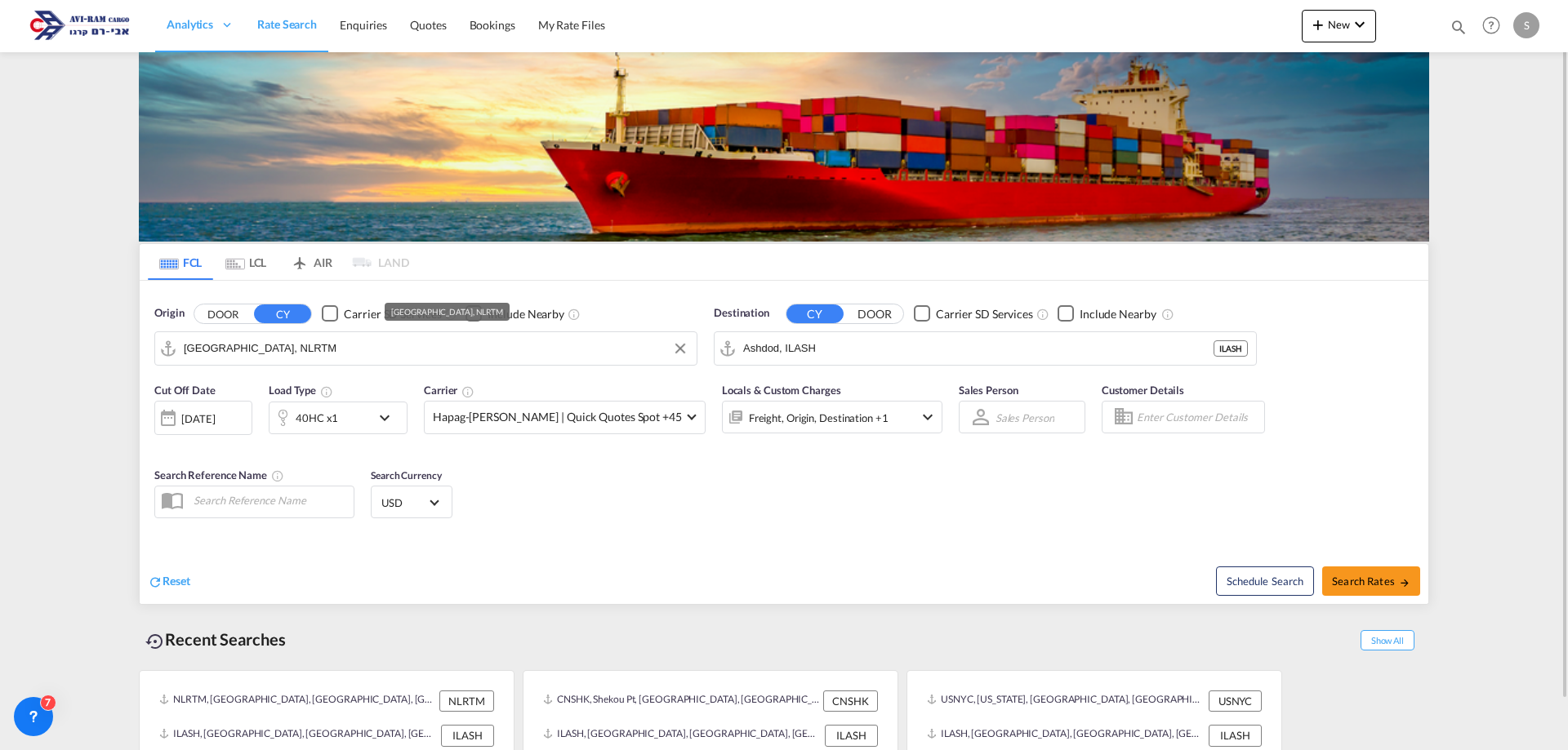
click at [318, 353] on input "[GEOGRAPHIC_DATA], NLRTM" at bounding box center [436, 348] width 505 height 24
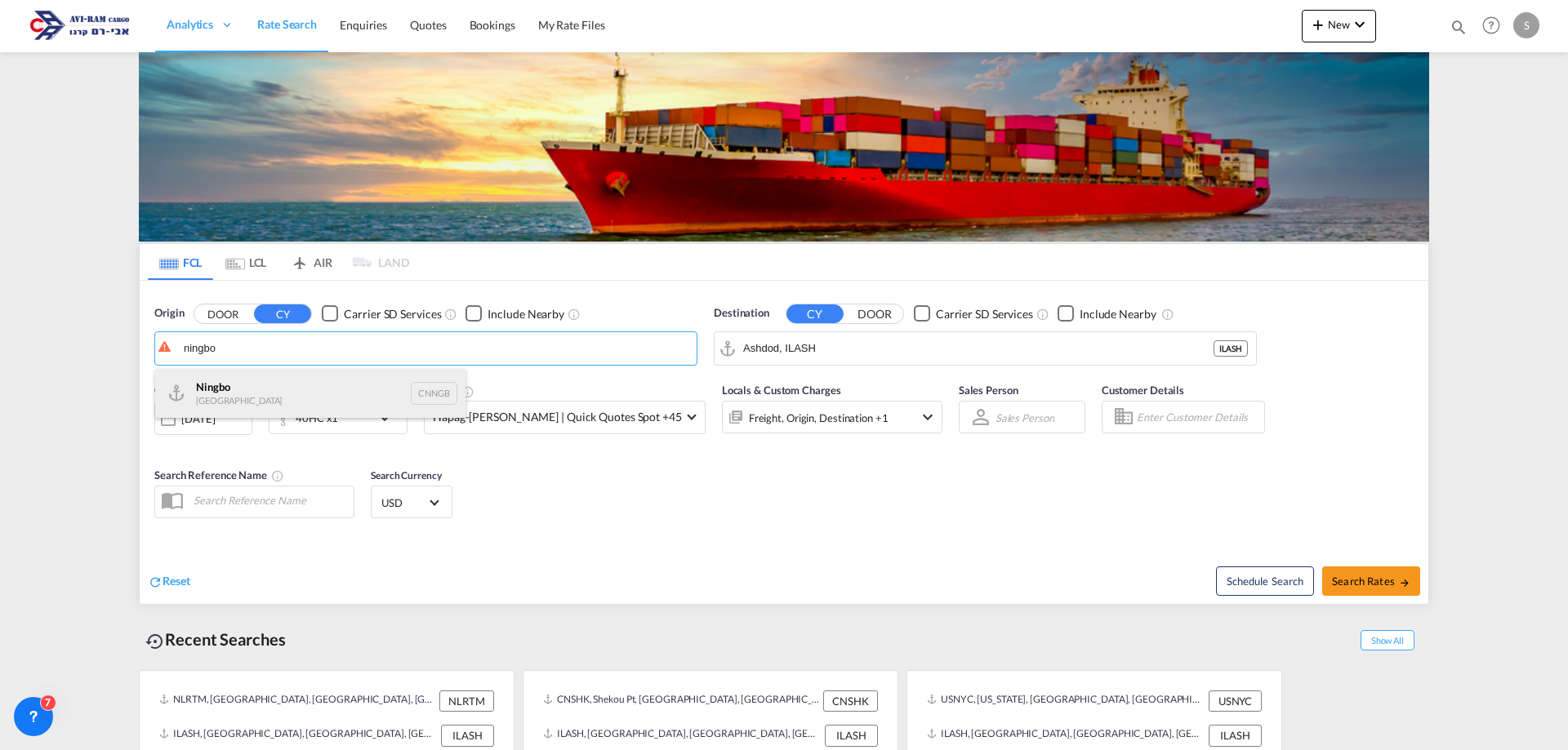
click at [303, 396] on div "Ningbo China CNNGB" at bounding box center [310, 393] width 310 height 49
type input "Ningbo, CNNGB"
click at [1342, 580] on span "Search Rates" at bounding box center [1371, 582] width 79 height 13
type input "CNNGB to ILASH / 25 Sep 2025"
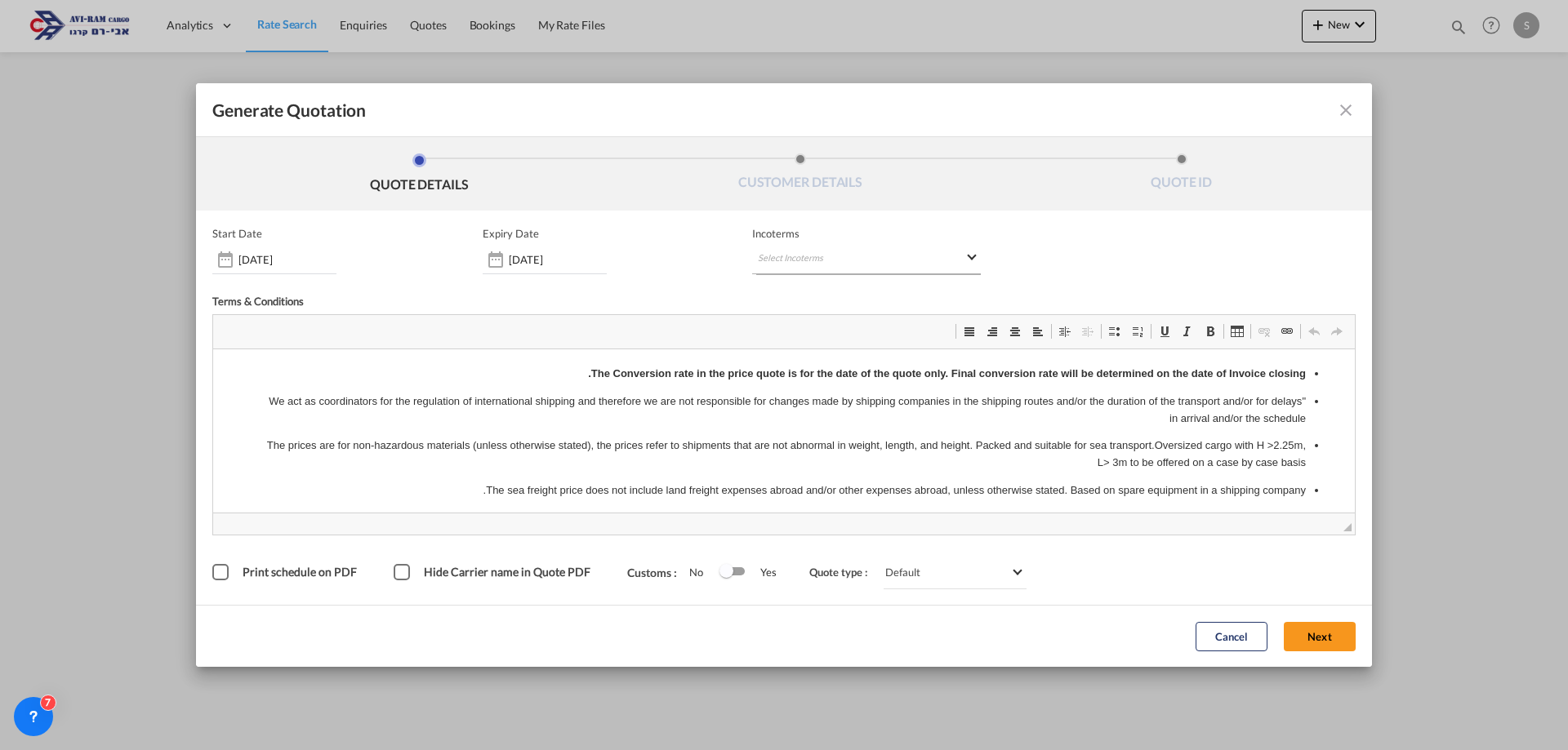
click at [785, 261] on md-select "Select Incoterms FOB - export Free on Board FAS - export Free Alongside Ship CI…" at bounding box center [866, 259] width 229 height 29
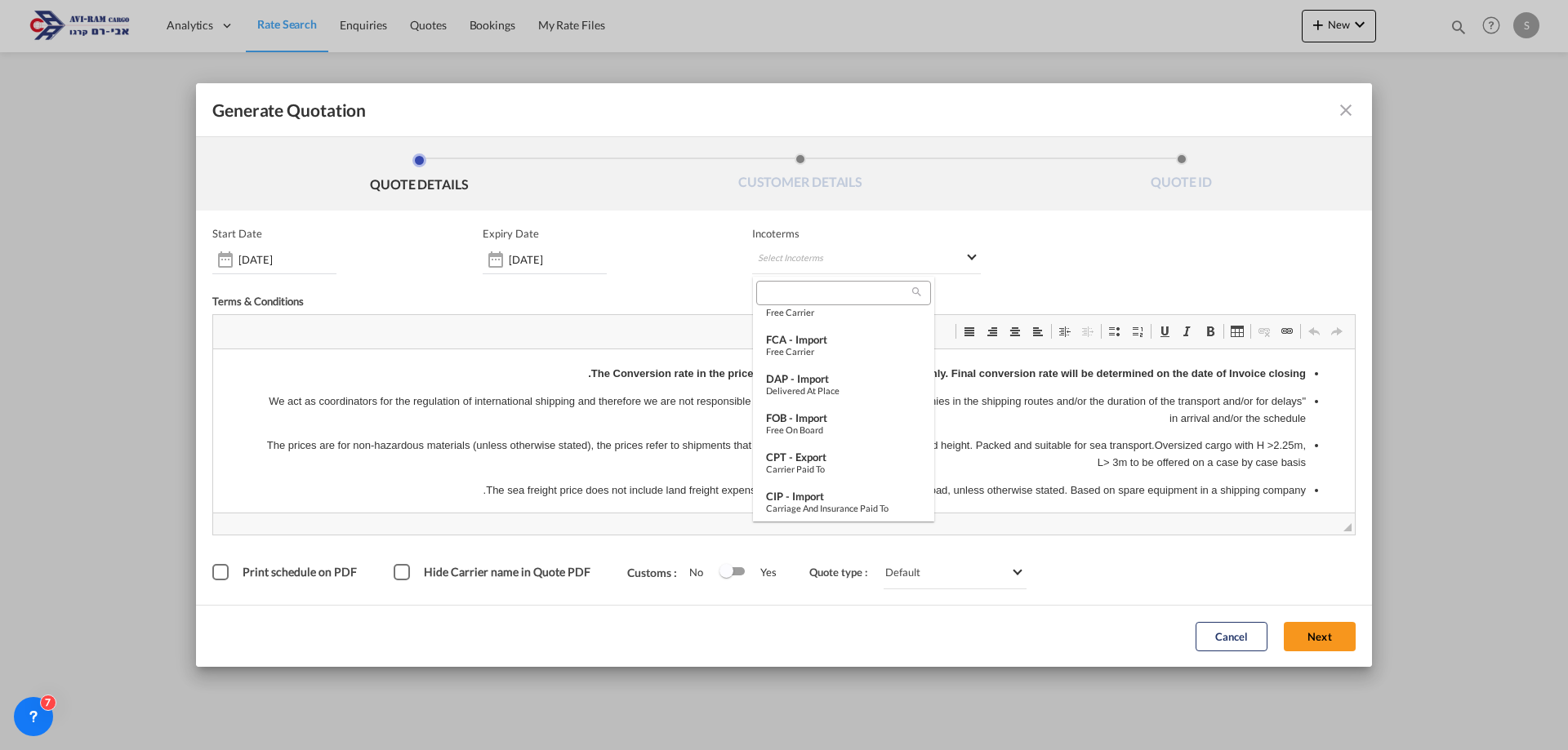
scroll to position [416, 0]
click at [831, 424] on div "Free on Board" at bounding box center [843, 427] width 155 height 11
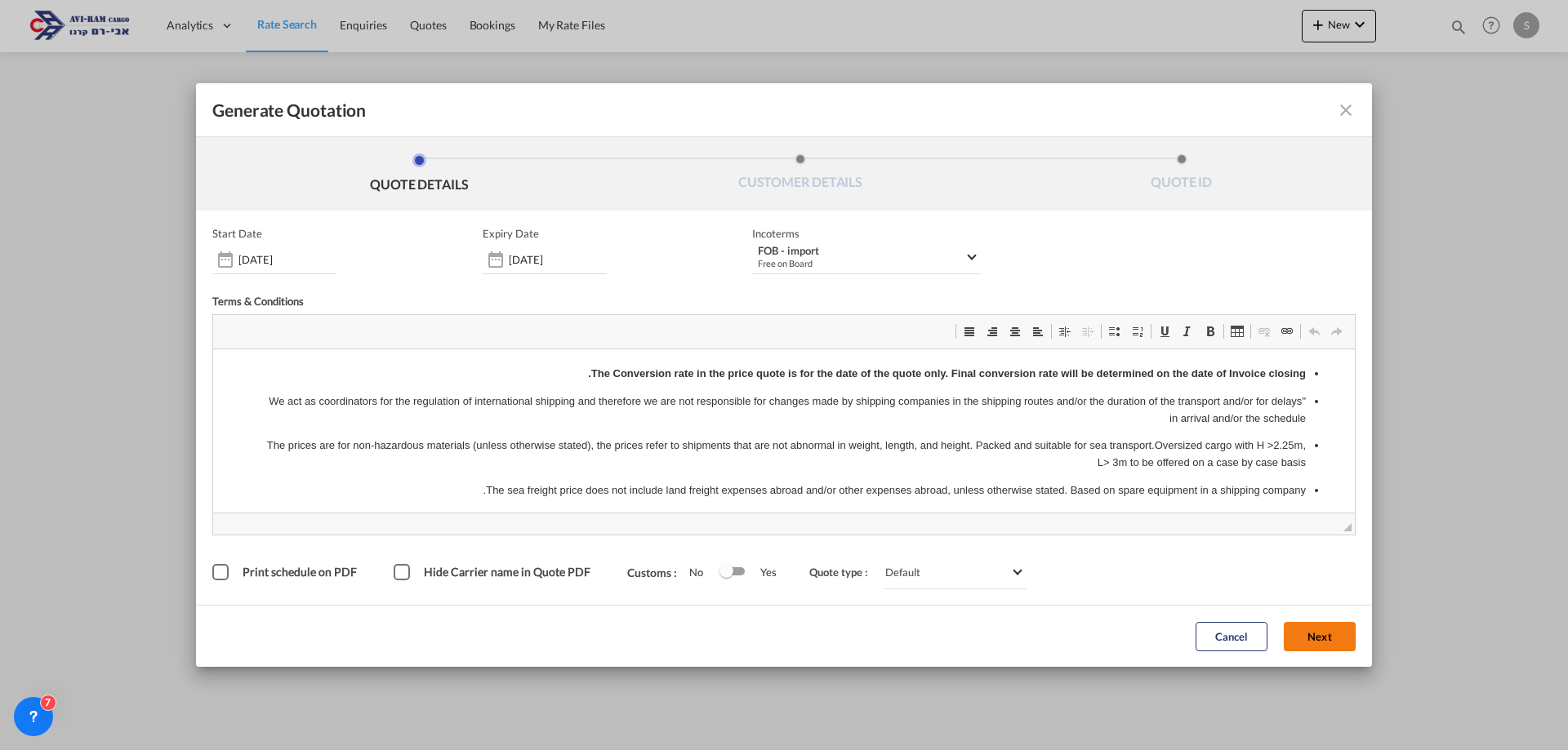
click at [1322, 634] on button "Next" at bounding box center [1320, 636] width 72 height 29
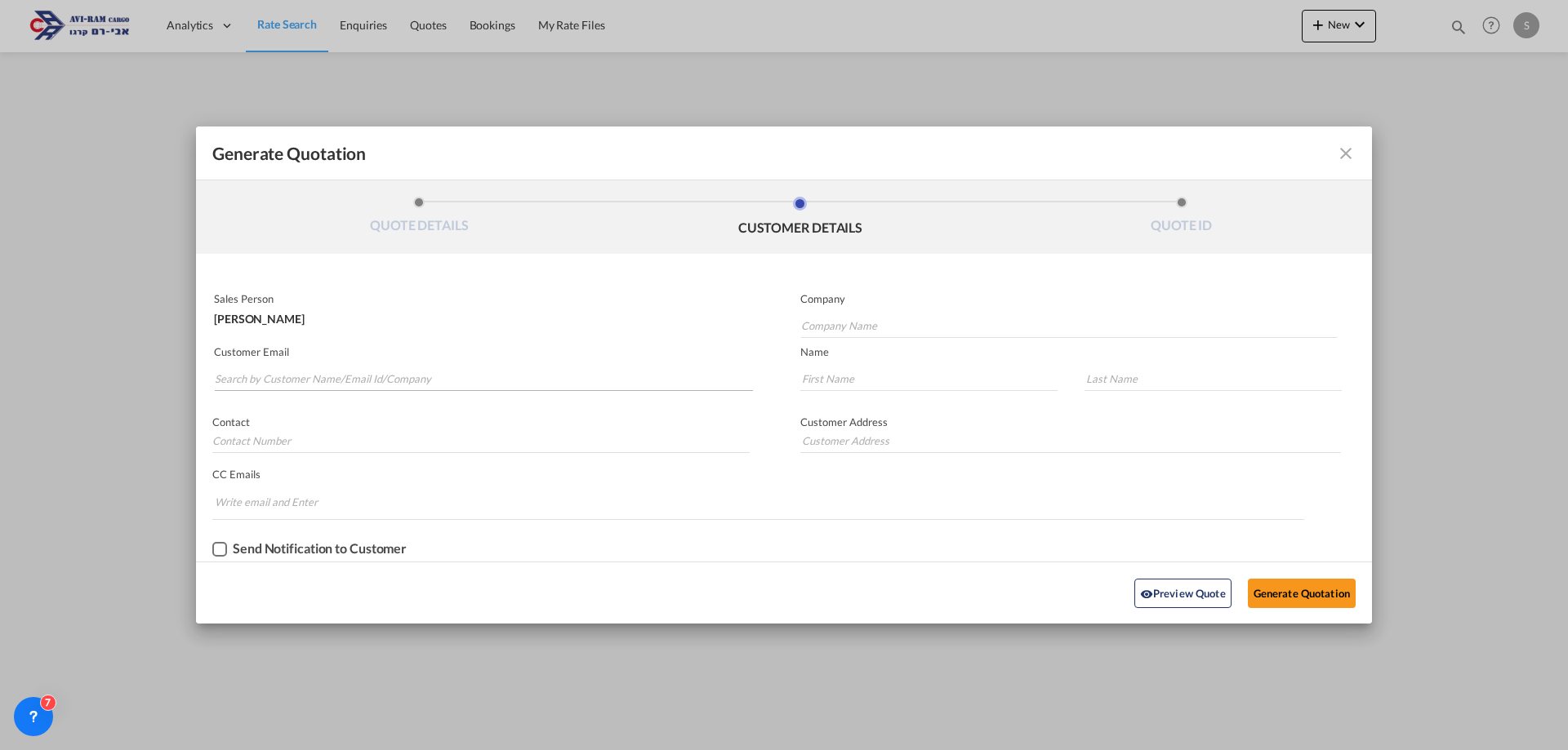
drag, startPoint x: 425, startPoint y: 365, endPoint x: 429, endPoint y: 374, distance: 9.8
click at [427, 367] on md-autocomplete-wrap "Generate QuotationQUOTE ..." at bounding box center [483, 375] width 539 height 33
click at [429, 374] on input "Search by Customer Name/Email Id/Company" at bounding box center [484, 378] width 538 height 24
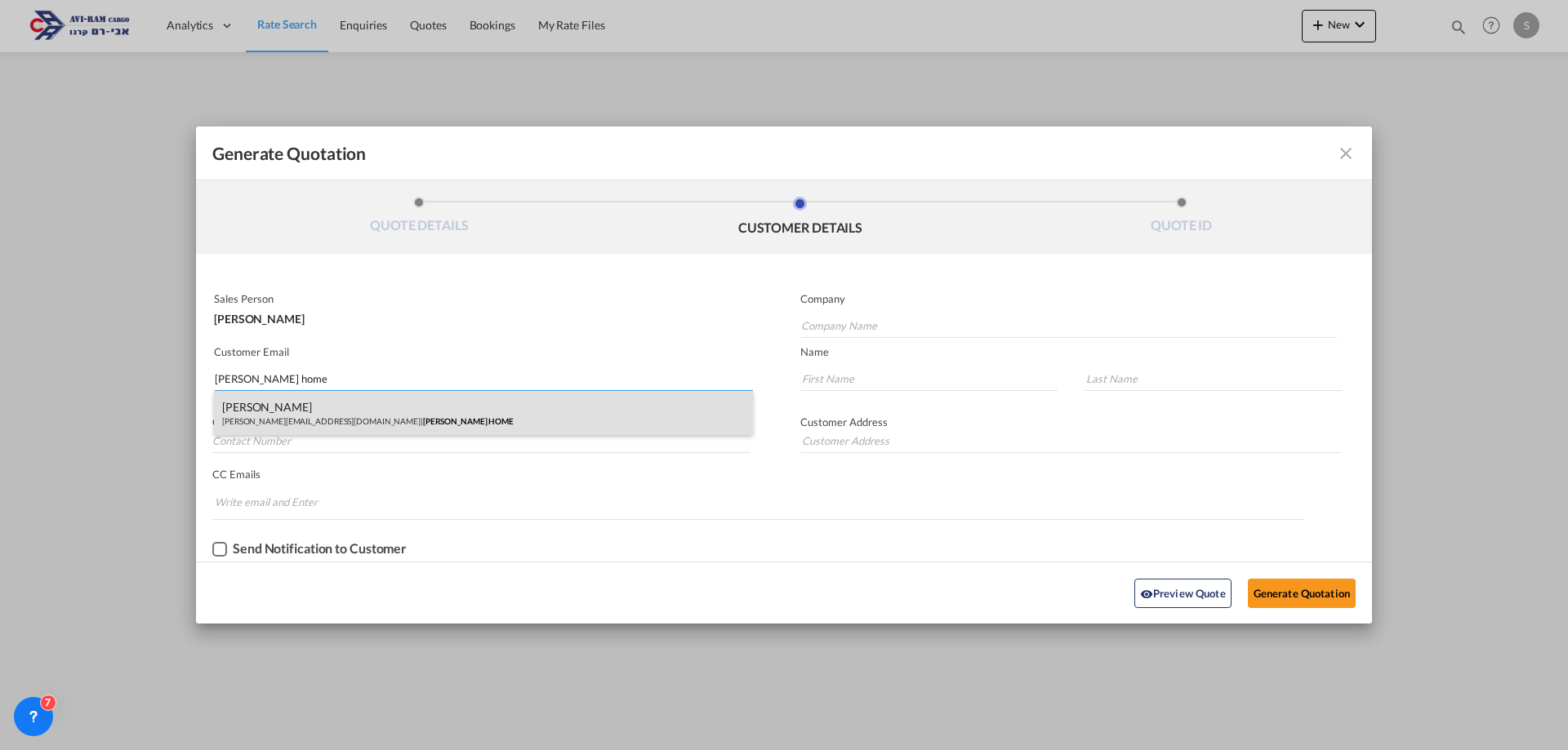
type input "dori home"
click at [379, 419] on div "DOR SAADYA Dori@dorihome.co.il | DORI HOME" at bounding box center [483, 413] width 539 height 44
type input "DORI HOME"
type input "Dori@dorihome.co.il"
type input "DOR"
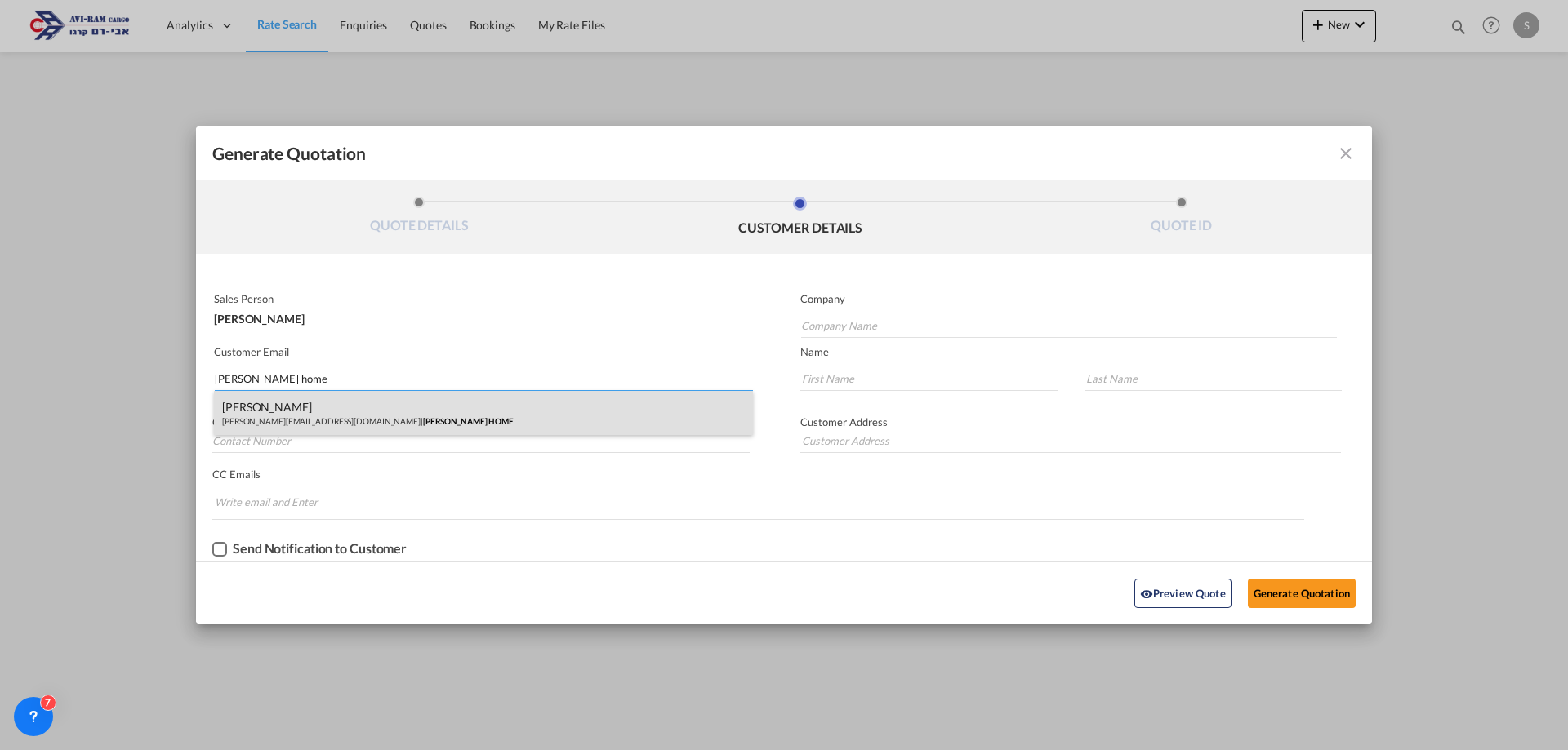
type input "SAADYA"
type input "."
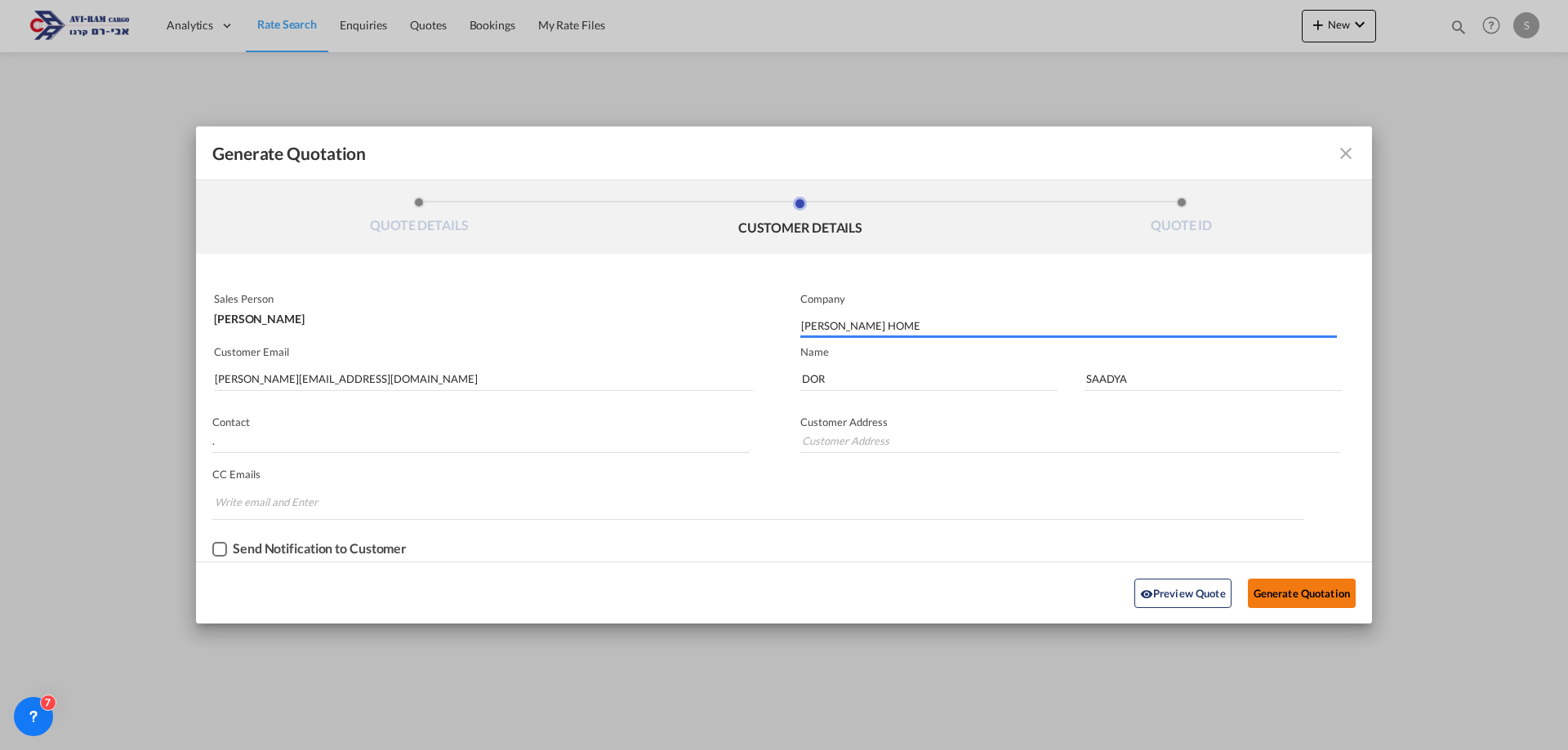
click at [1263, 590] on button "Generate Quotation" at bounding box center [1301, 593] width 108 height 29
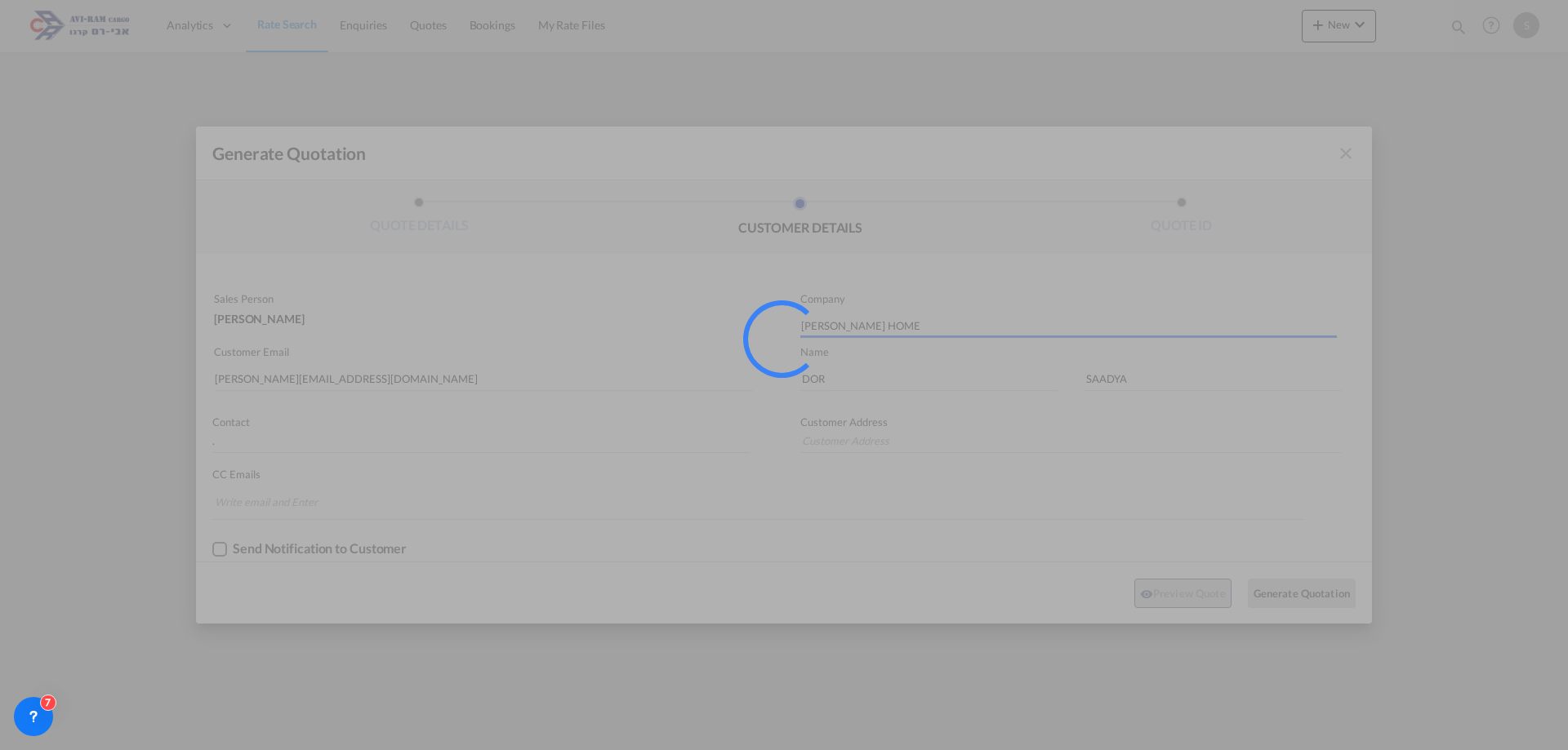
type input "."
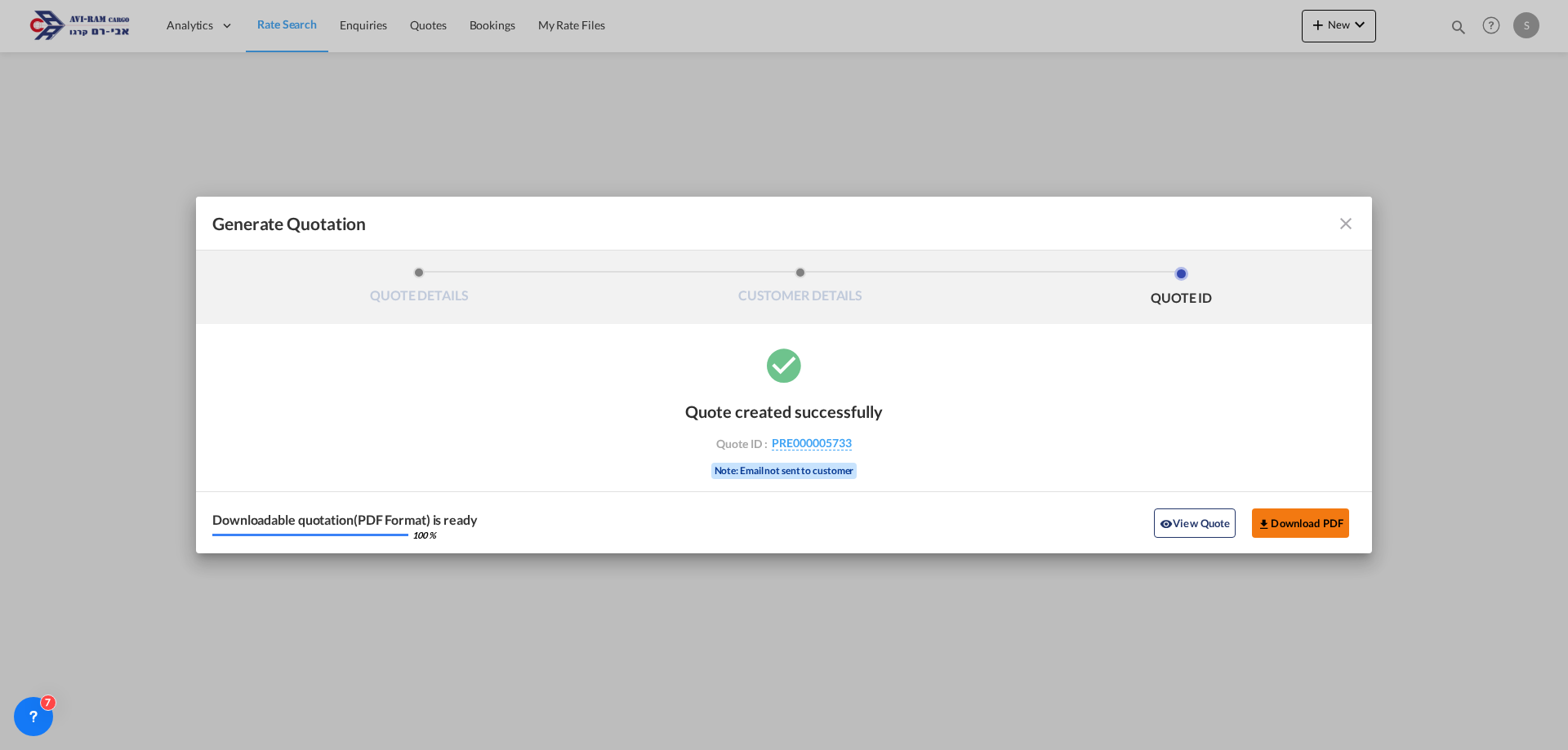
click at [1298, 523] on button "Download PDF" at bounding box center [1301, 523] width 97 height 29
click at [1346, 223] on md-icon "icon-close fg-AAA8AD cursor m-0" at bounding box center [1345, 223] width 19 height 19
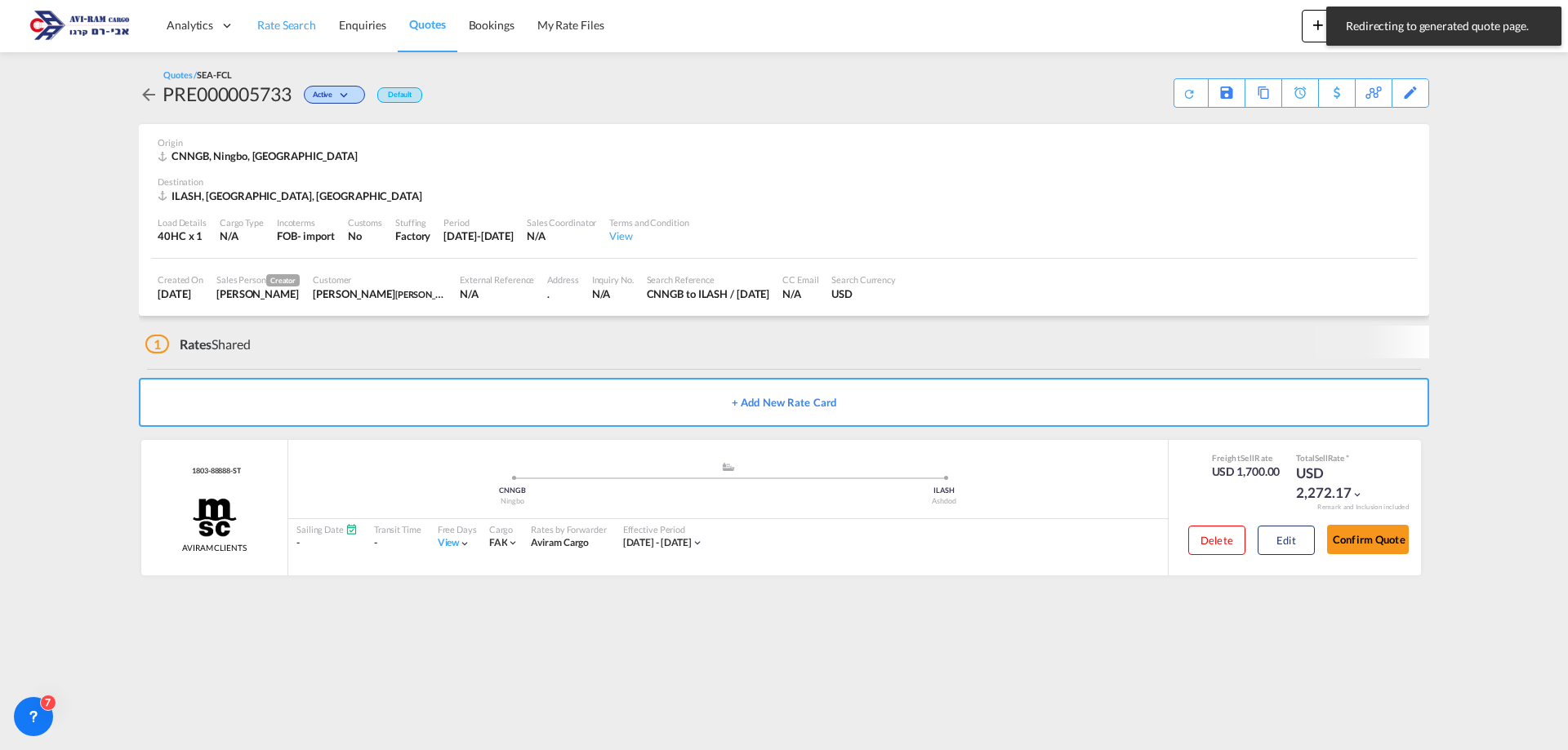
click at [282, 26] on span "Rate Search" at bounding box center [287, 24] width 59 height 14
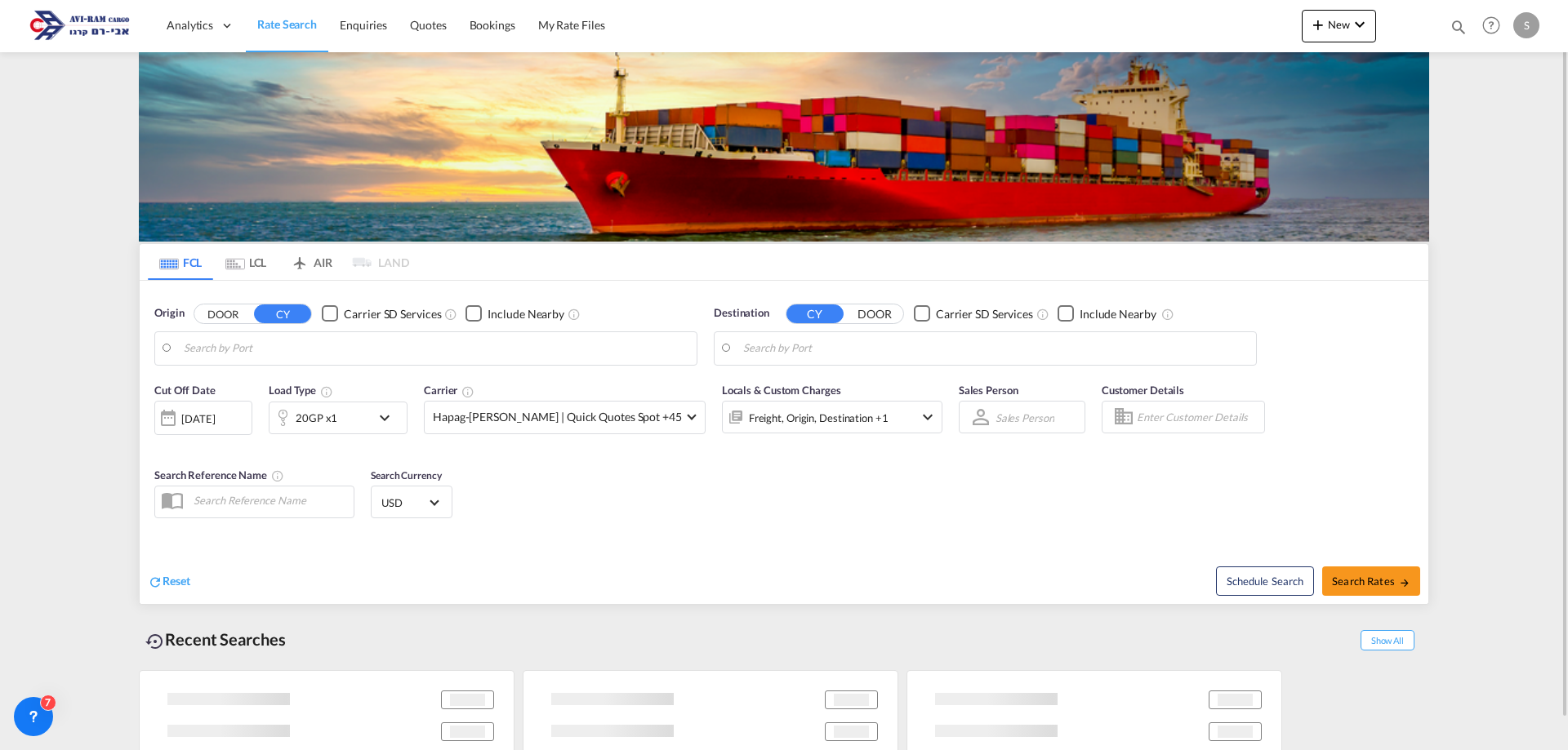
type input "Ningbo, CNNGB"
type input "Ashdod, ILASH"
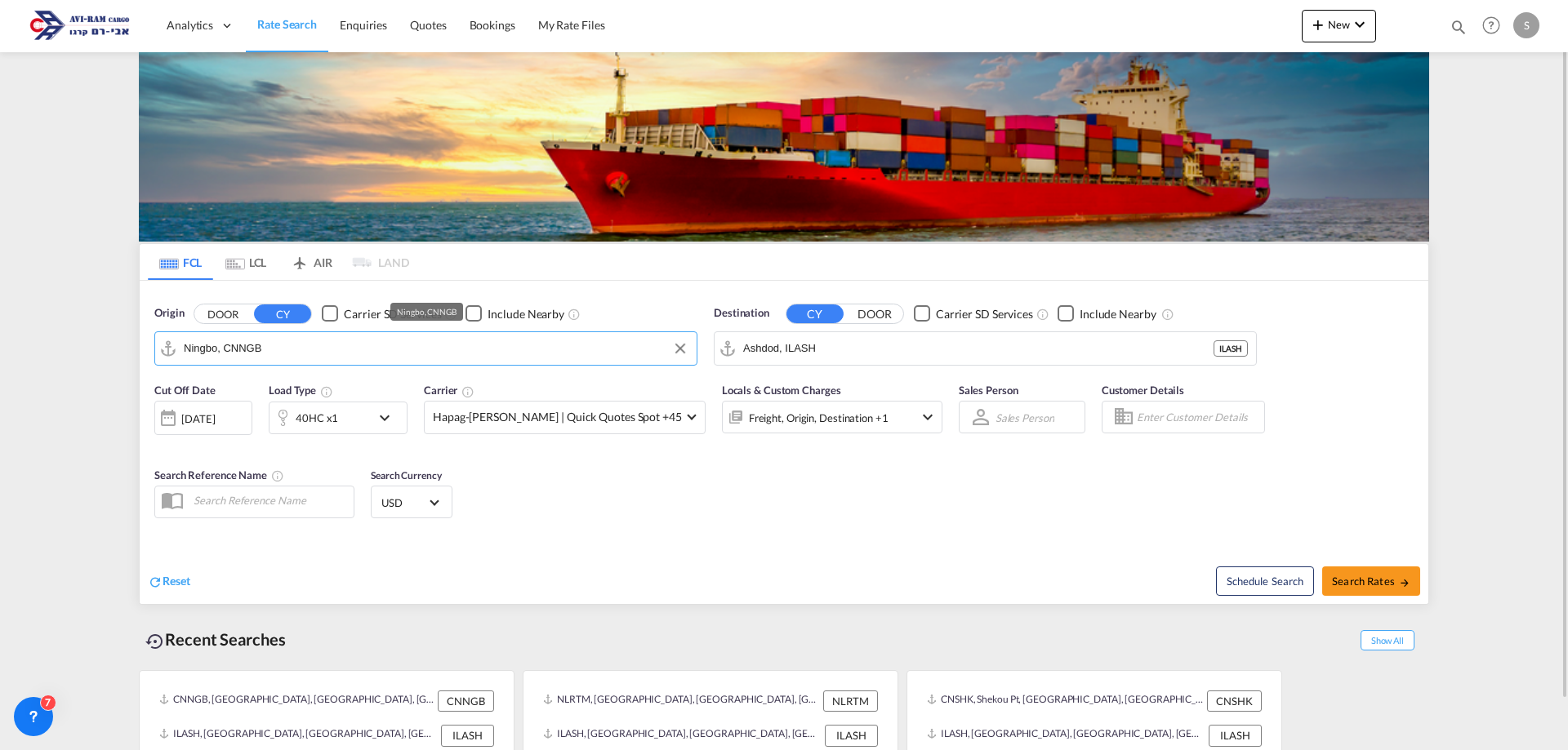
click at [241, 340] on input "Ningbo, CNNGB" at bounding box center [436, 348] width 505 height 24
type input "ס"
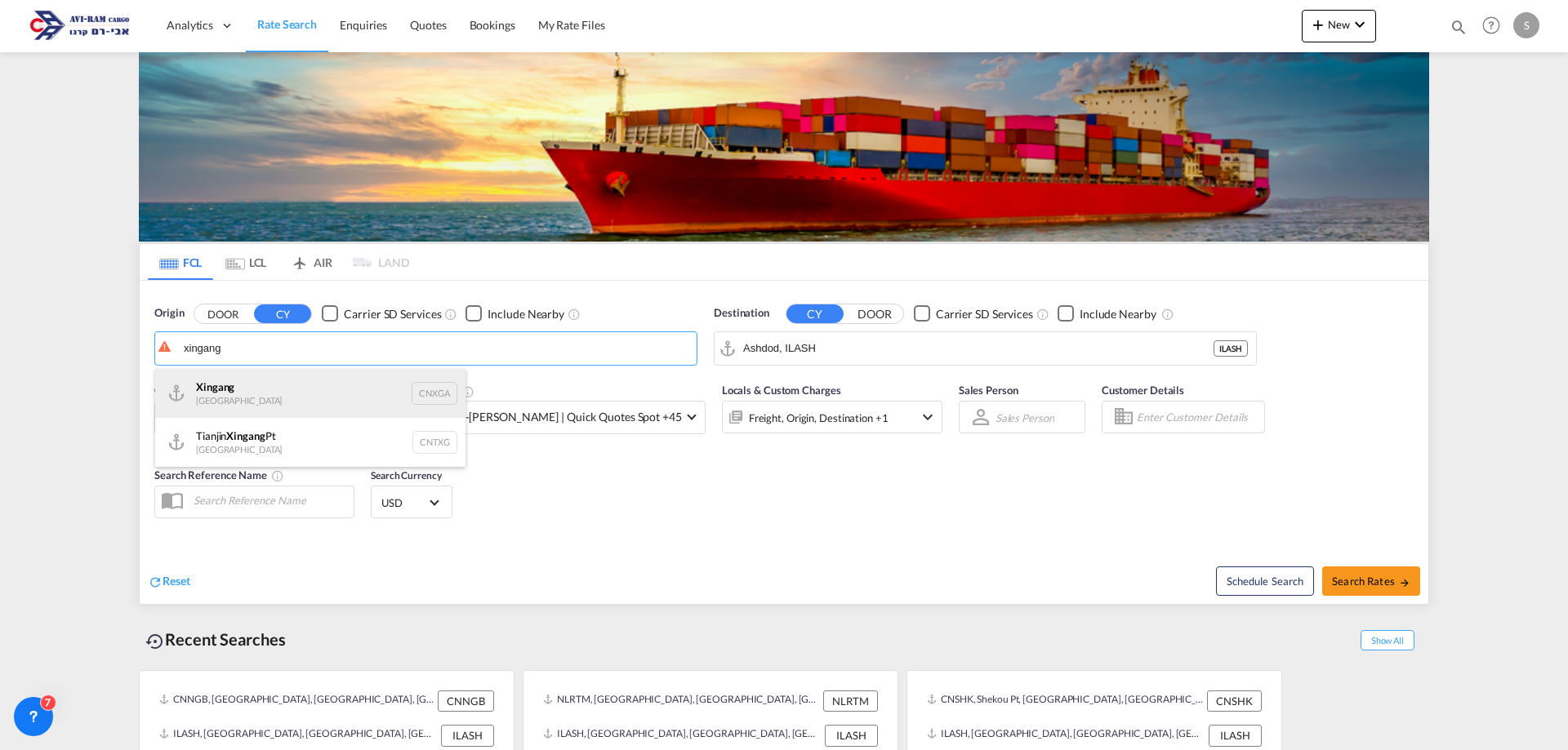
click at [248, 396] on div "Xingang China CNXGA" at bounding box center [310, 393] width 310 height 49
type input "Xingang, CNXGA"
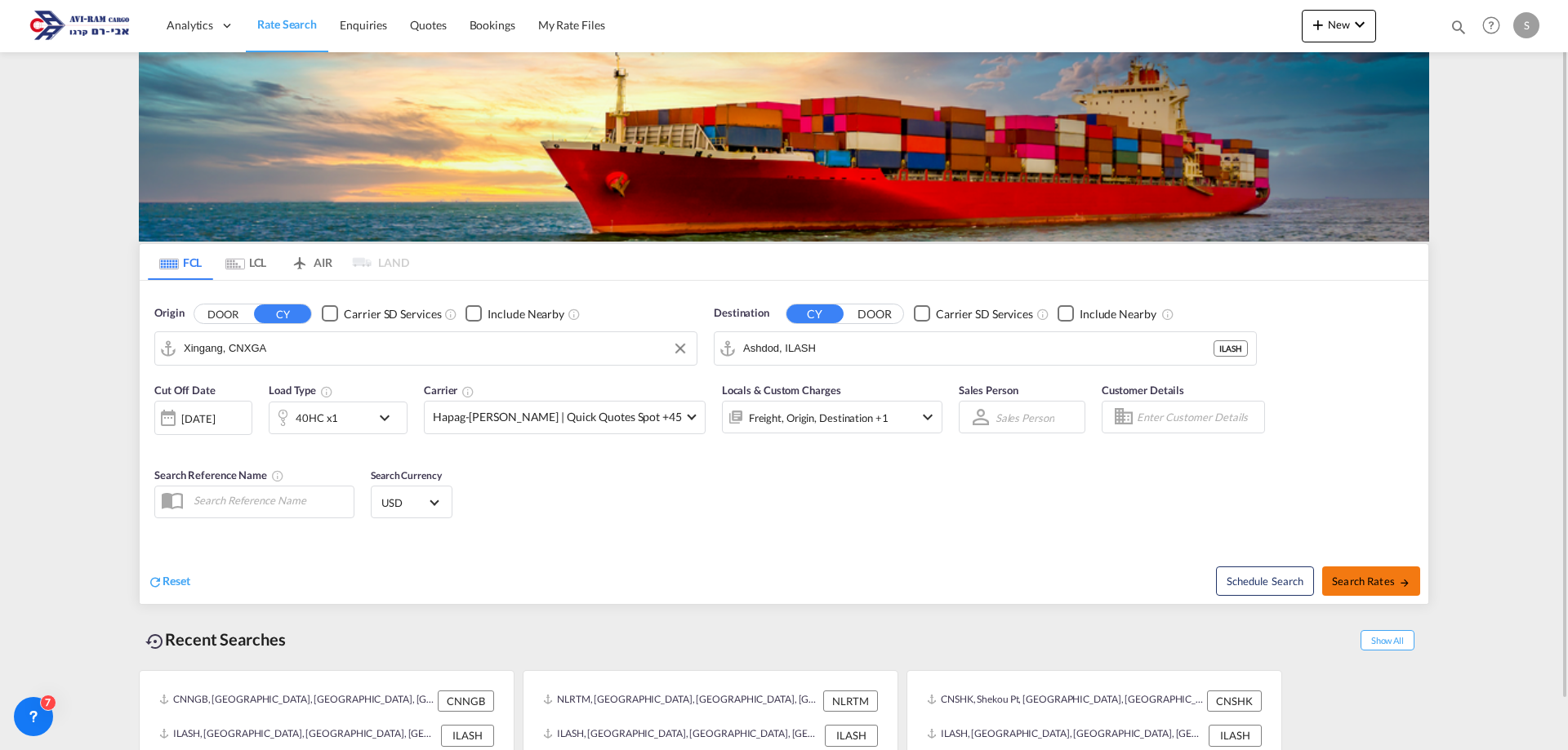
click at [1357, 583] on span "Search Rates" at bounding box center [1371, 582] width 79 height 13
type input "CNXGA to ILASH / 25 Sep 2025"
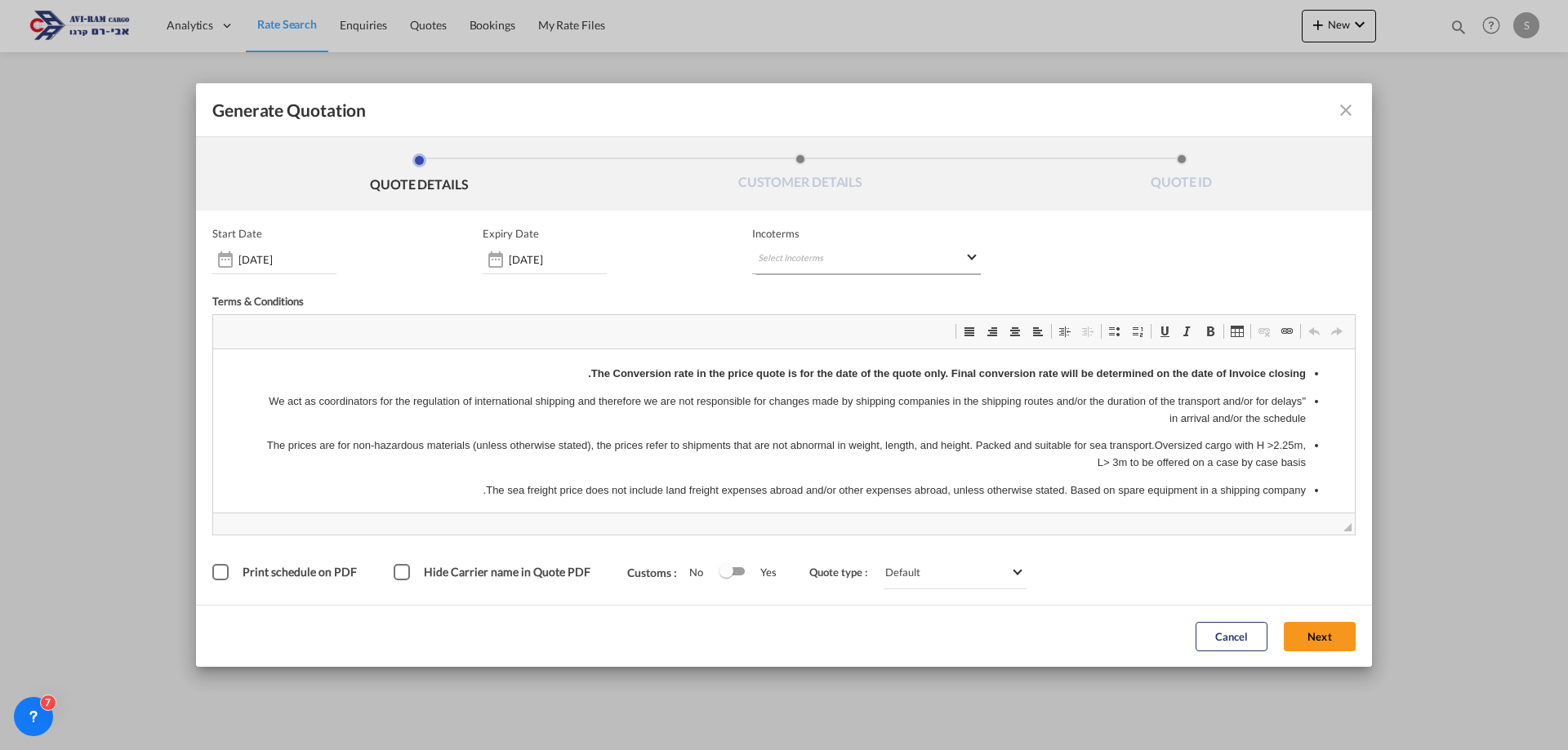
click at [797, 256] on md-select "Select Incoterms FOB - export Free on Board FAS - export Free Alongside Ship CI…" at bounding box center [866, 259] width 229 height 29
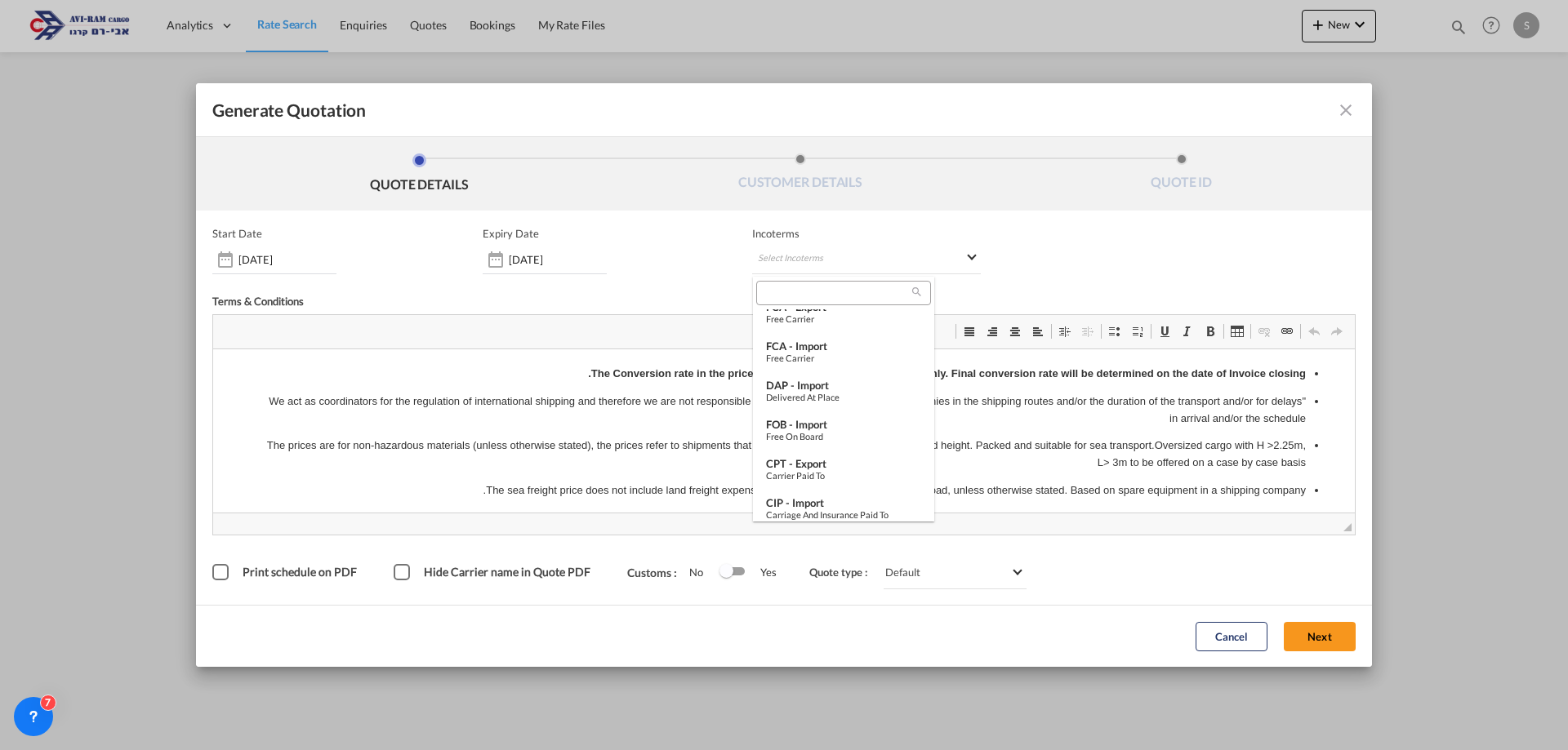
scroll to position [417, 0]
click at [847, 424] on div "Free on Board" at bounding box center [843, 427] width 155 height 11
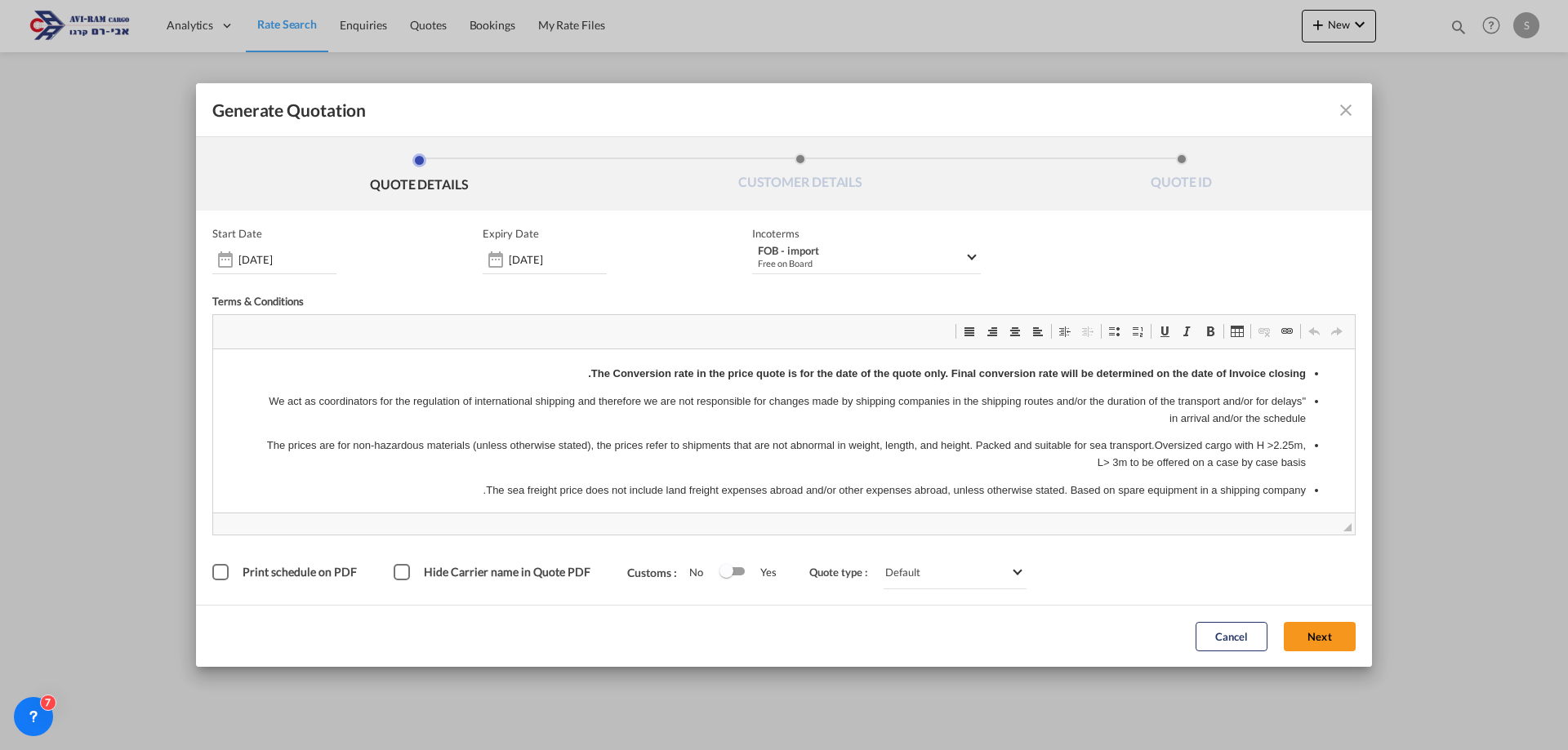
click at [1311, 631] on button "Next" at bounding box center [1320, 636] width 72 height 29
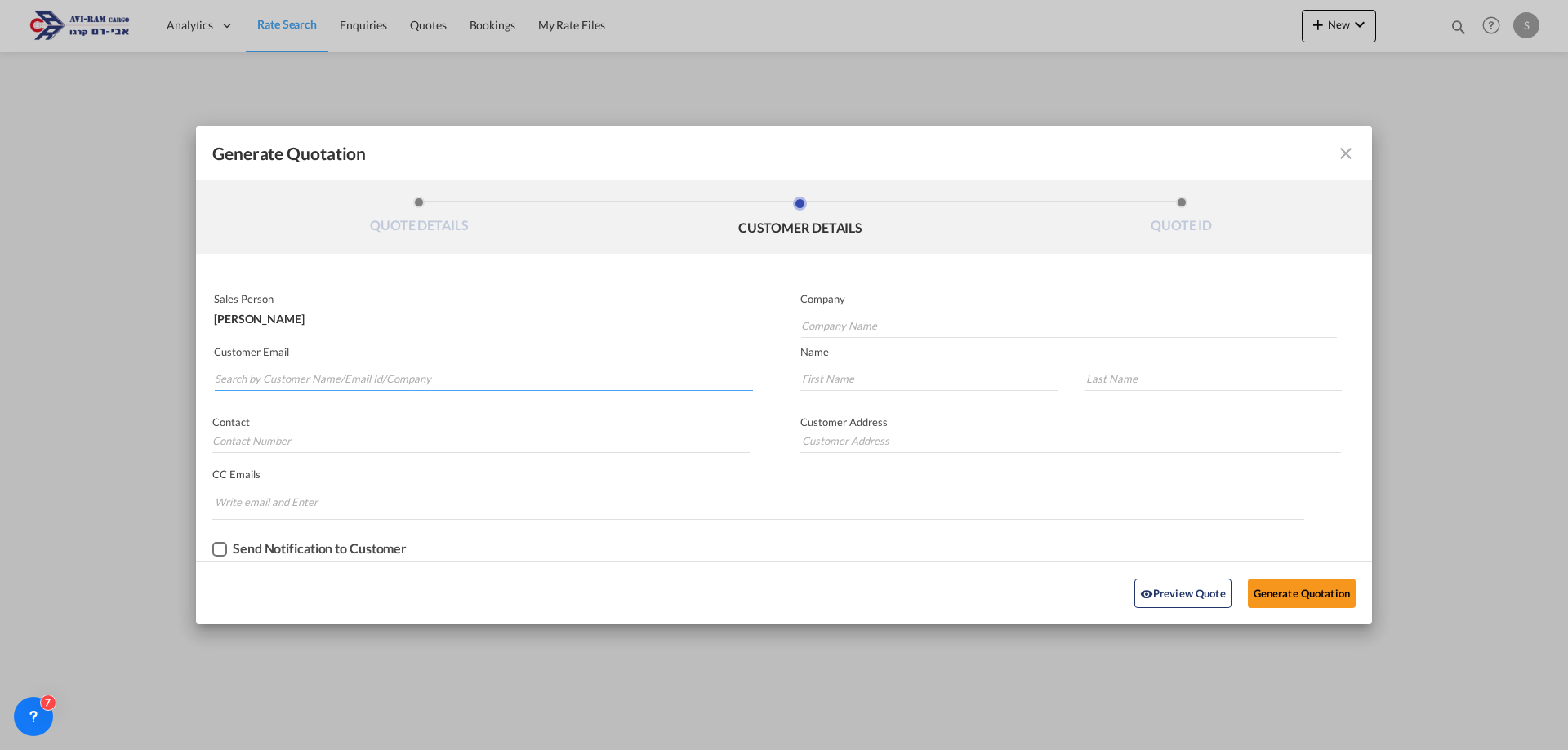
click at [328, 375] on input "Search by Customer Name/Email Id/Company" at bounding box center [484, 378] width 538 height 24
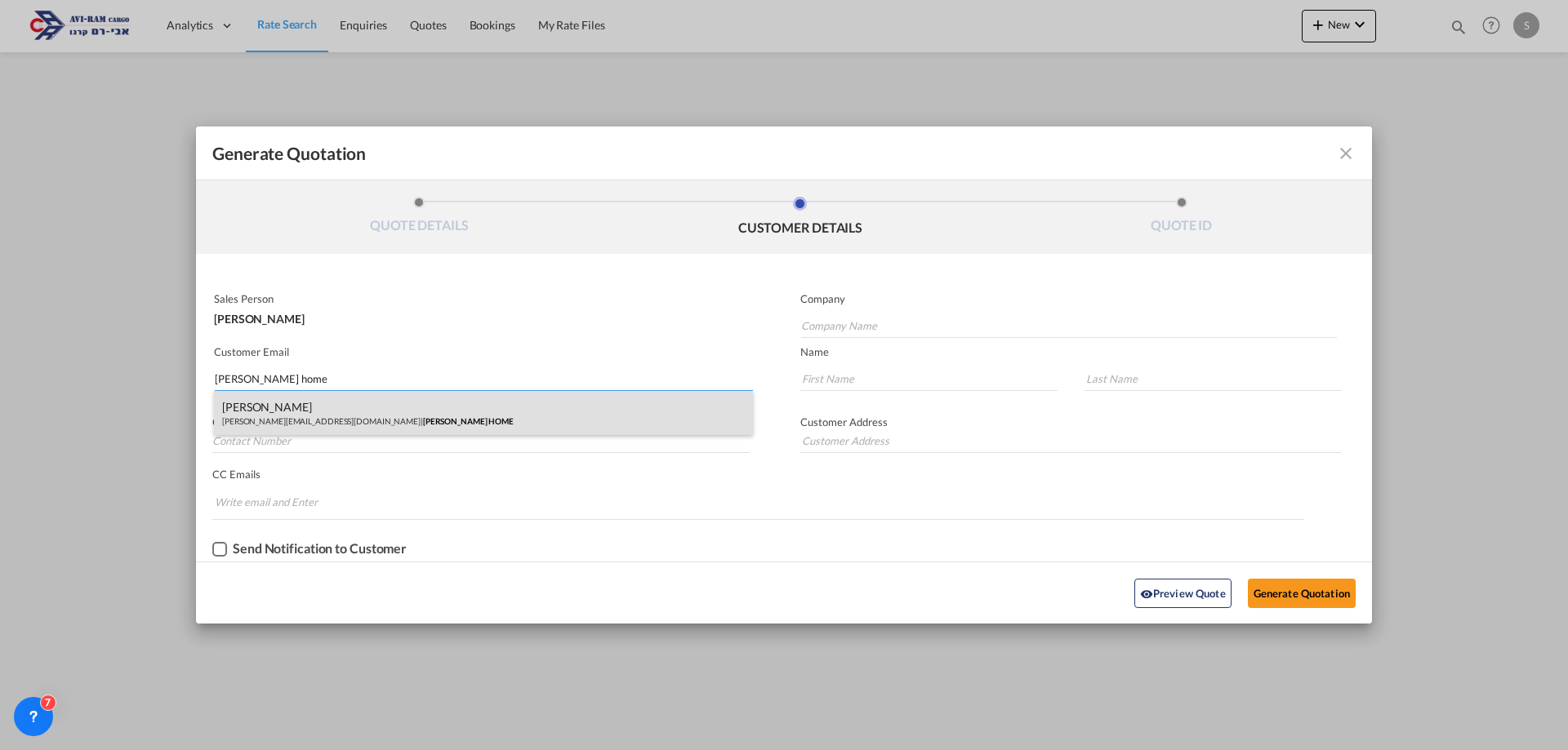
type input "dori home"
click at [316, 407] on div "DOR SAADYA Dori@dorihome.co.il | DORI HOME" at bounding box center [483, 413] width 539 height 44
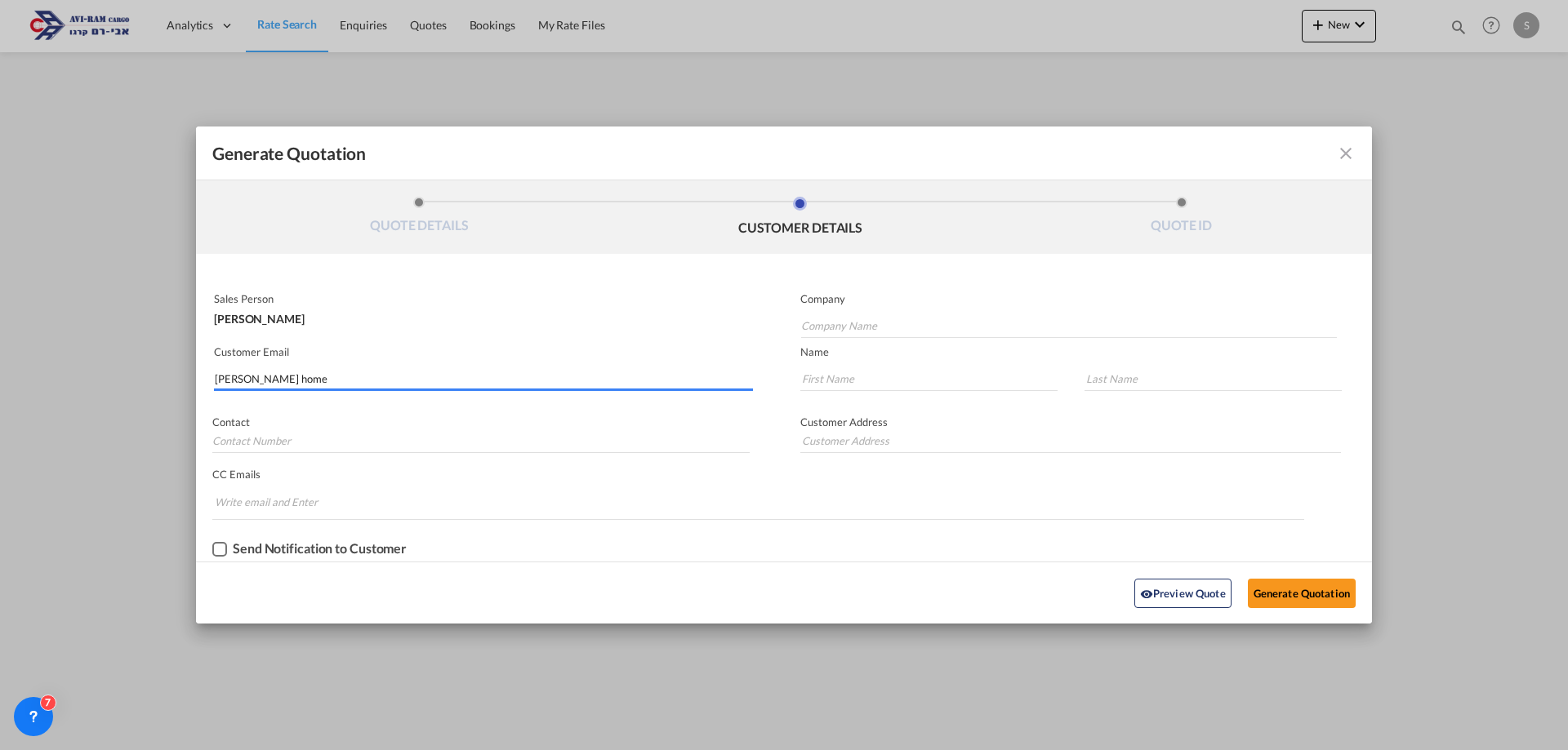
type input "DORI HOME"
type input "Dori@dorihome.co.il"
type input "DOR"
type input "SAADYA"
type input "."
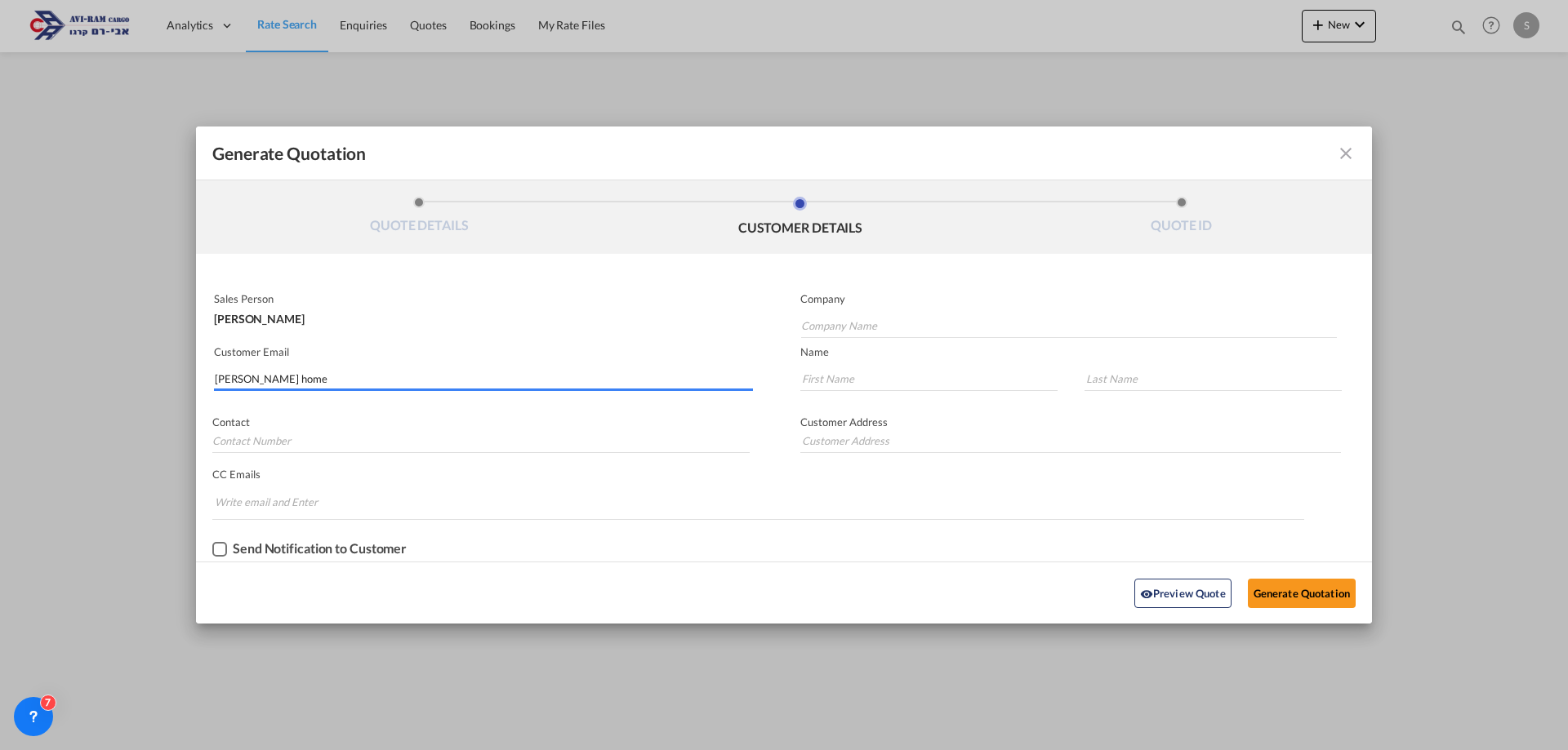
type input "."
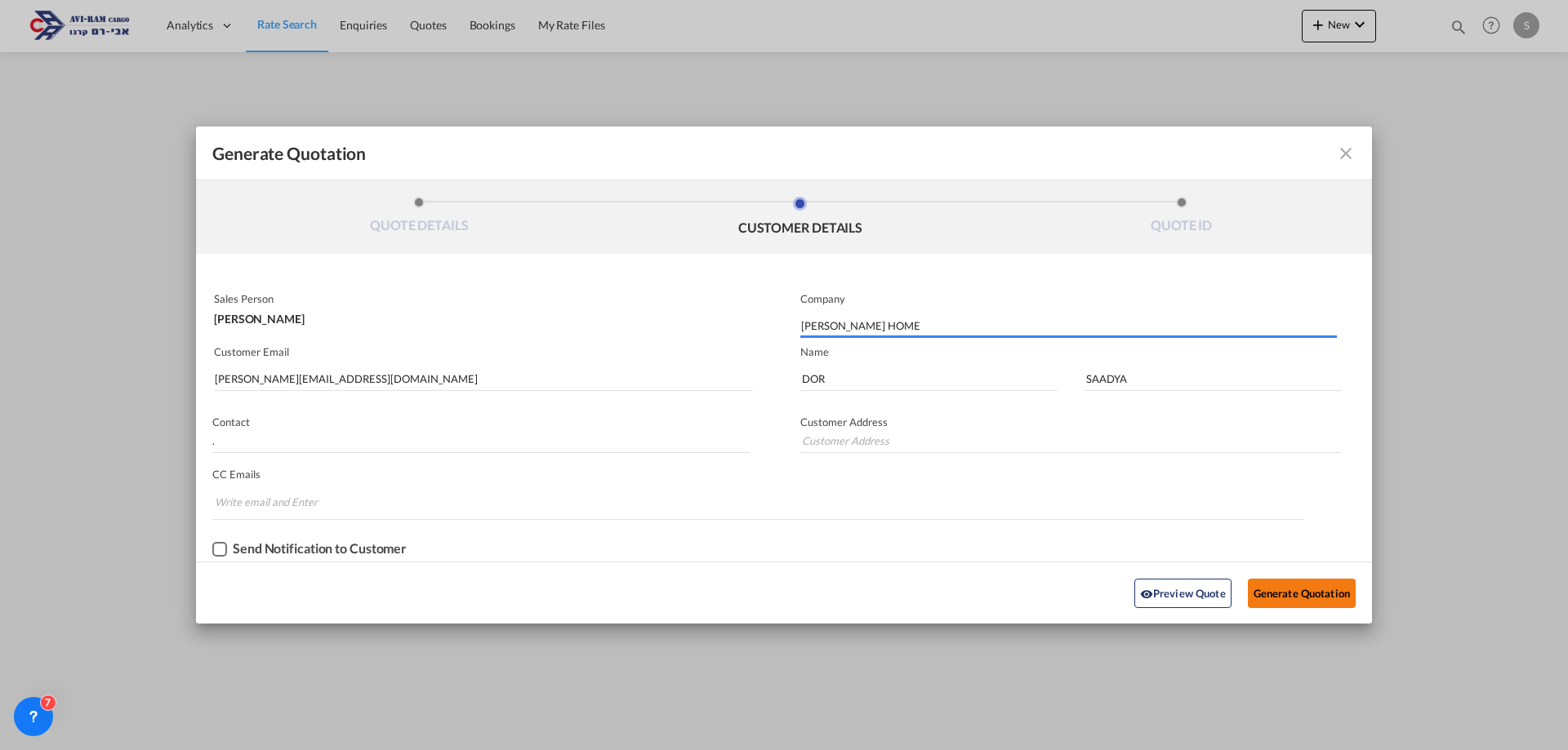
click at [1311, 601] on button "Generate Quotation" at bounding box center [1301, 593] width 108 height 29
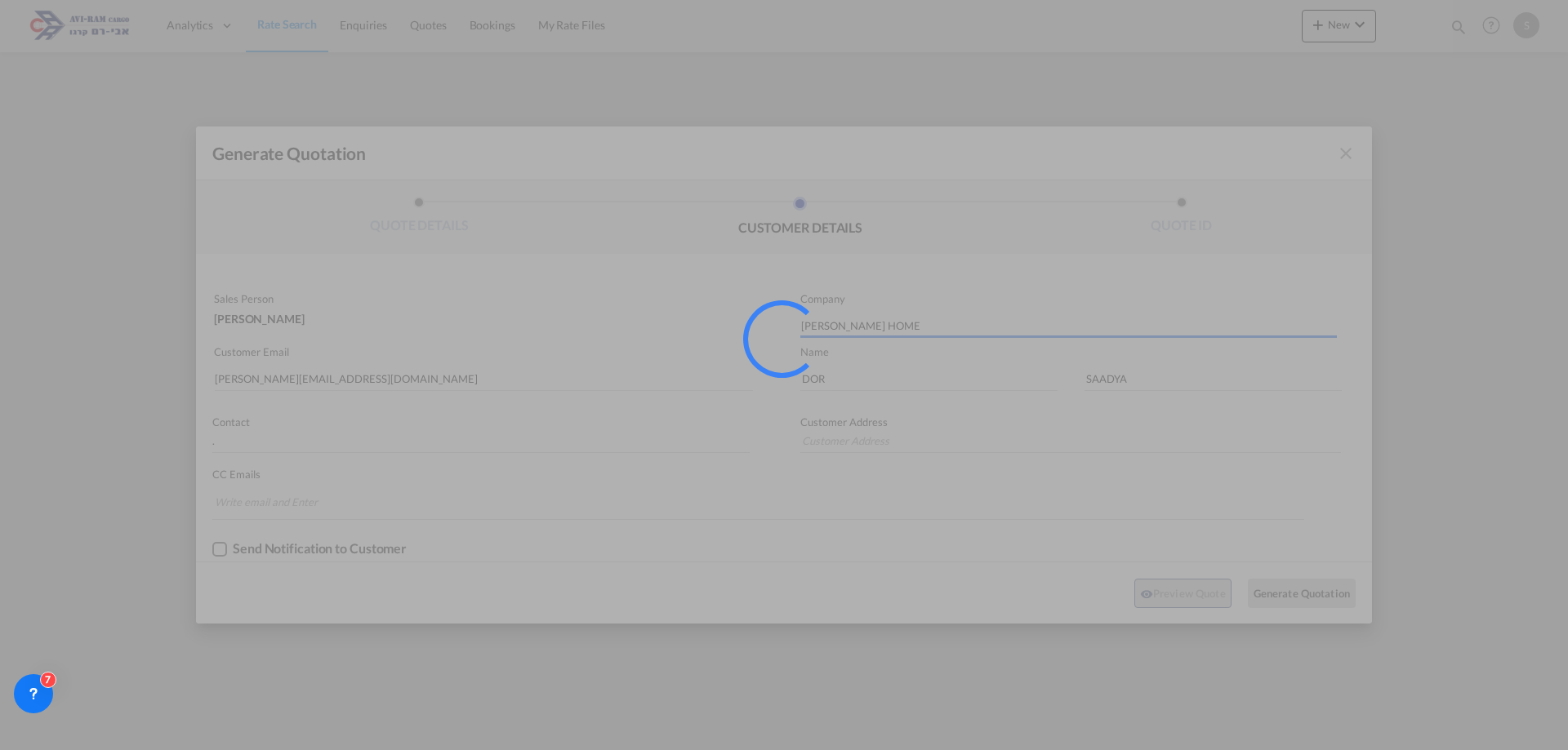
type input "."
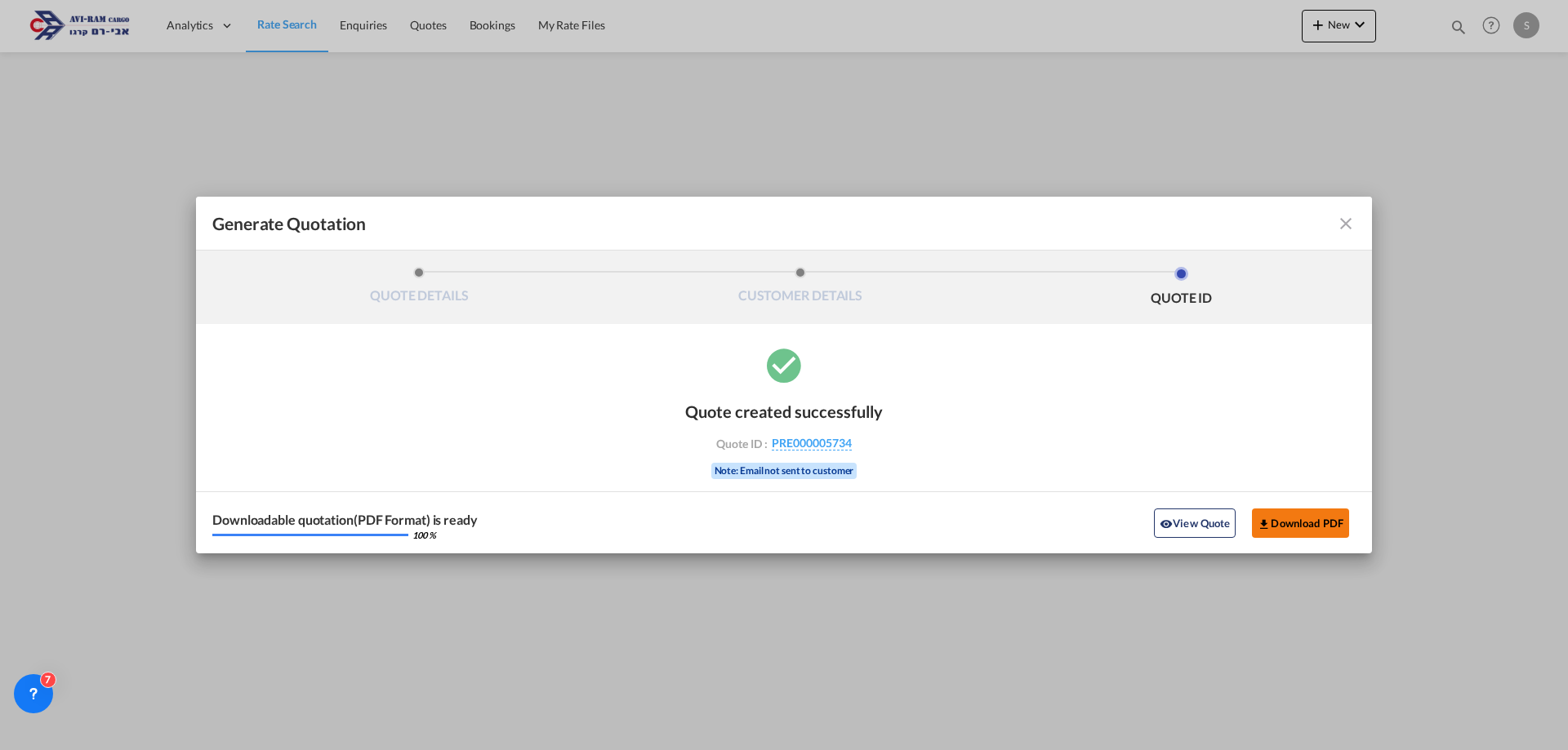
click at [1282, 530] on button "Download PDF" at bounding box center [1301, 523] width 97 height 29
